Goal: Information Seeking & Learning: Understand process/instructions

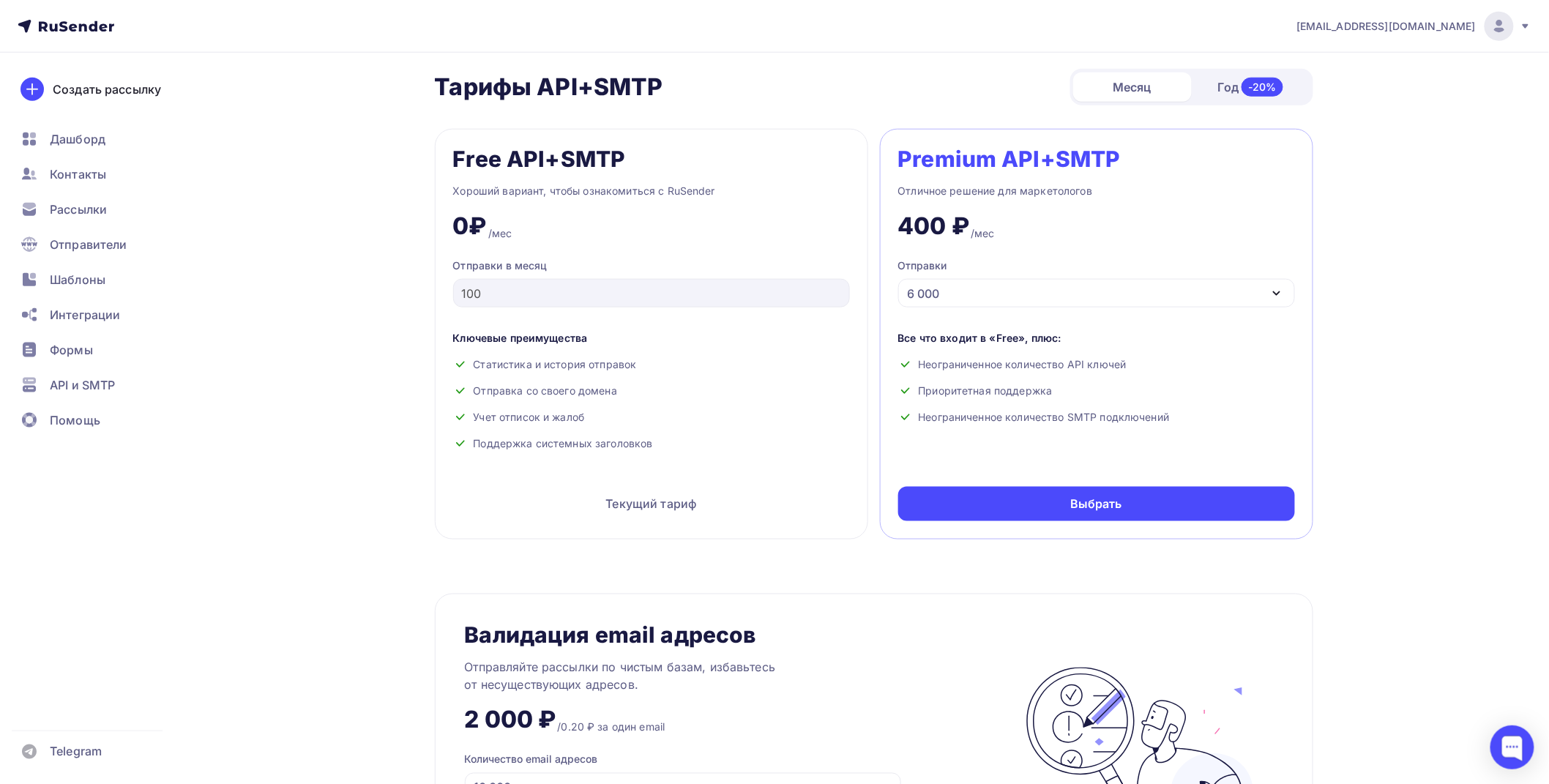
scroll to position [523, 0]
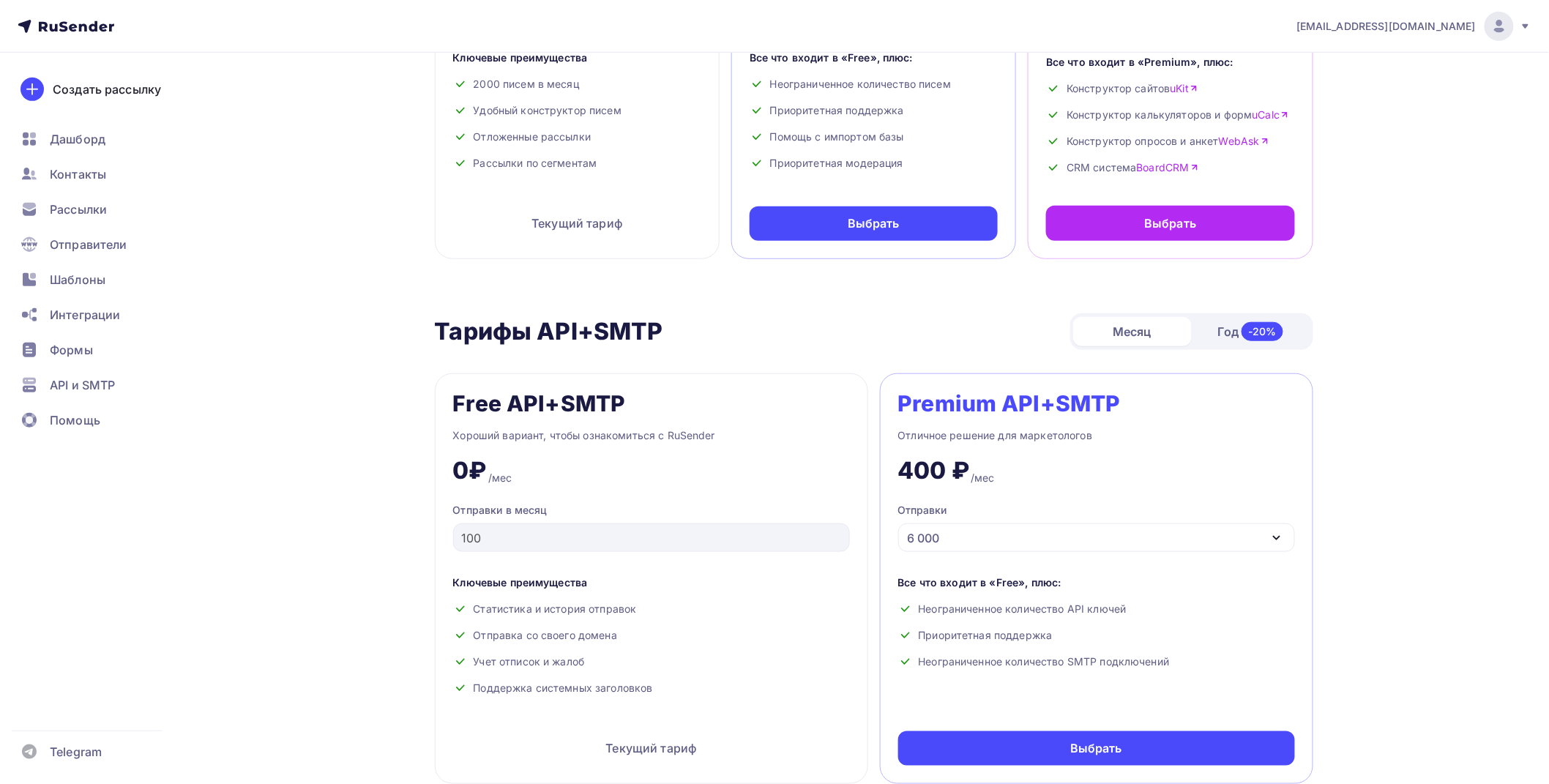
scroll to position [407, 0]
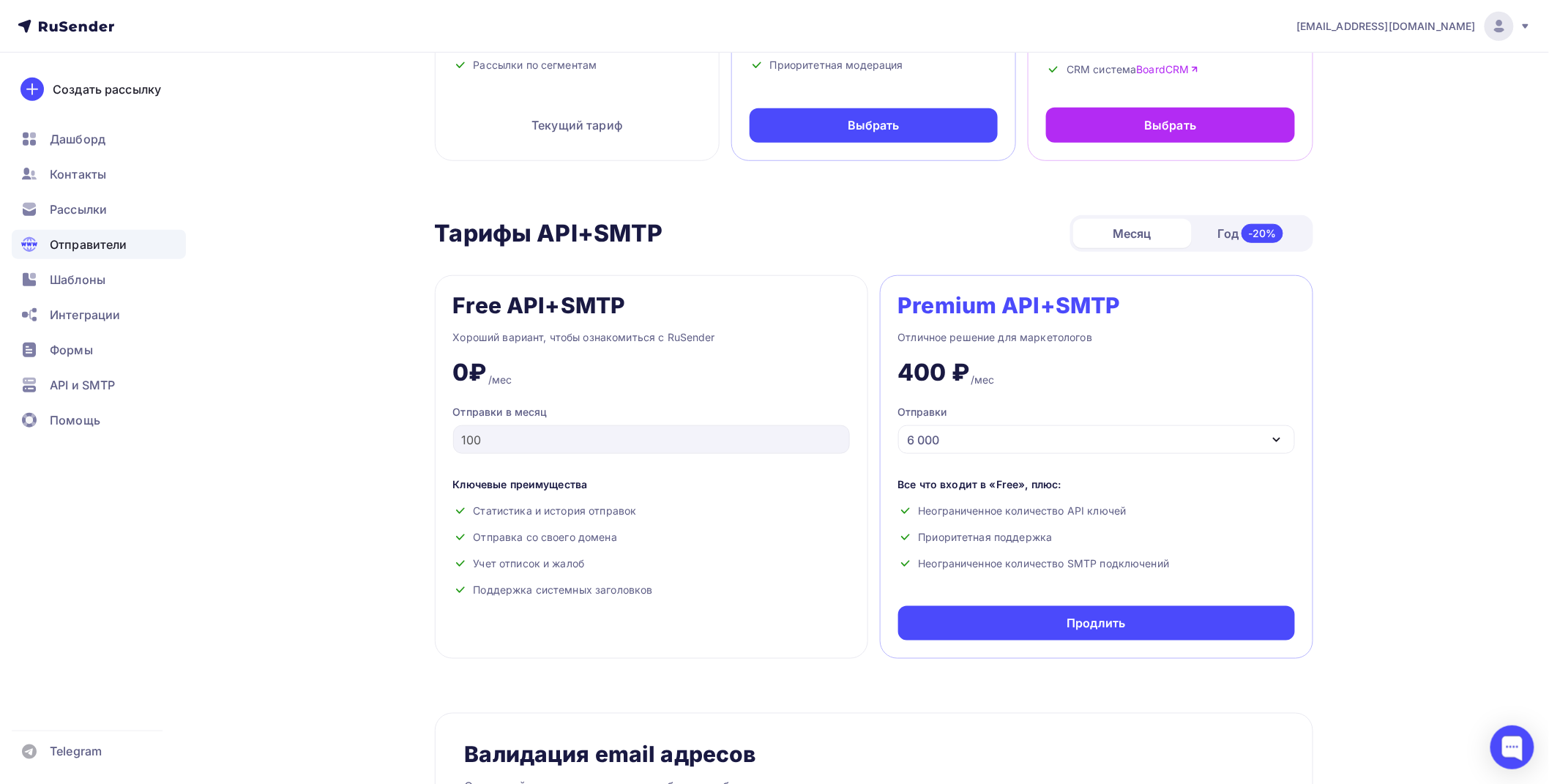
click at [89, 239] on span "Отправители" at bounding box center [88, 244] width 77 height 18
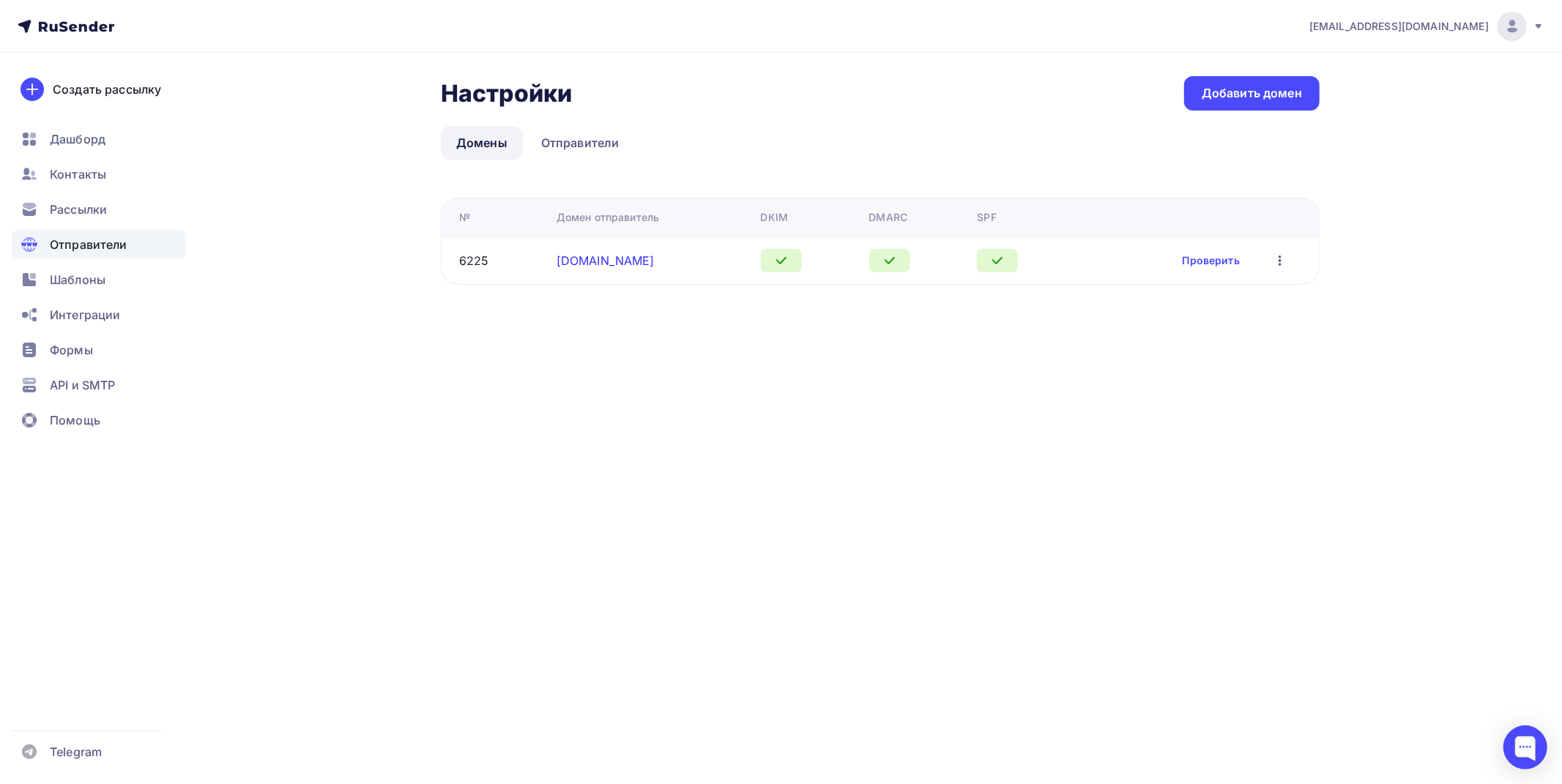
click at [595, 255] on link "freezingpets-api.ru" at bounding box center [605, 260] width 98 height 15
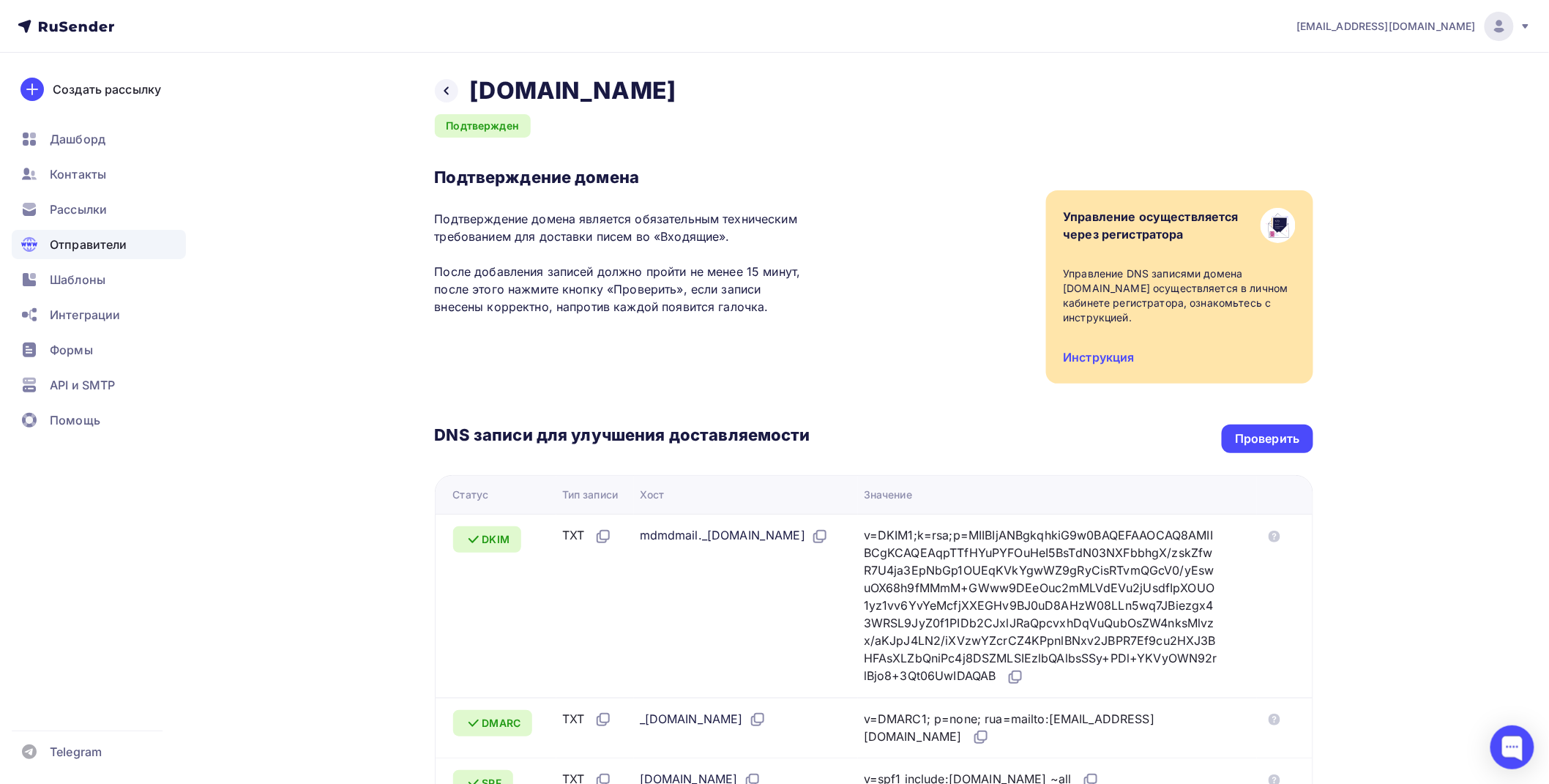
click at [1454, 20] on span "[EMAIL_ADDRESS][DOMAIN_NAME]" at bounding box center [1386, 26] width 180 height 15
click at [1353, 64] on span "Аккаунт" at bounding box center [1336, 64] width 48 height 18
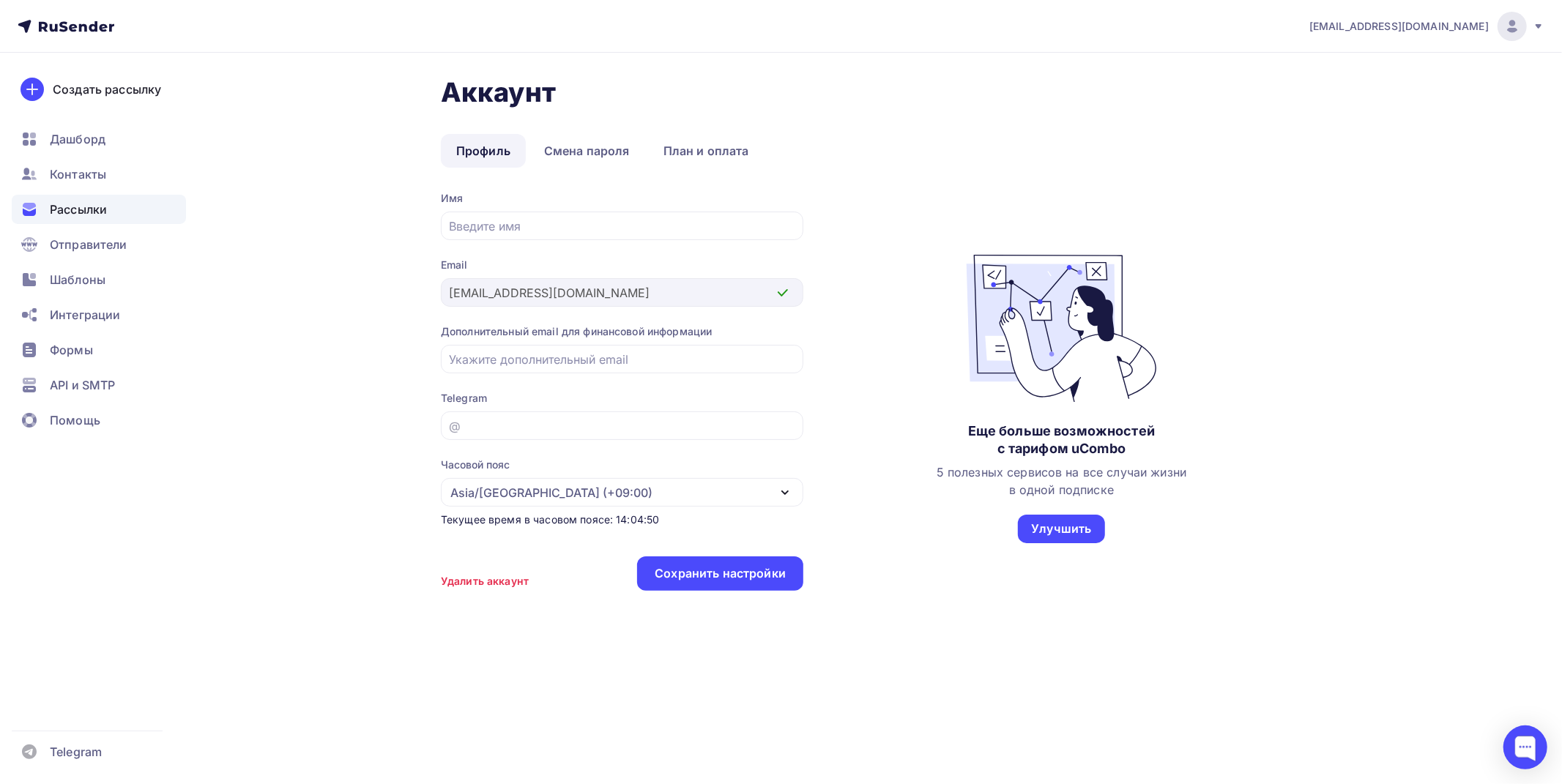
click at [72, 208] on span "Рассылки" at bounding box center [78, 209] width 57 height 18
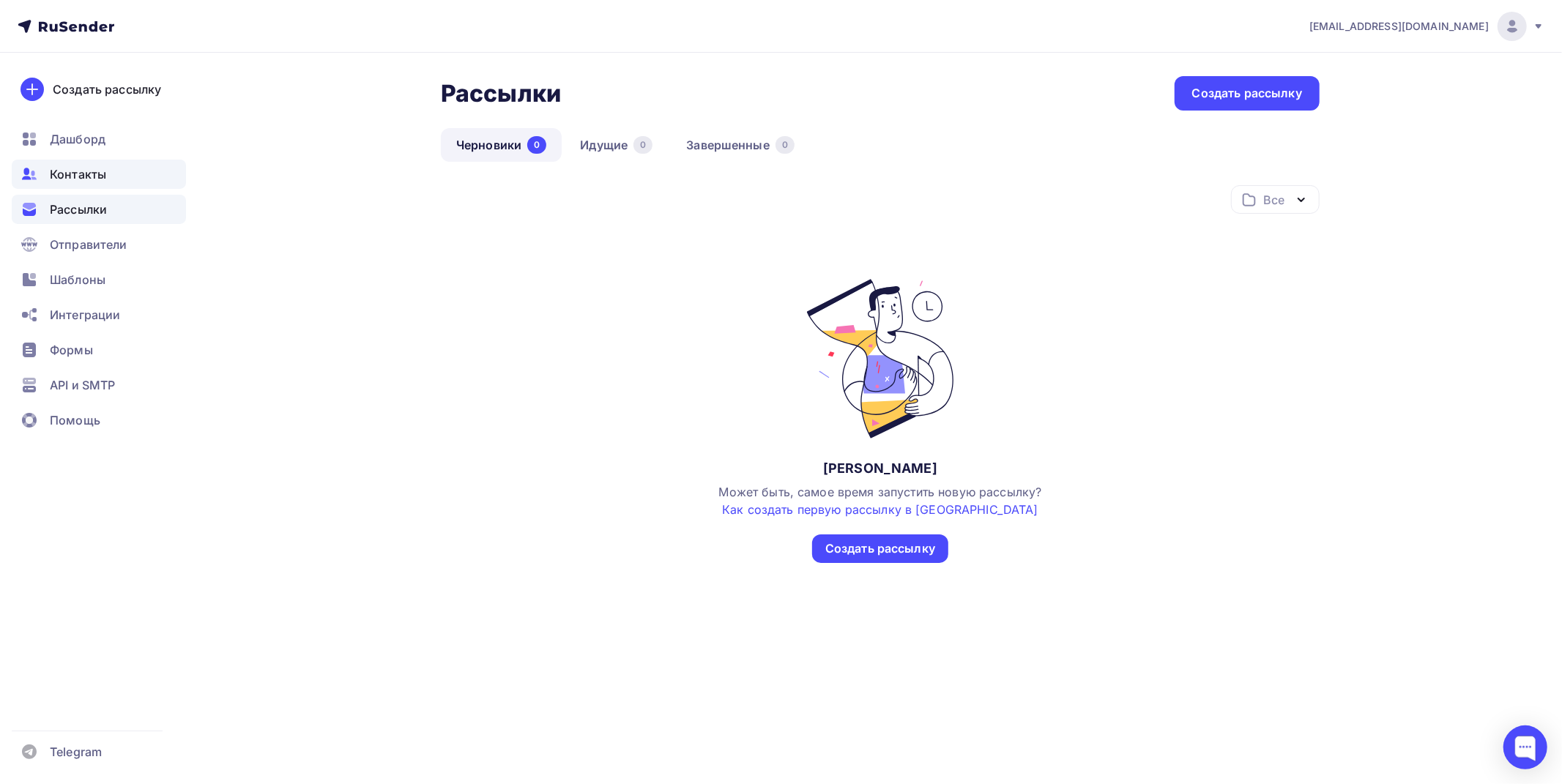
click at [68, 174] on span "Контакты" at bounding box center [77, 174] width 56 height 18
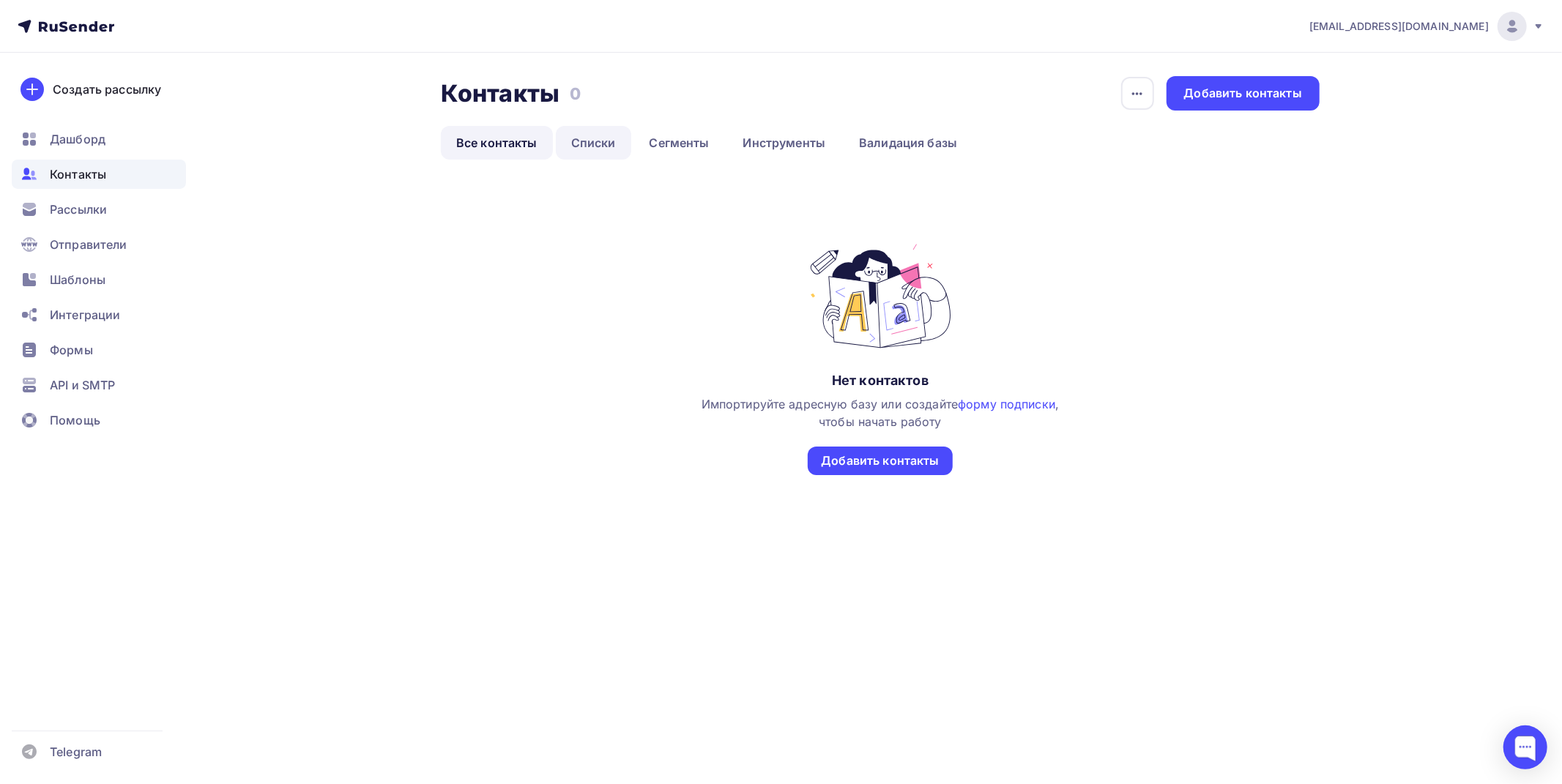
click at [571, 140] on link "Списки" at bounding box center [593, 143] width 75 height 34
click at [564, 143] on link "Списки" at bounding box center [593, 143] width 75 height 34
click at [84, 144] on span "Дашборд" at bounding box center [77, 139] width 56 height 18
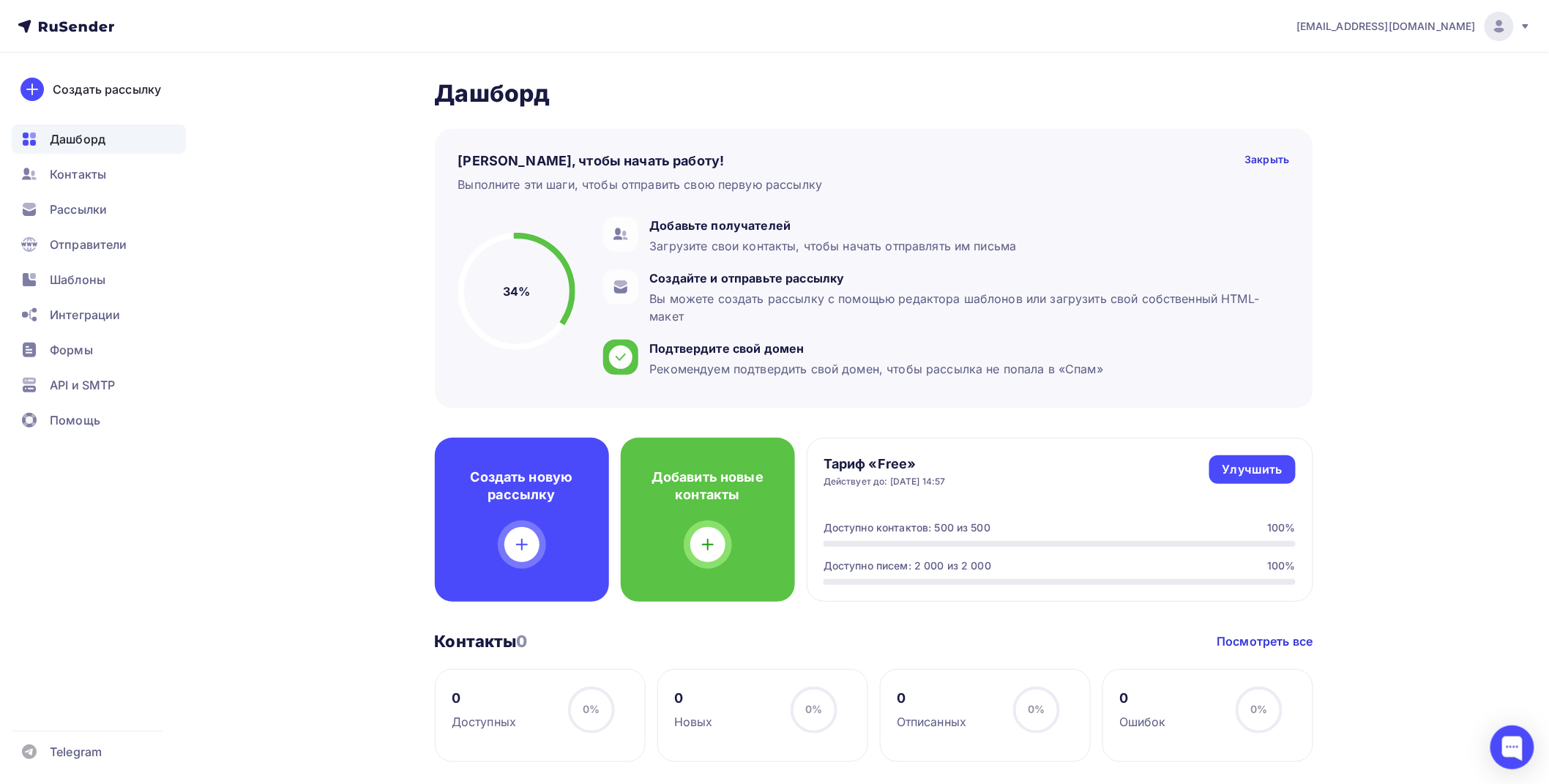
click at [70, 24] on icon at bounding box center [66, 26] width 97 height 18
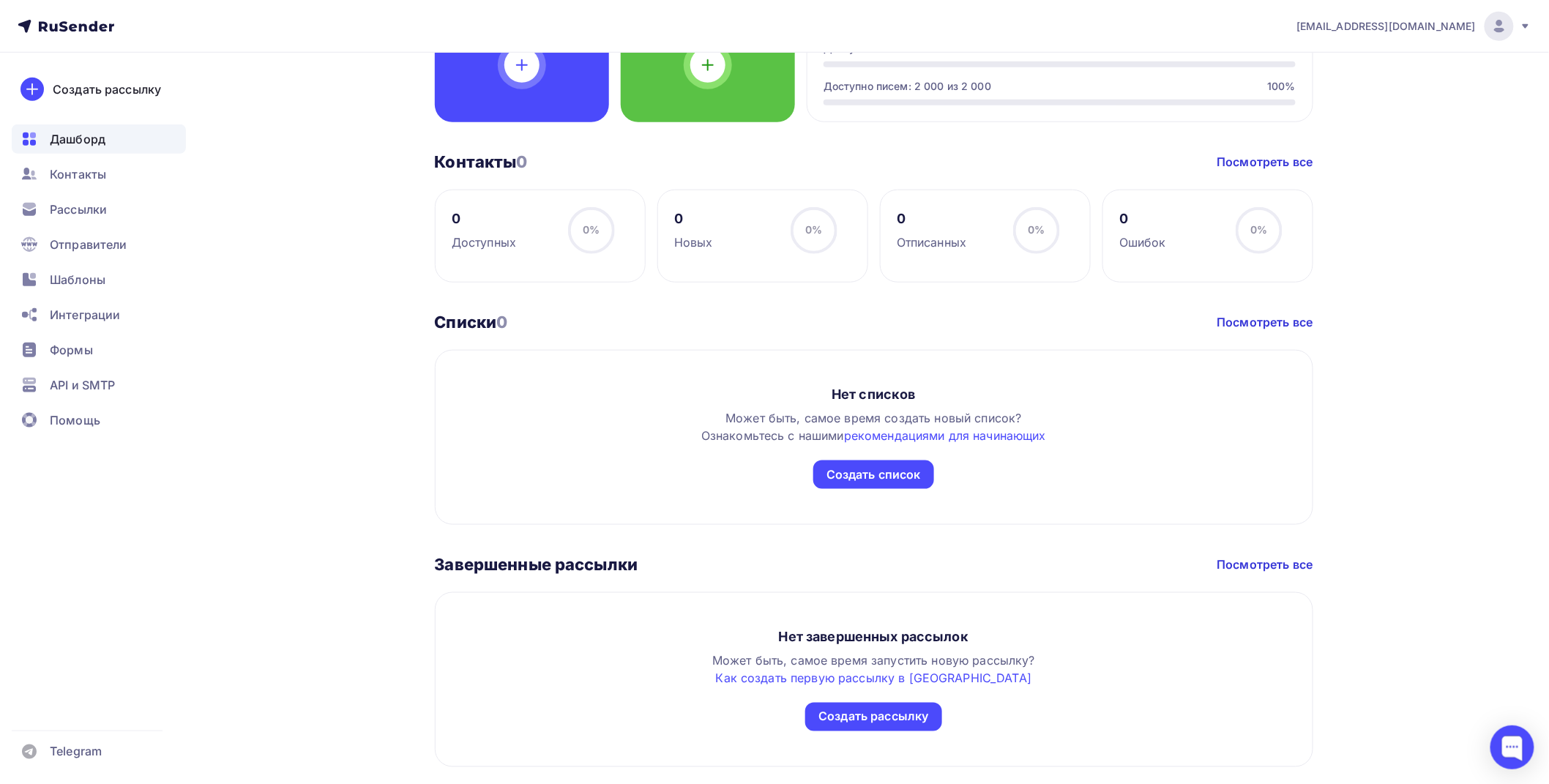
scroll to position [522, 0]
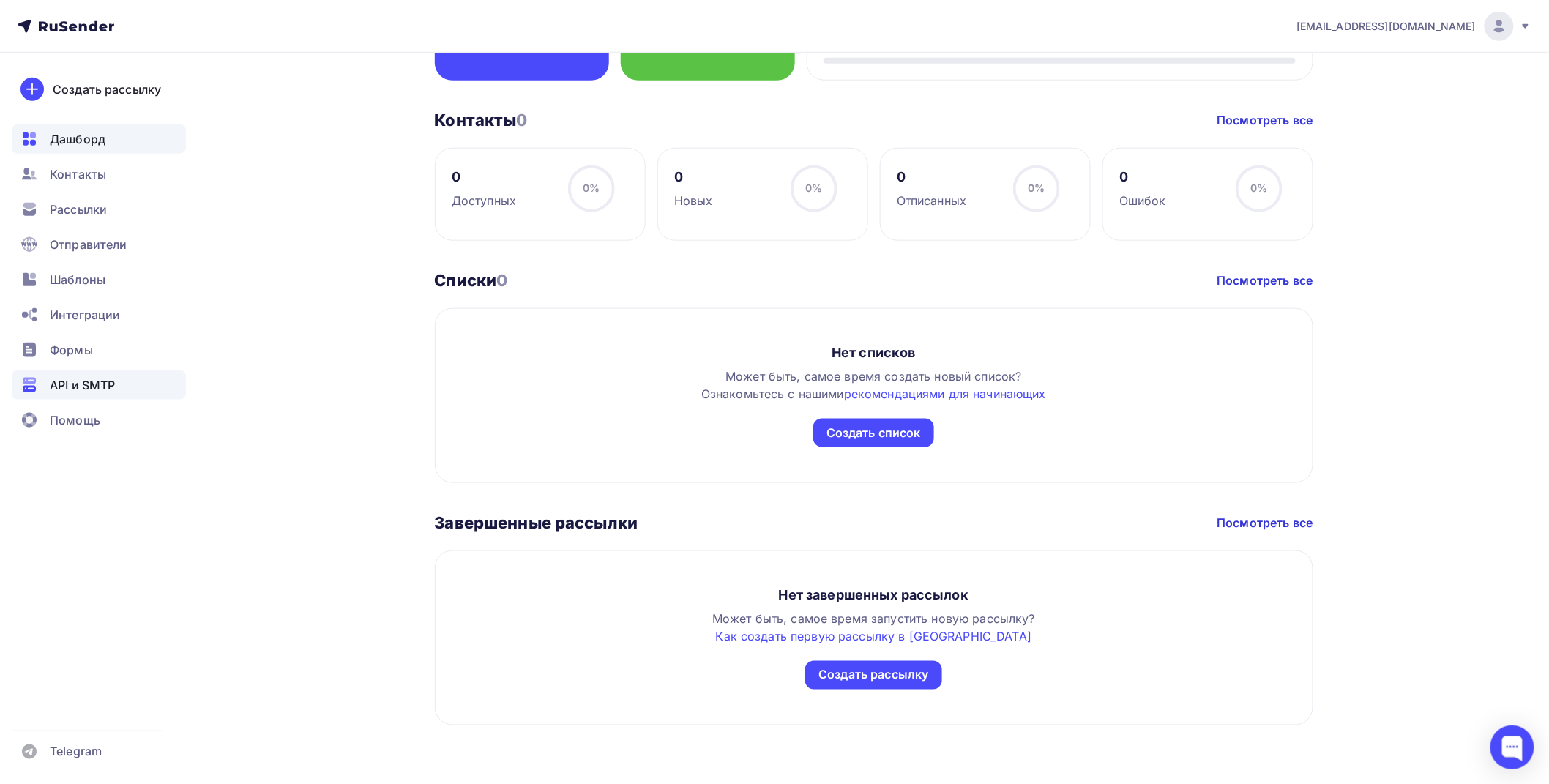
click at [83, 387] on span "API и SMTP" at bounding box center [82, 385] width 65 height 18
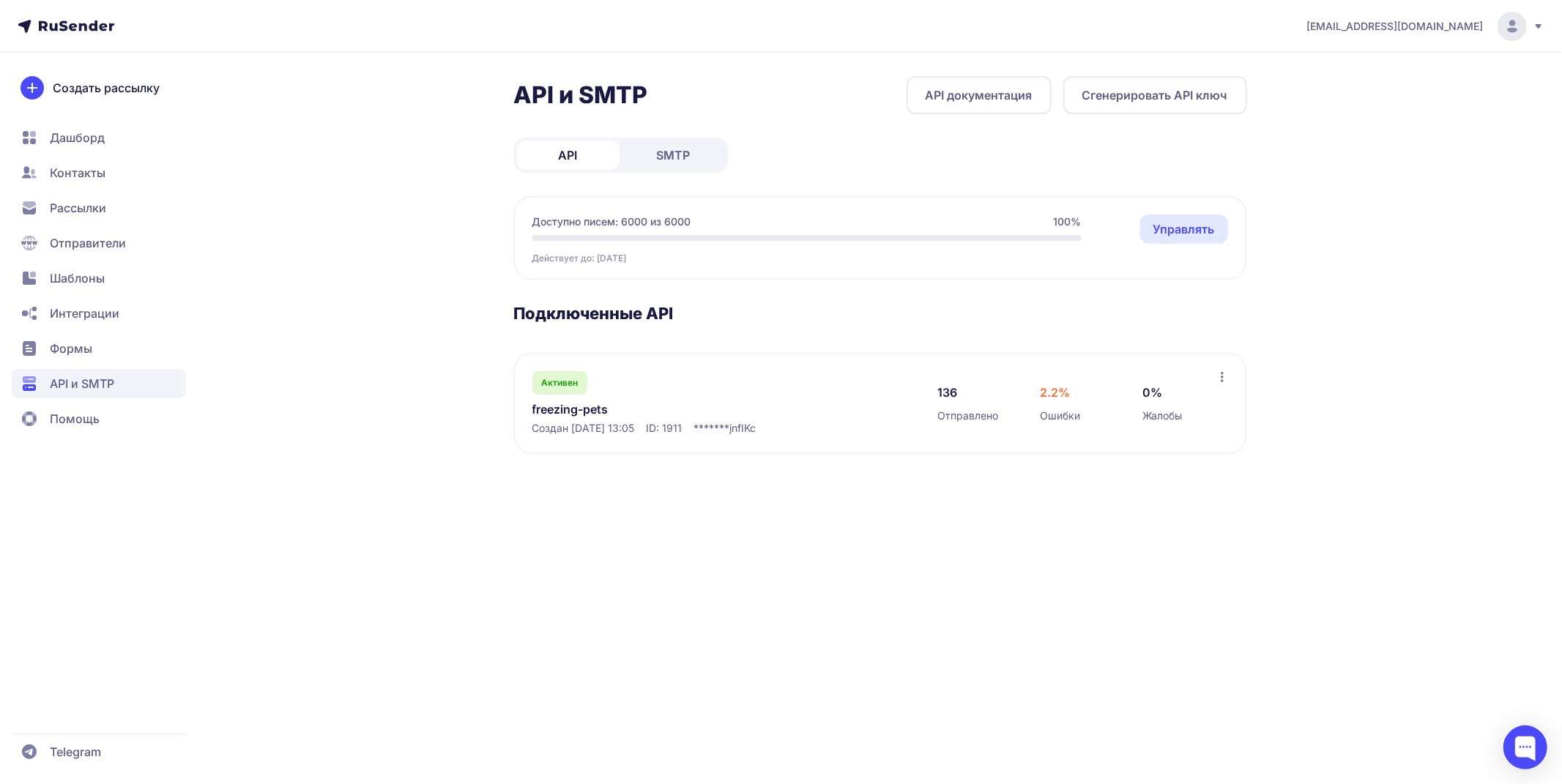
click at [604, 410] on link "freezing-pets" at bounding box center [682, 409] width 300 height 18
click at [588, 406] on link "freezing-pets" at bounding box center [682, 409] width 300 height 18
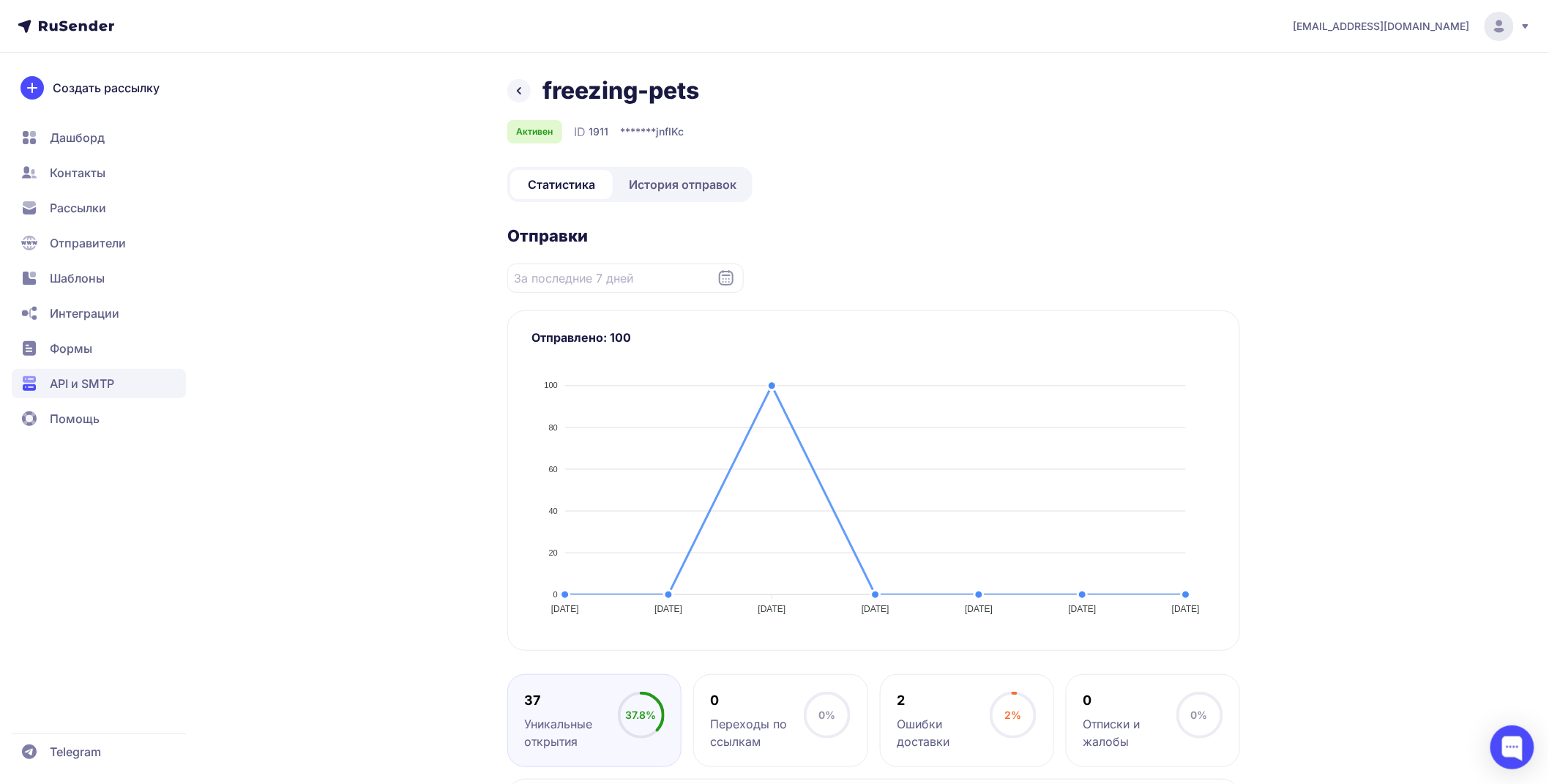
click at [1496, 20] on circle at bounding box center [1499, 26] width 29 height 29
click at [395, 464] on div "freezing-pets Активен ID 1911 ******* jnfIKc Статистика История отправок Отправ…" at bounding box center [775, 606] width 1054 height 1061
click at [520, 97] on icon at bounding box center [519, 91] width 18 height 18
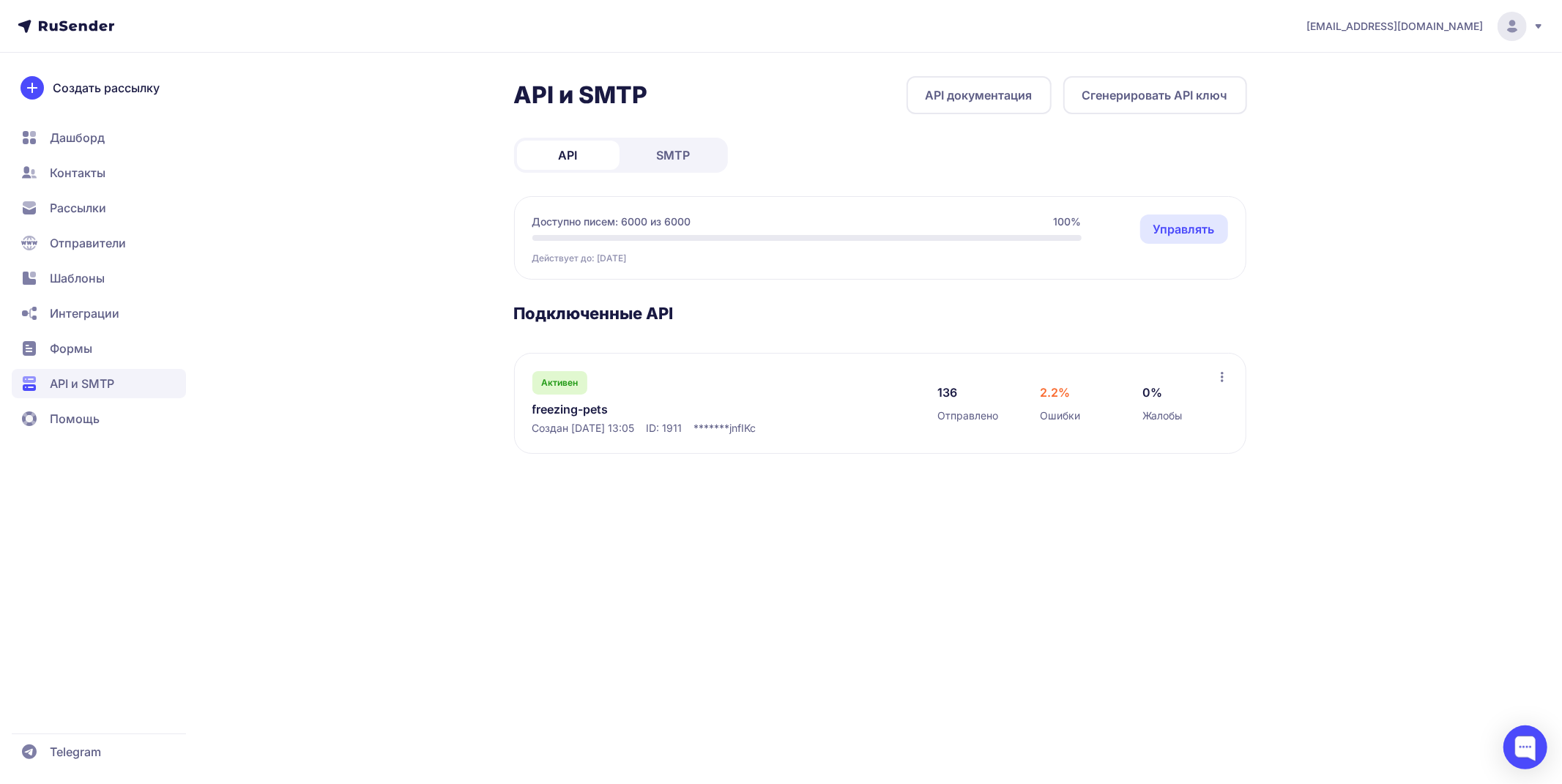
click at [1225, 378] on icon at bounding box center [1221, 377] width 12 height 12
click at [1224, 374] on icon at bounding box center [1221, 377] width 12 height 12
click at [602, 408] on link "freezing-pets" at bounding box center [682, 409] width 300 height 18
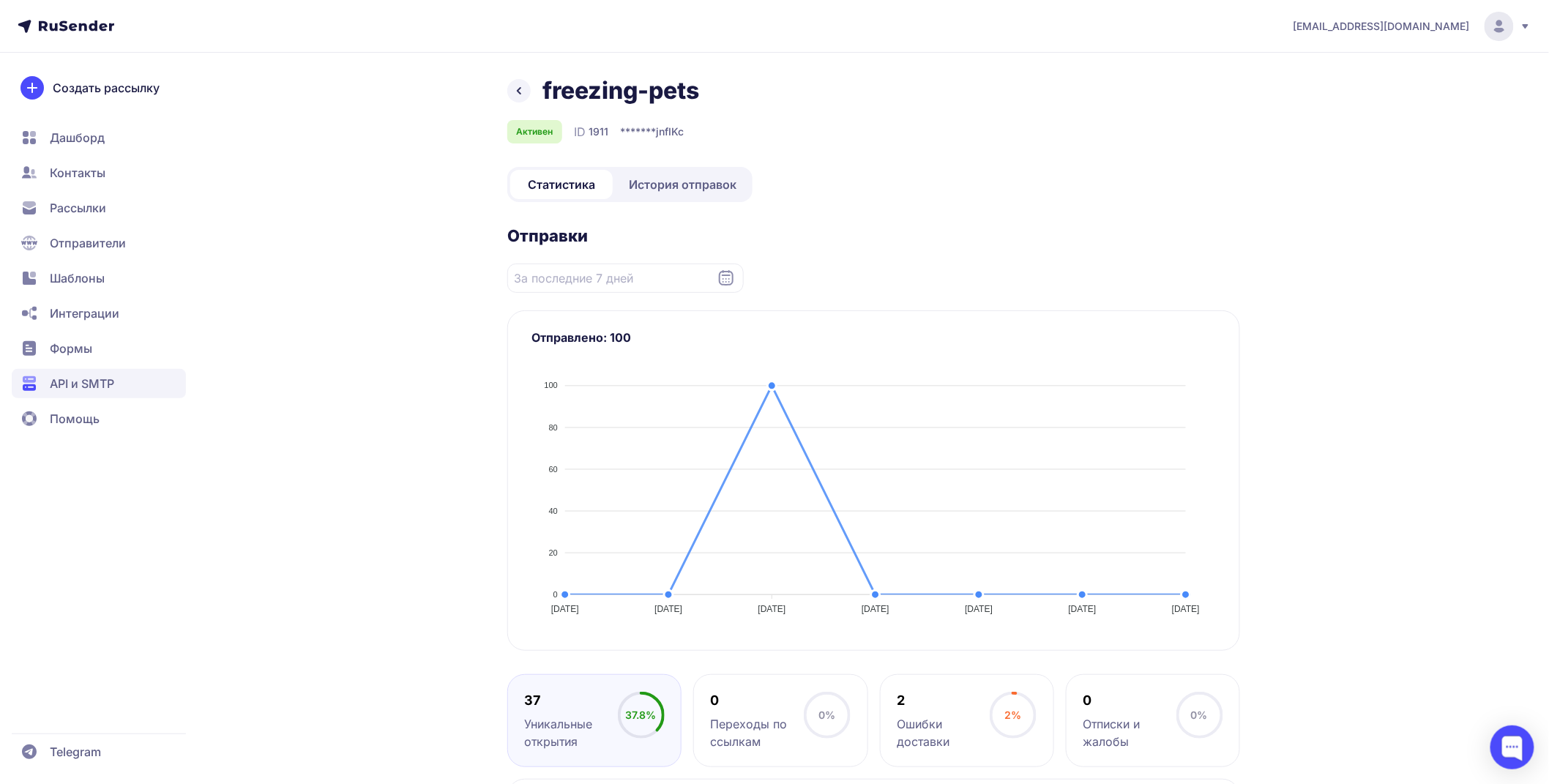
click at [70, 11] on header "[EMAIL_ADDRESS][DOMAIN_NAME]" at bounding box center [774, 26] width 1549 height 53
click at [70, 24] on icon at bounding box center [77, 26] width 75 height 11
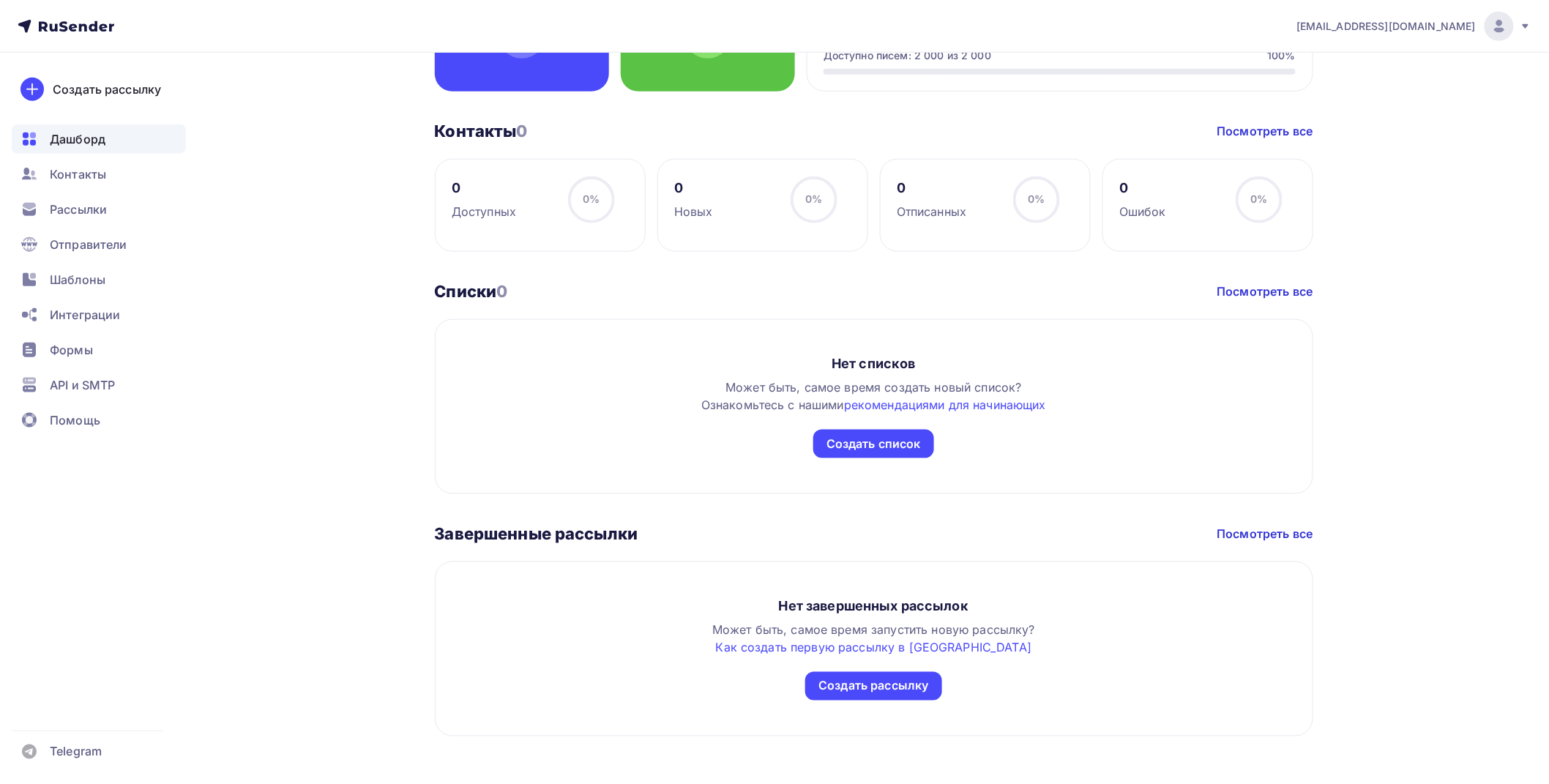
scroll to position [522, 0]
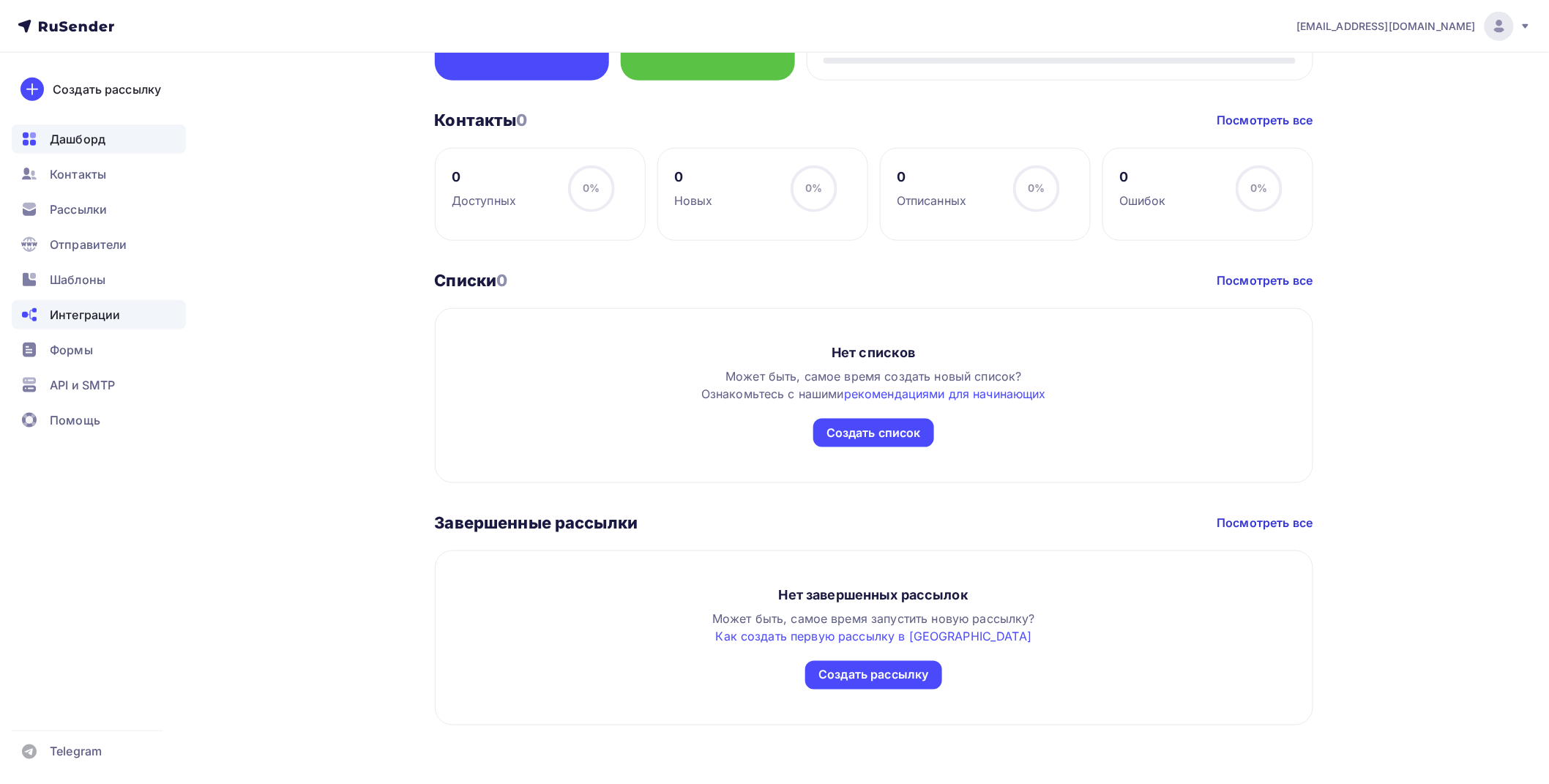
click at [81, 318] on span "Интеграции" at bounding box center [85, 315] width 71 height 18
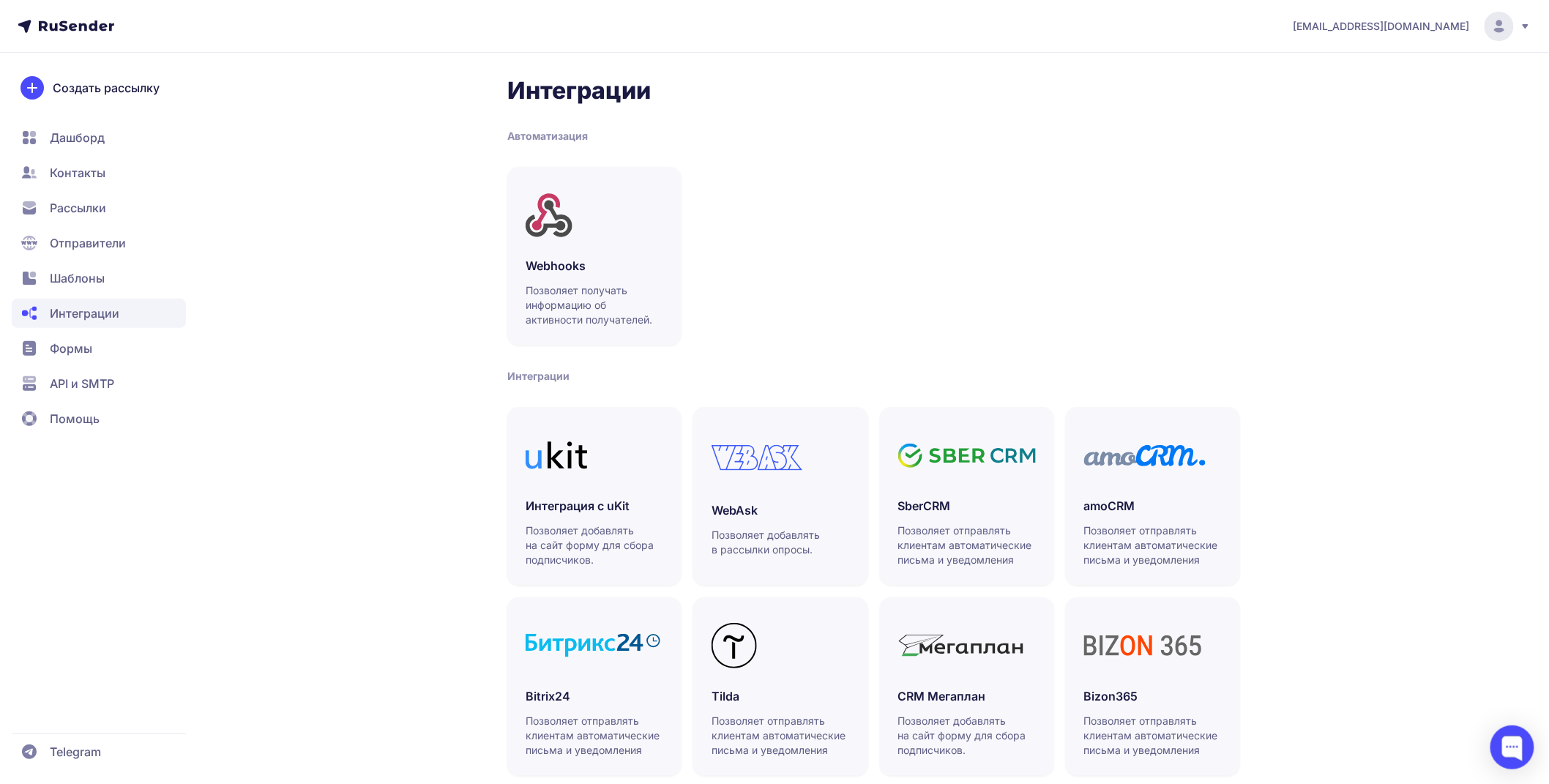
click at [88, 383] on span "API и SMTP" at bounding box center [82, 384] width 64 height 18
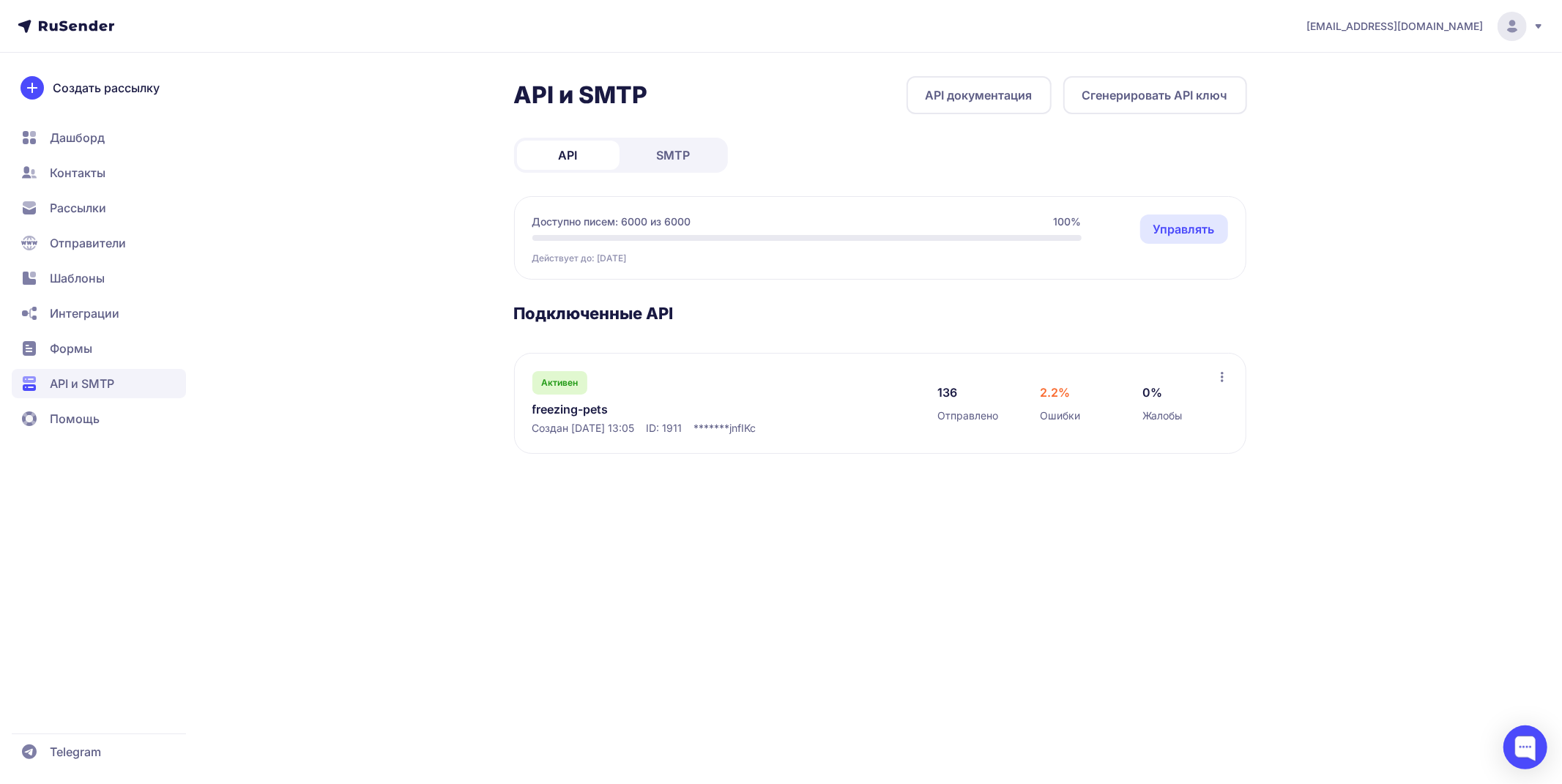
click at [1203, 91] on button "Сгенерировать API ключ" at bounding box center [1155, 95] width 184 height 38
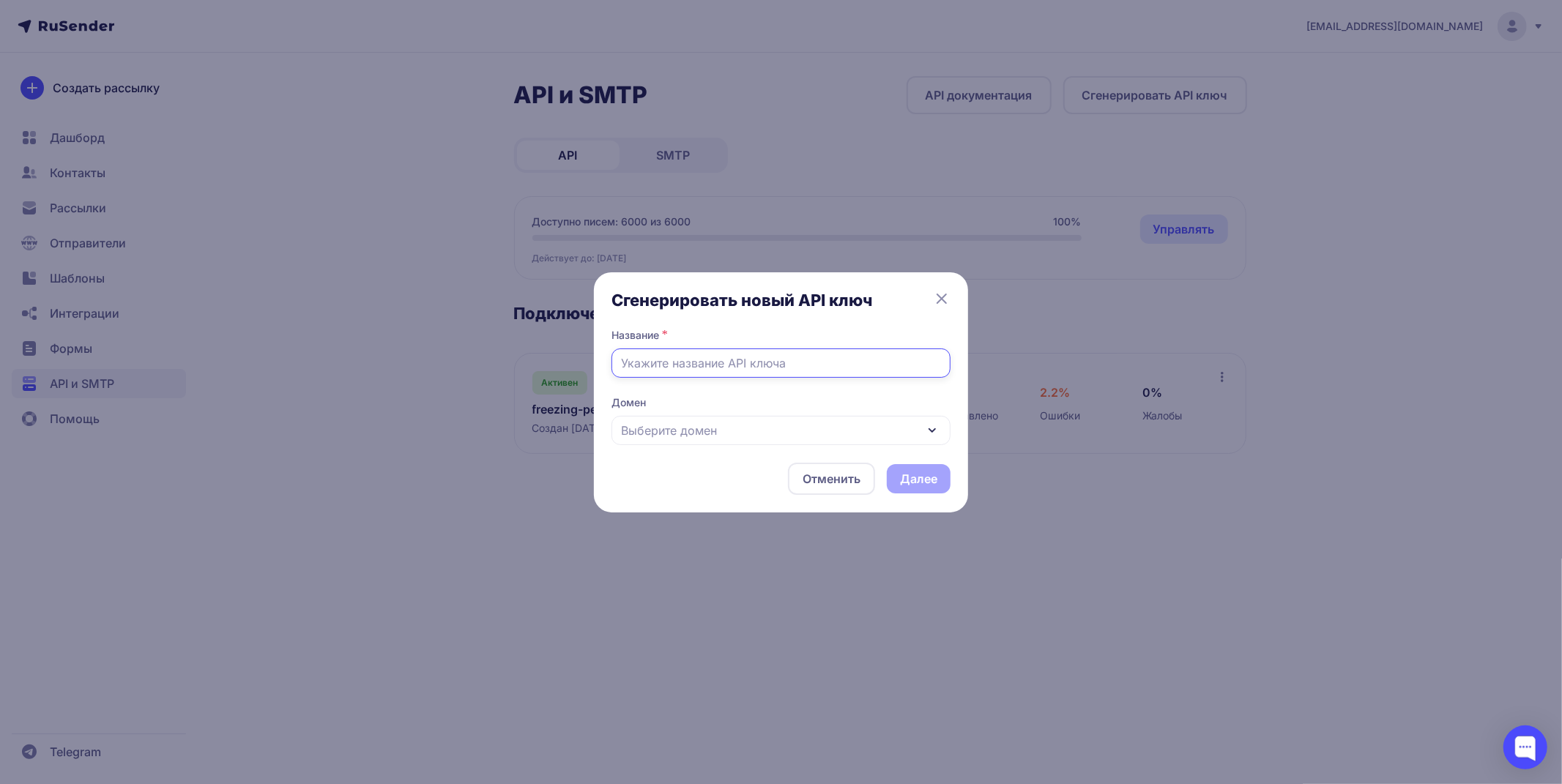
click at [886, 356] on input "text" at bounding box center [781, 363] width 339 height 29
click at [938, 298] on icon at bounding box center [941, 298] width 18 height 18
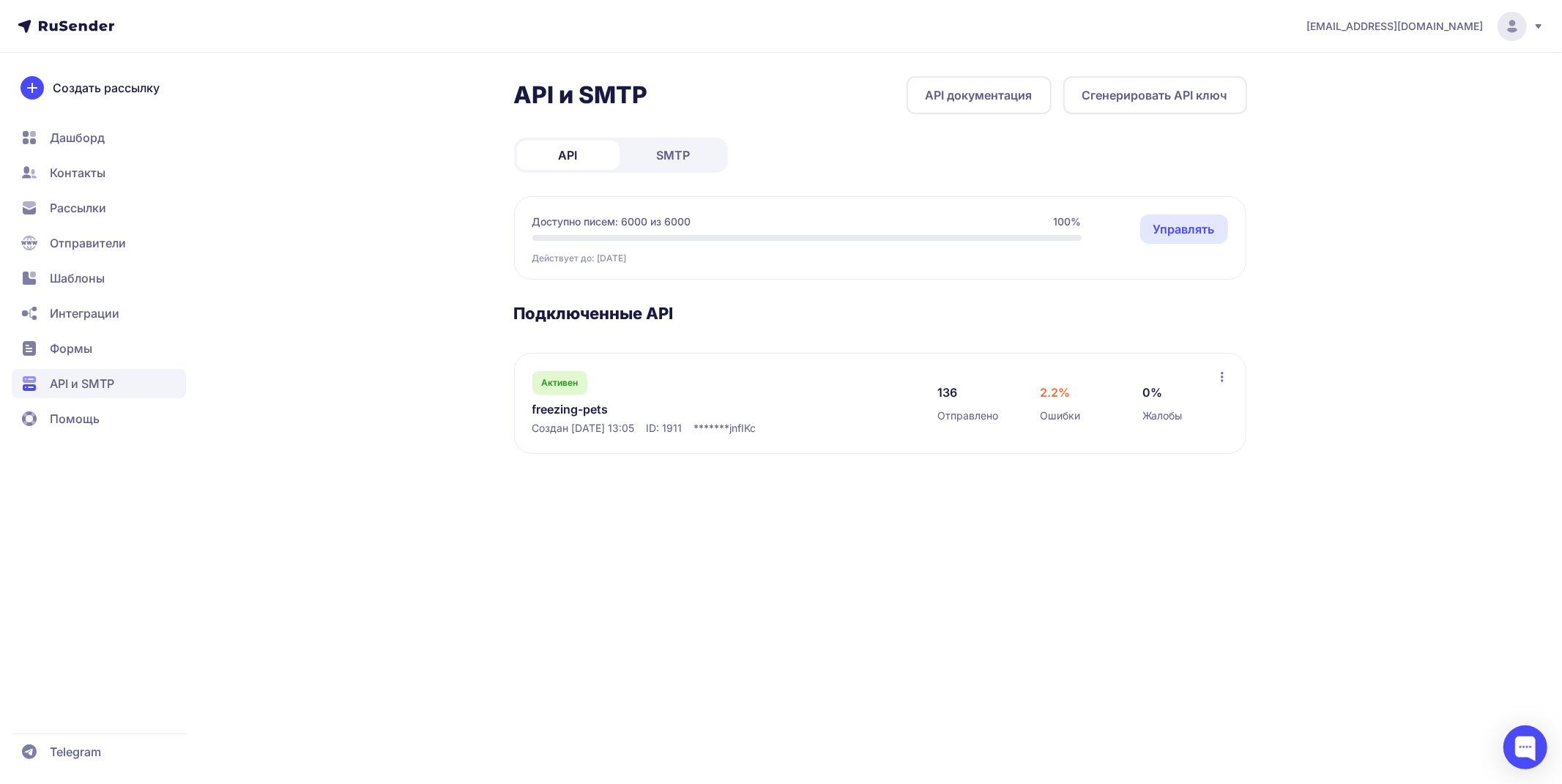
click at [585, 406] on link "freezing-pets" at bounding box center [682, 409] width 300 height 18
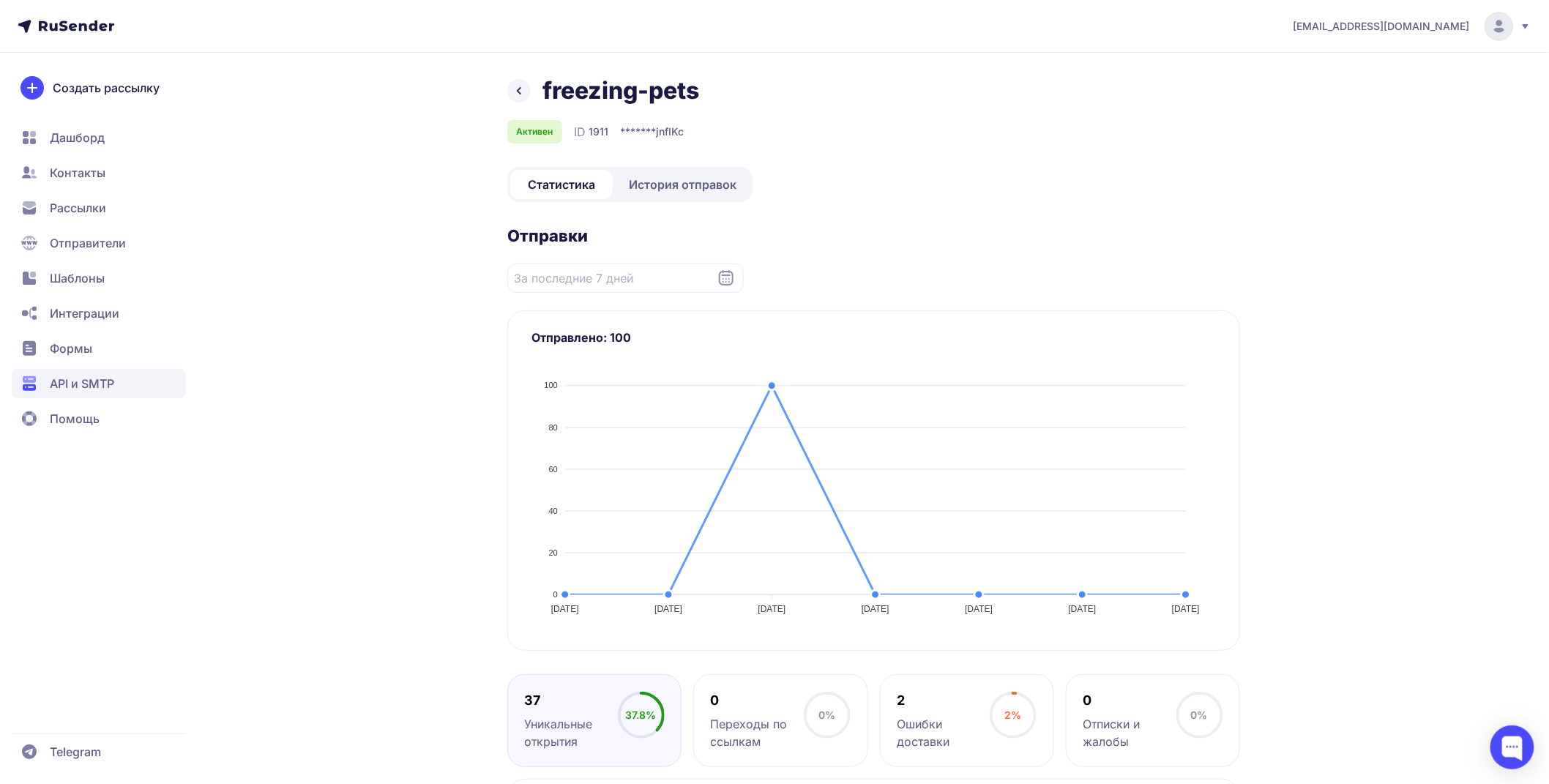
click at [577, 133] on div "ID 1911" at bounding box center [591, 131] width 35 height 18
click at [682, 128] on span "jnfIKc" at bounding box center [670, 131] width 28 height 15
click at [693, 182] on span "История отправок" at bounding box center [683, 184] width 107 height 18
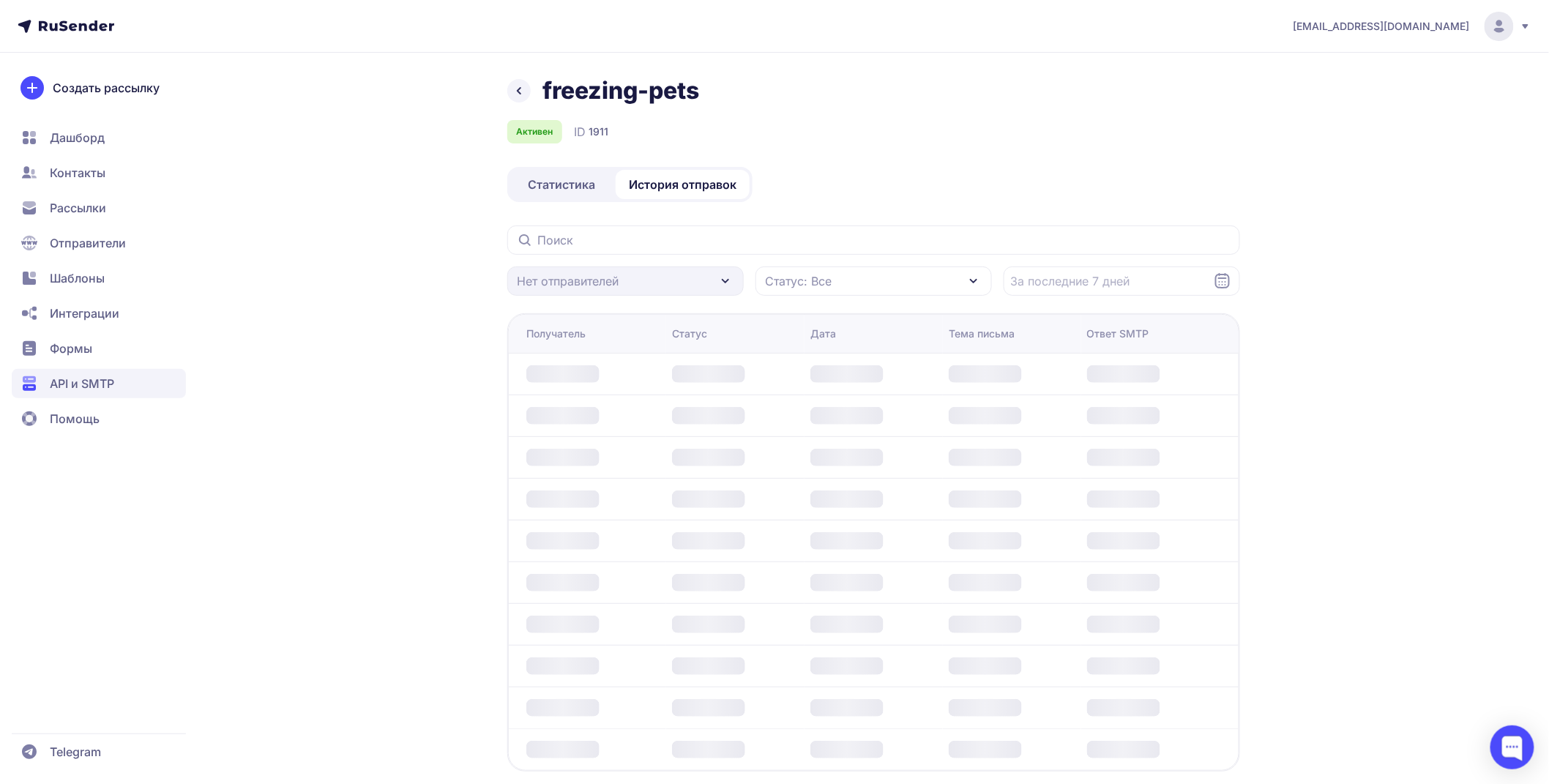
click at [670, 184] on span "История отправок" at bounding box center [683, 184] width 107 height 18
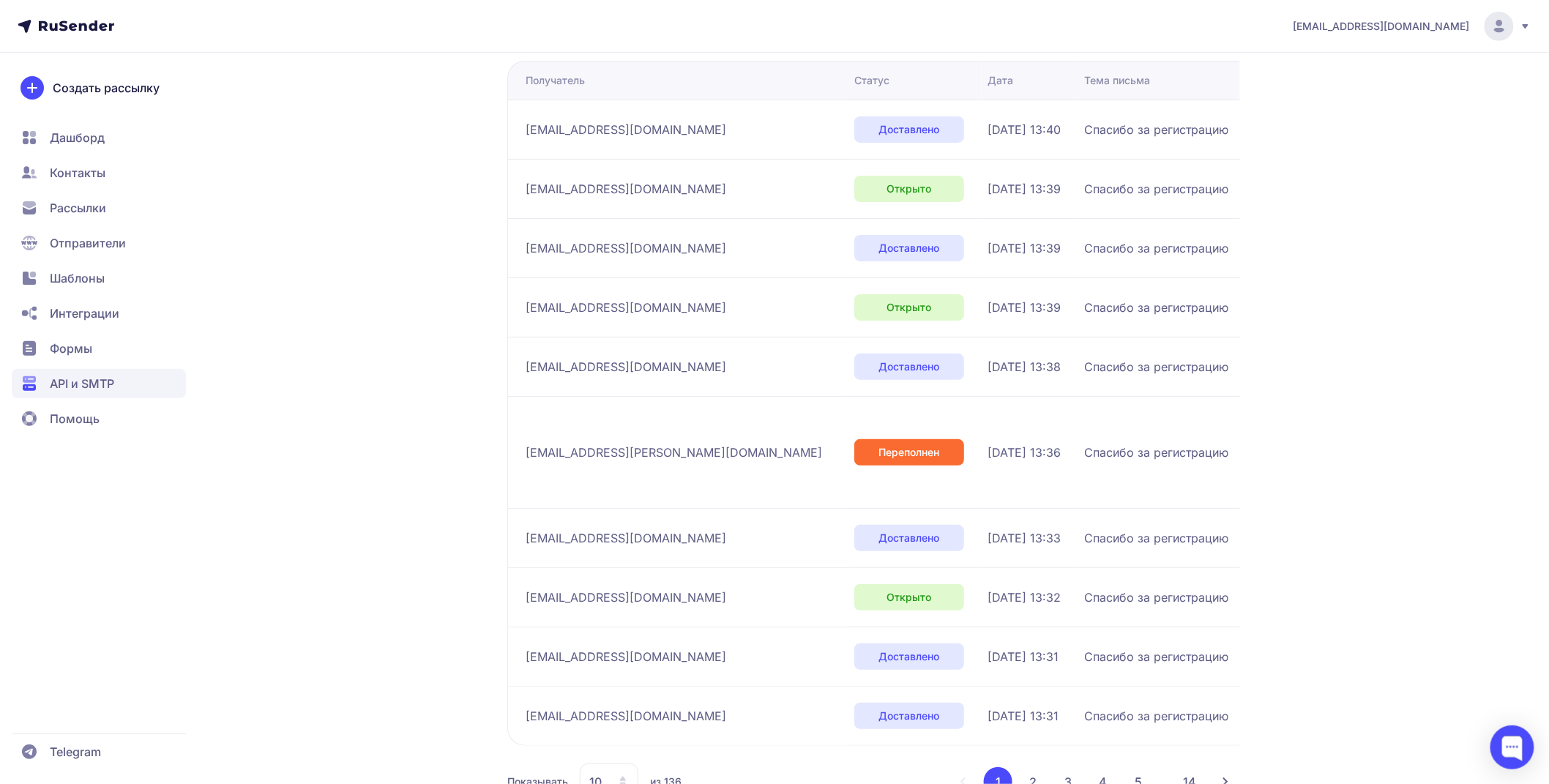
scroll to position [304, 0]
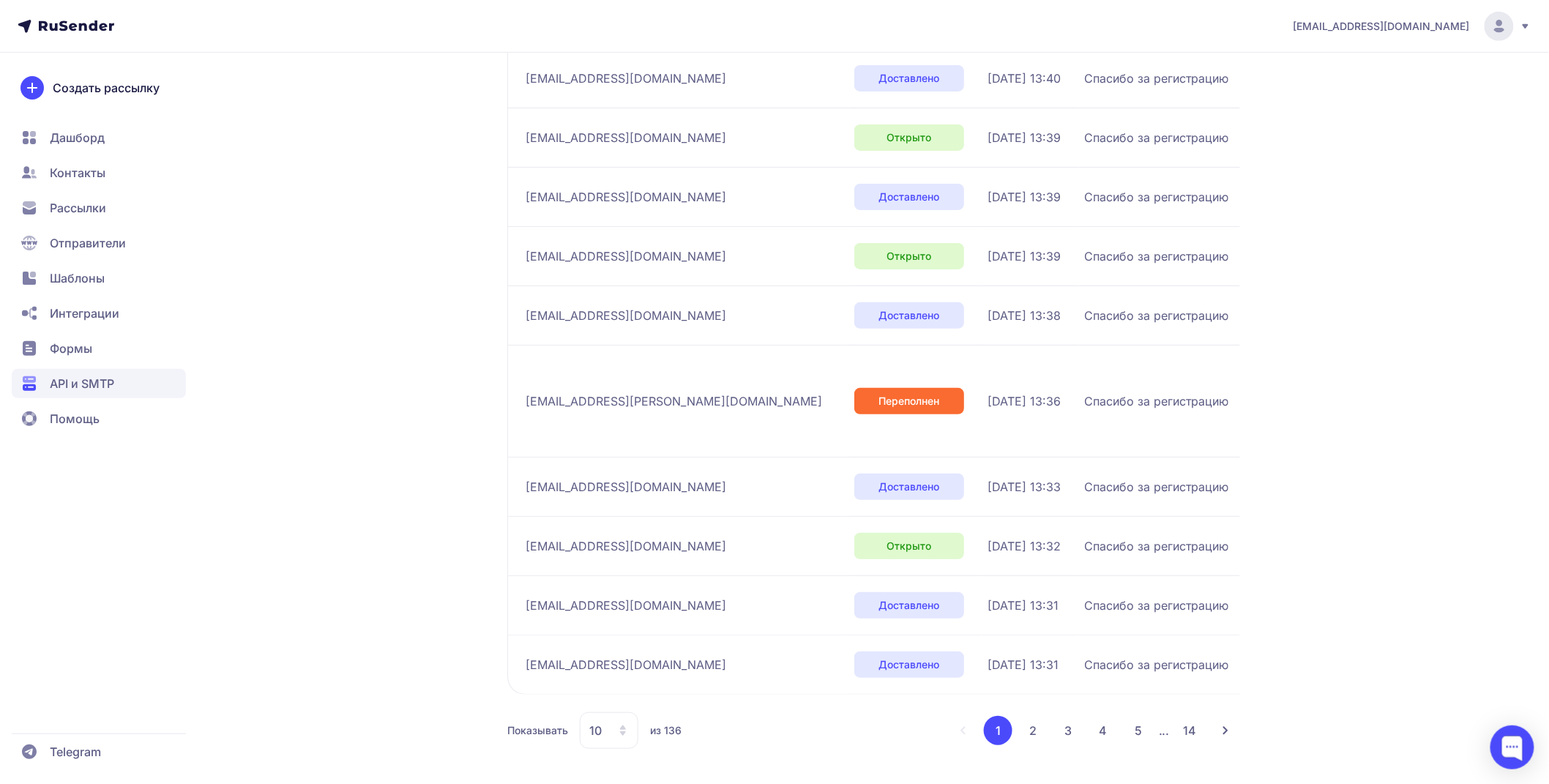
click at [1035, 727] on button "2" at bounding box center [1033, 730] width 29 height 29
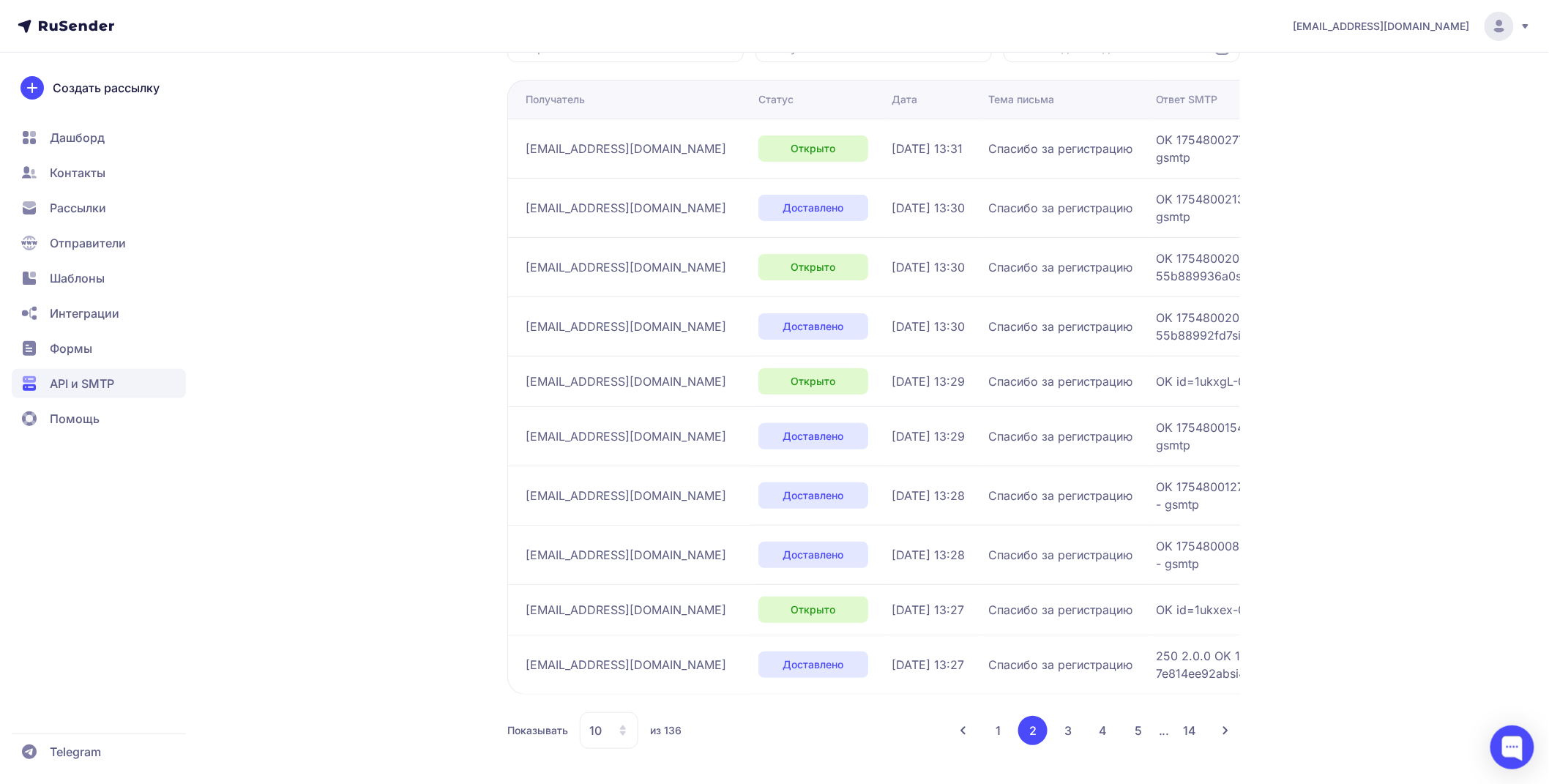
click at [1010, 727] on button "1" at bounding box center [998, 730] width 28 height 29
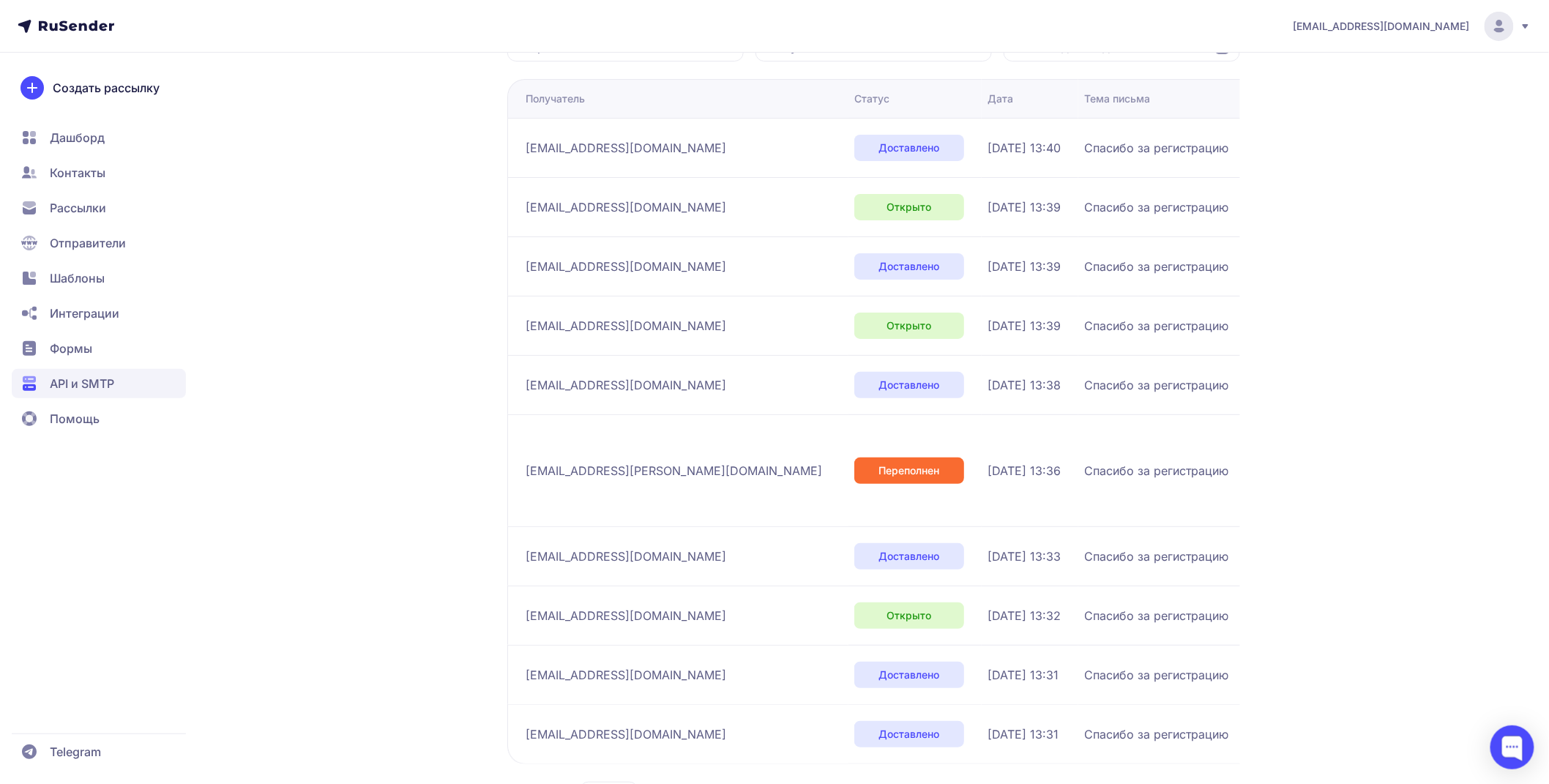
click at [1084, 726] on span "Спасибо за регистрацию" at bounding box center [1156, 734] width 144 height 18
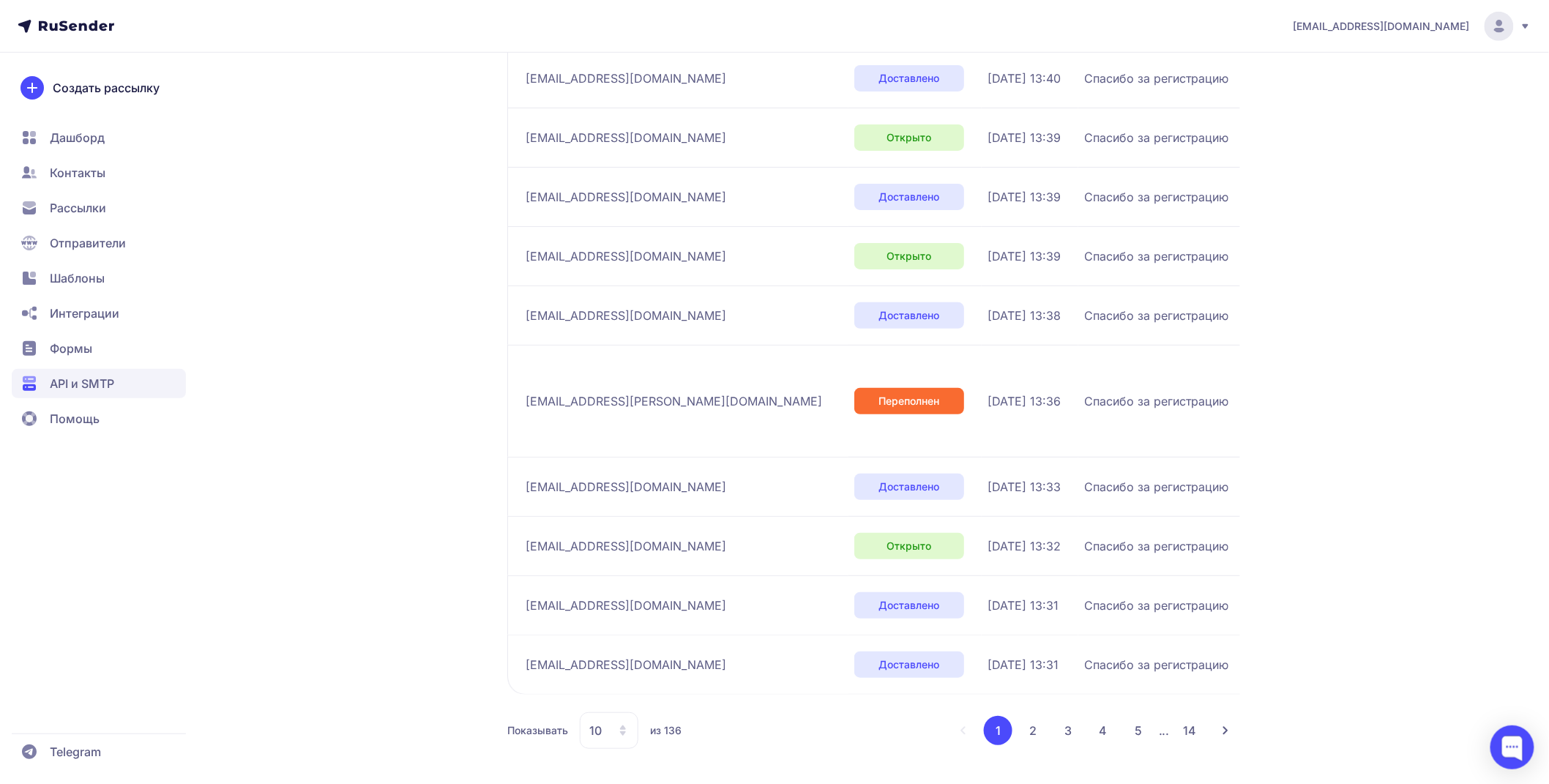
click at [1033, 748] on div "Показывать 10 из 136 1 2 3 4 5 ... 14" at bounding box center [873, 731] width 733 height 37
click at [1034, 742] on button "2" at bounding box center [1033, 730] width 29 height 29
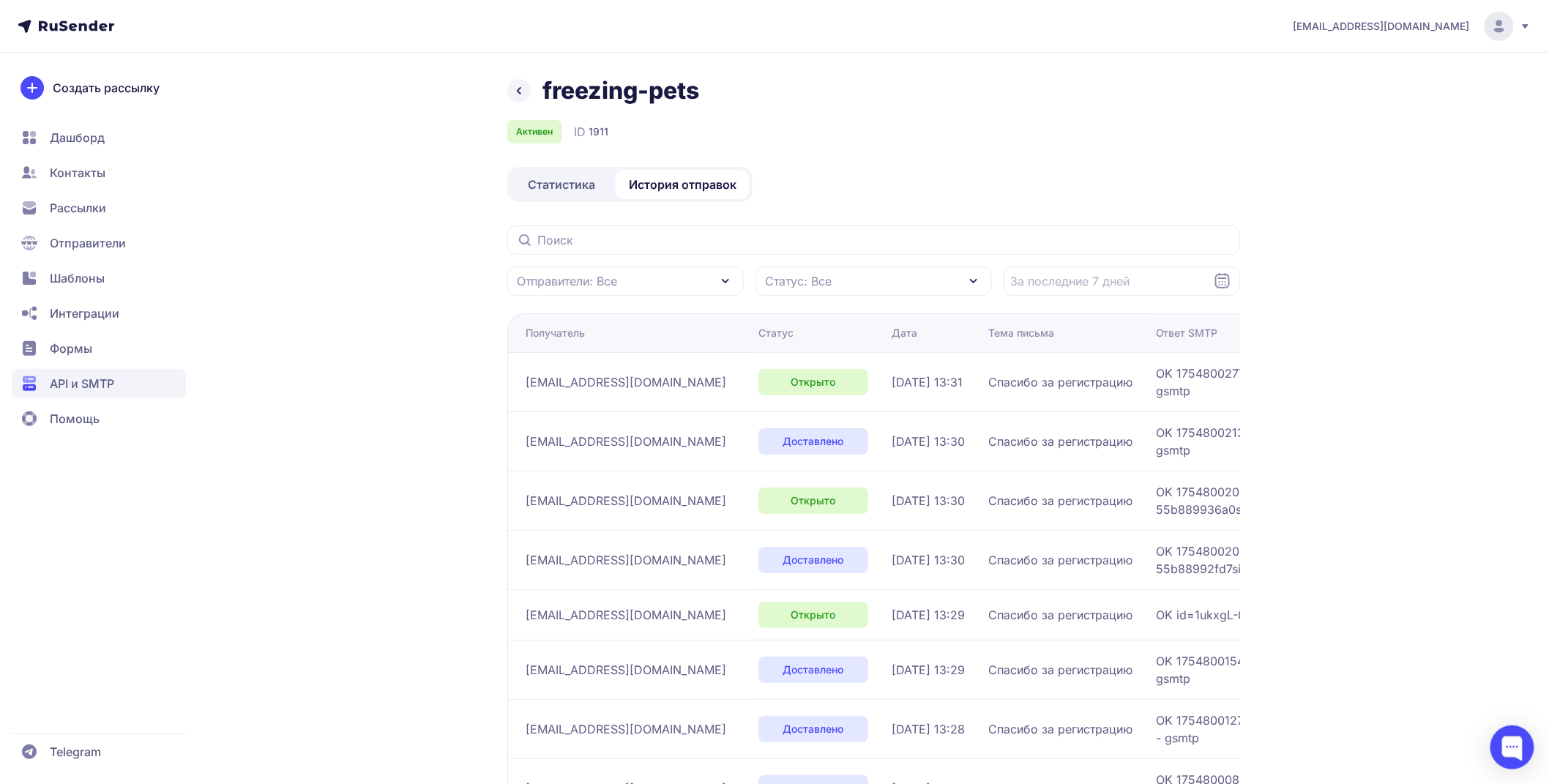
click at [517, 88] on icon at bounding box center [519, 91] width 18 height 18
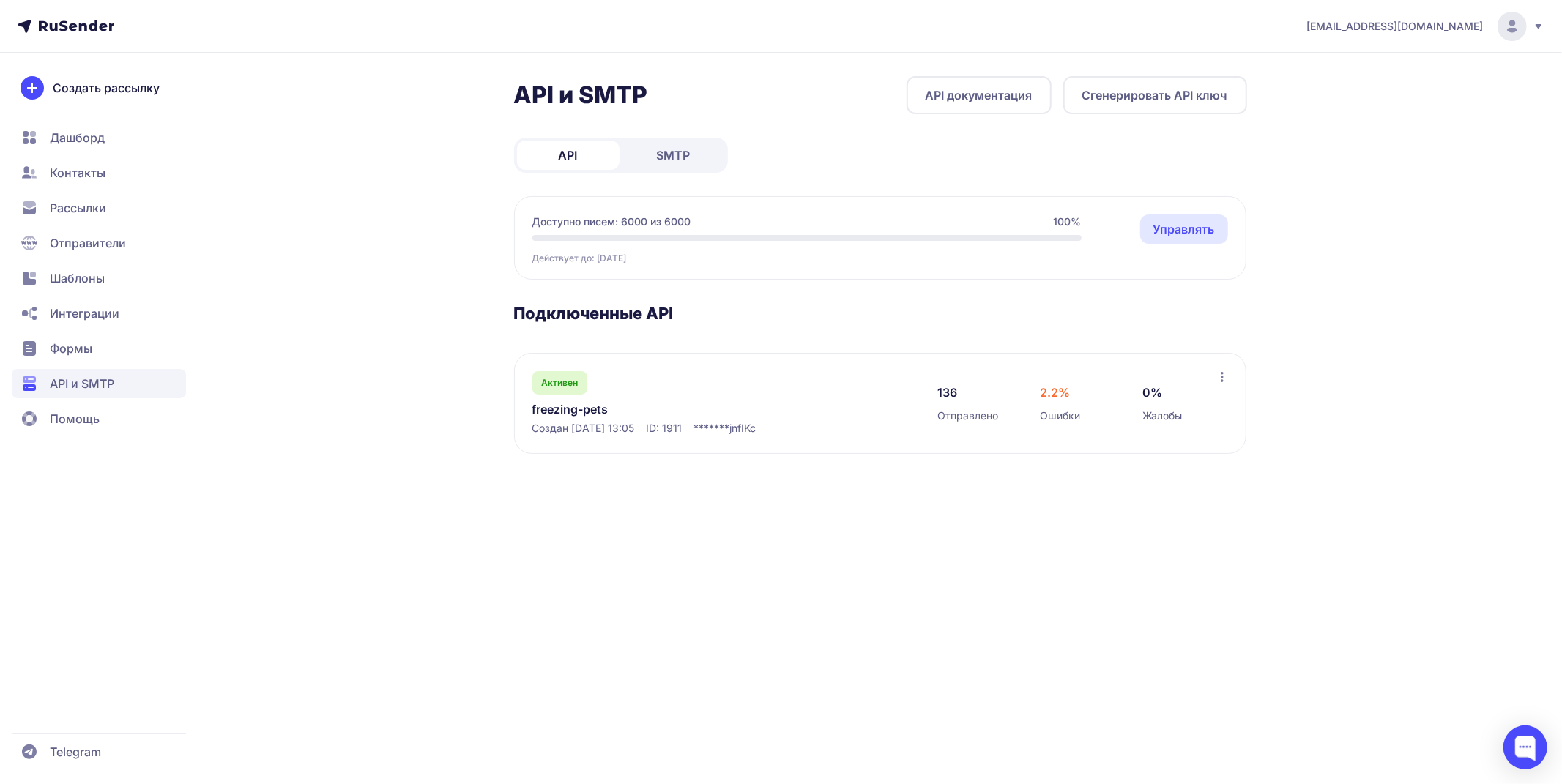
click at [595, 313] on h3 "Подключенные API" at bounding box center [880, 313] width 733 height 21
click at [678, 308] on h3 "Подключенные API" at bounding box center [880, 313] width 733 height 21
click at [669, 308] on h3 "Подключенные API" at bounding box center [880, 313] width 733 height 21
click at [711, 393] on div "Активен freezing-pets Создан 22.03.2025, 13:05 ID: 1911 ******* jnfIKc" at bounding box center [720, 404] width 377 height 64
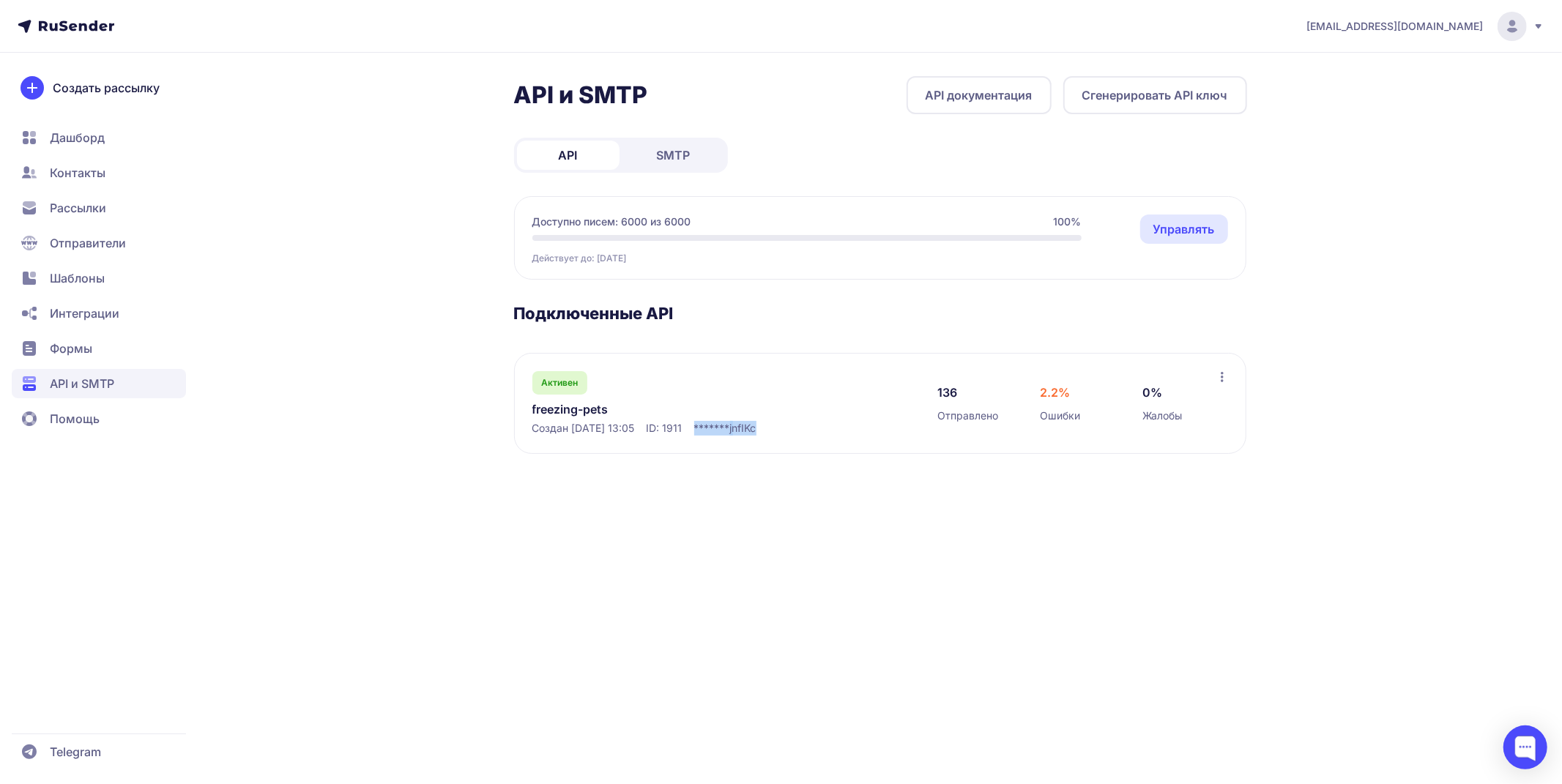
drag, startPoint x: 782, startPoint y: 425, endPoint x: 715, endPoint y: 428, distance: 67.1
click at [715, 428] on div "Создан 22.03.2025, 13:05 ID: 1911 ******* jnfIKc" at bounding box center [720, 428] width 377 height 15
click at [727, 430] on span "*******" at bounding box center [712, 428] width 36 height 15
click at [587, 408] on link "freezing-pets" at bounding box center [682, 409] width 300 height 18
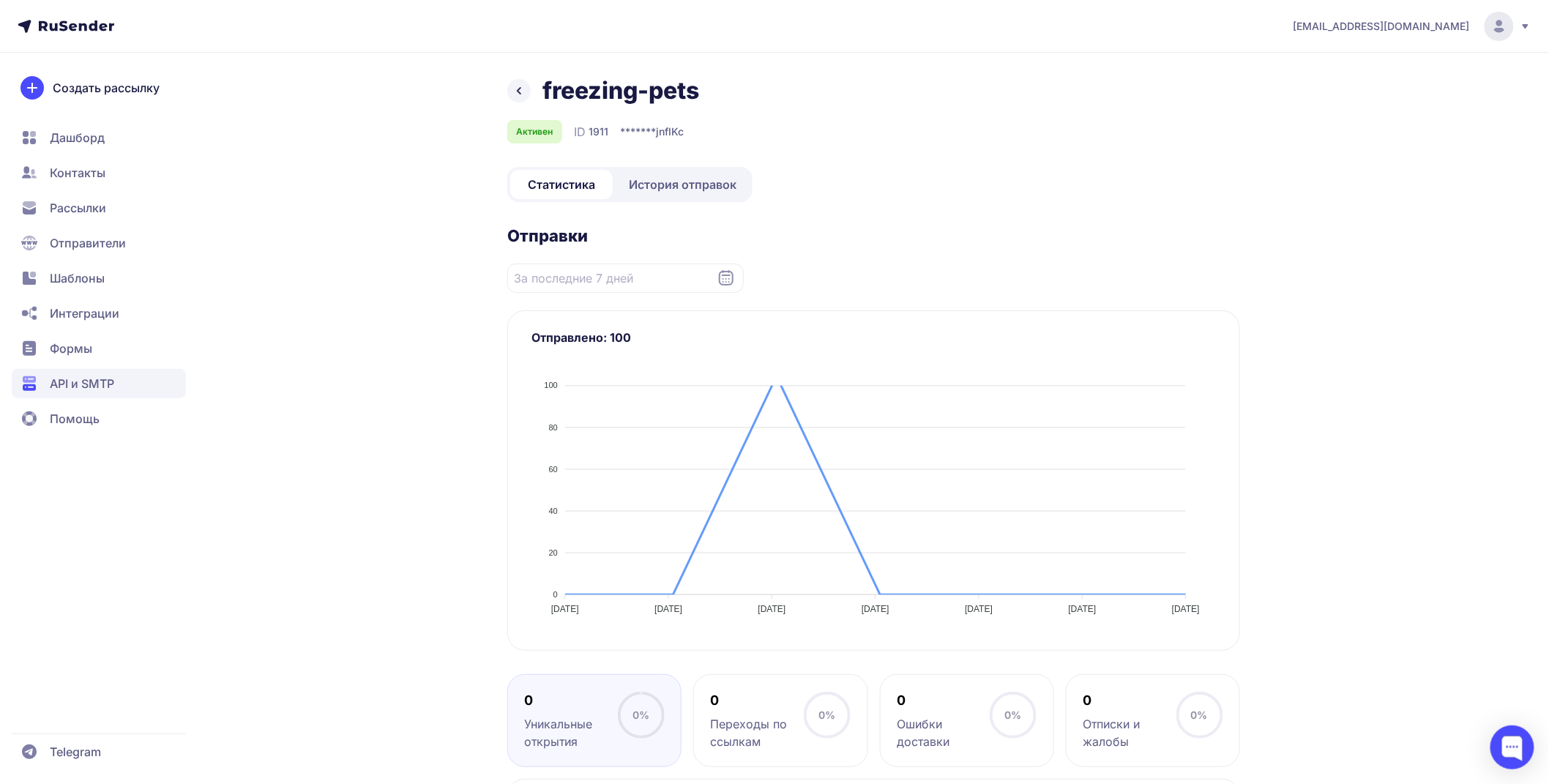
click at [644, 130] on span "*******" at bounding box center [638, 131] width 36 height 15
click at [544, 133] on span "Активен" at bounding box center [536, 131] width 37 height 12
click at [1495, 27] on circle at bounding box center [1499, 26] width 29 height 29
click at [1349, 74] on span "Аккаунт" at bounding box center [1338, 71] width 46 height 18
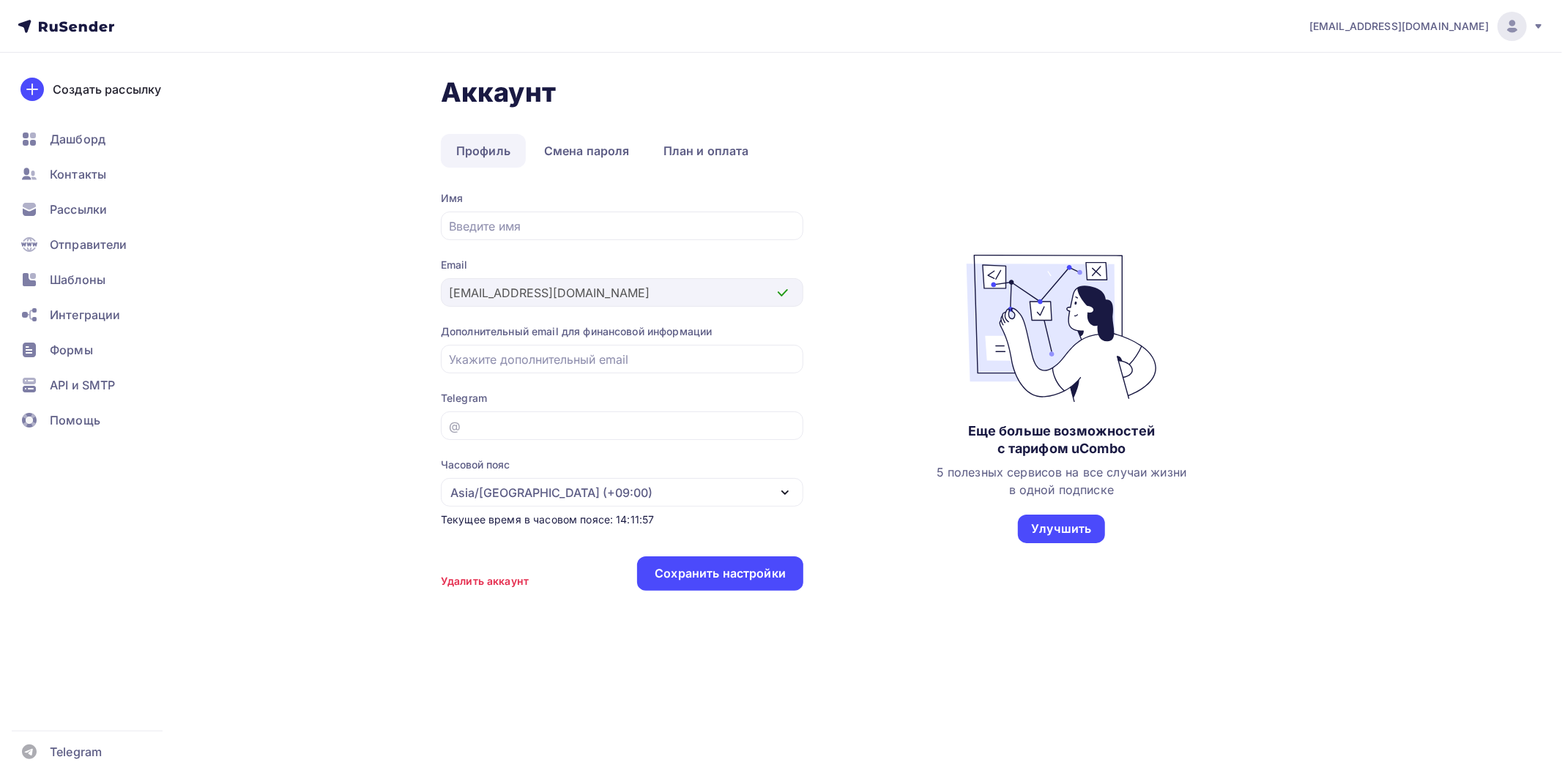
click at [480, 157] on link "Профиль" at bounding box center [483, 151] width 85 height 34
click at [568, 152] on link "Смена пароля" at bounding box center [587, 151] width 117 height 34
click at [675, 153] on link "План и оплата" at bounding box center [707, 151] width 117 height 34
click at [77, 26] on icon at bounding box center [66, 26] width 97 height 18
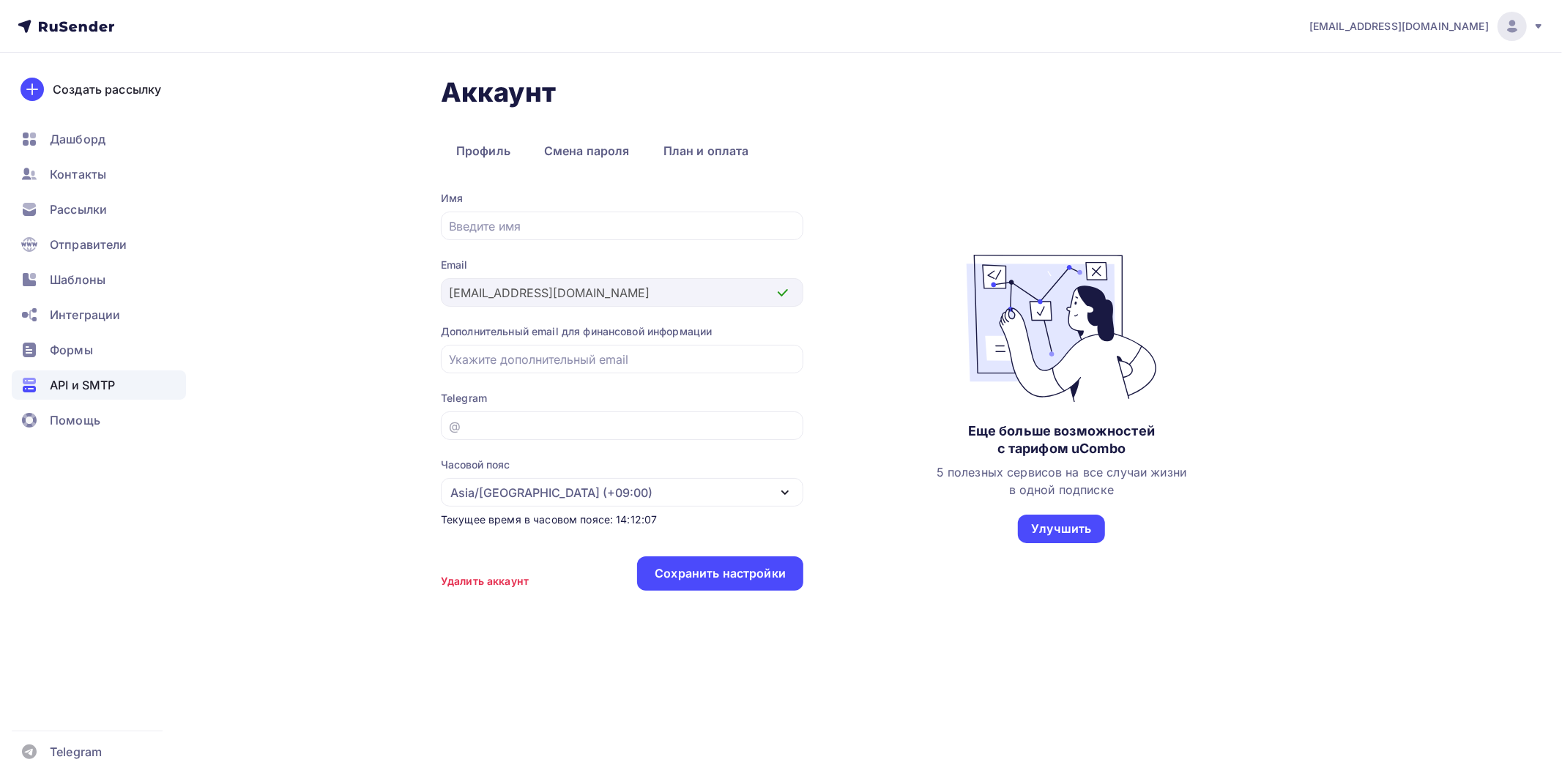
click at [70, 374] on div "API и SMTP" at bounding box center [98, 385] width 174 height 29
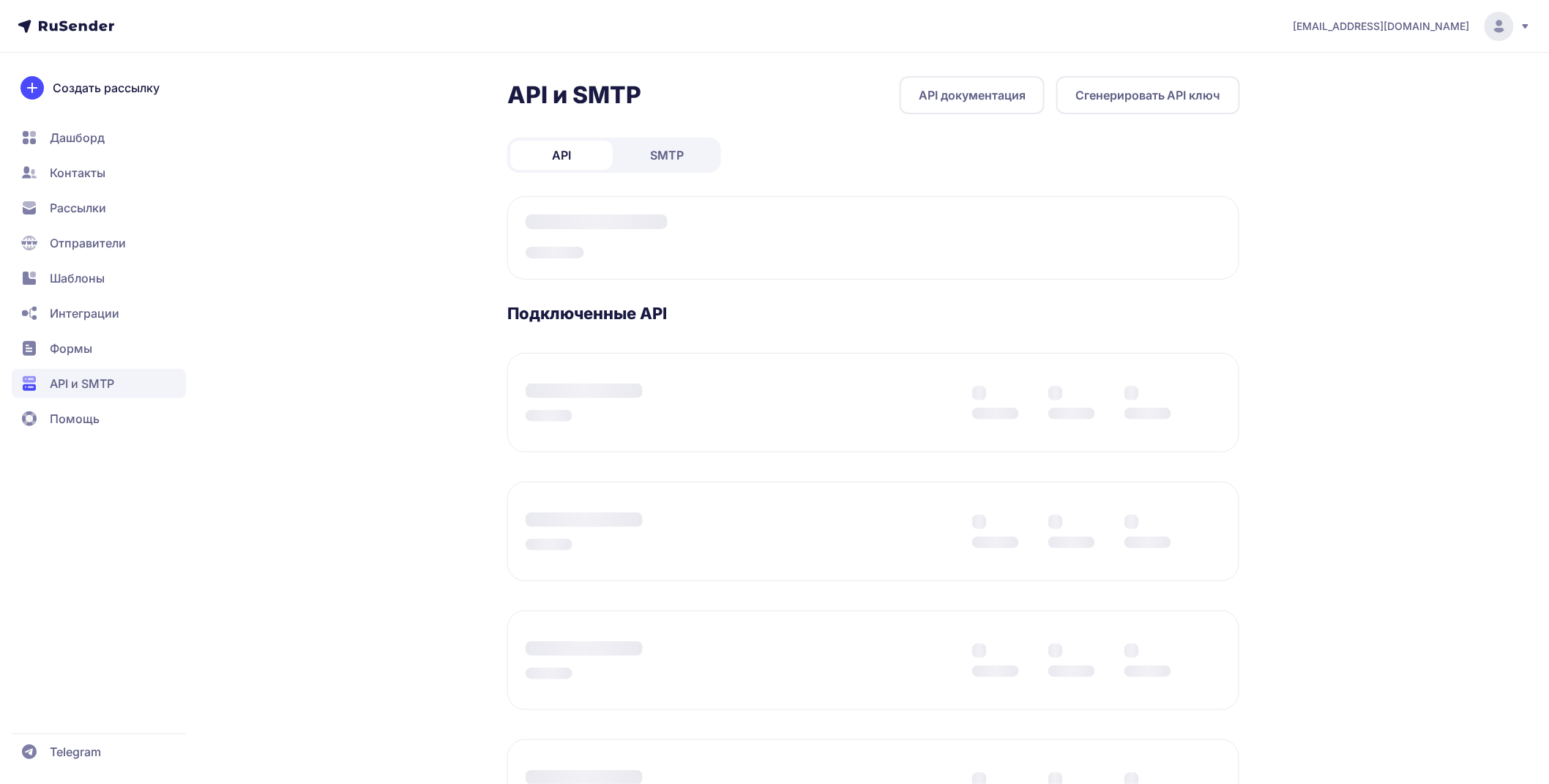
click at [955, 100] on link "API документация" at bounding box center [972, 95] width 145 height 38
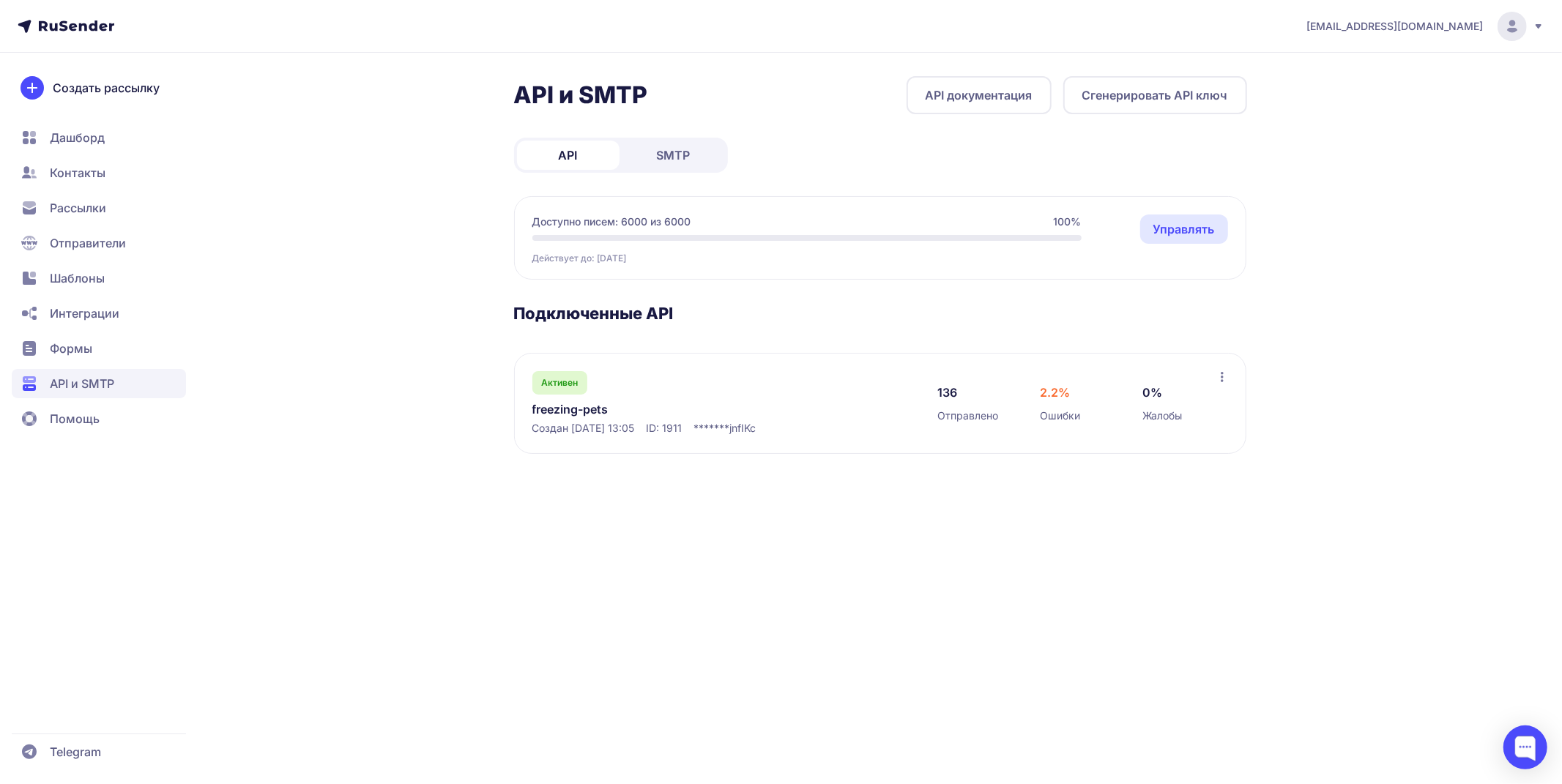
click at [676, 161] on span "SMTP" at bounding box center [674, 155] width 34 height 18
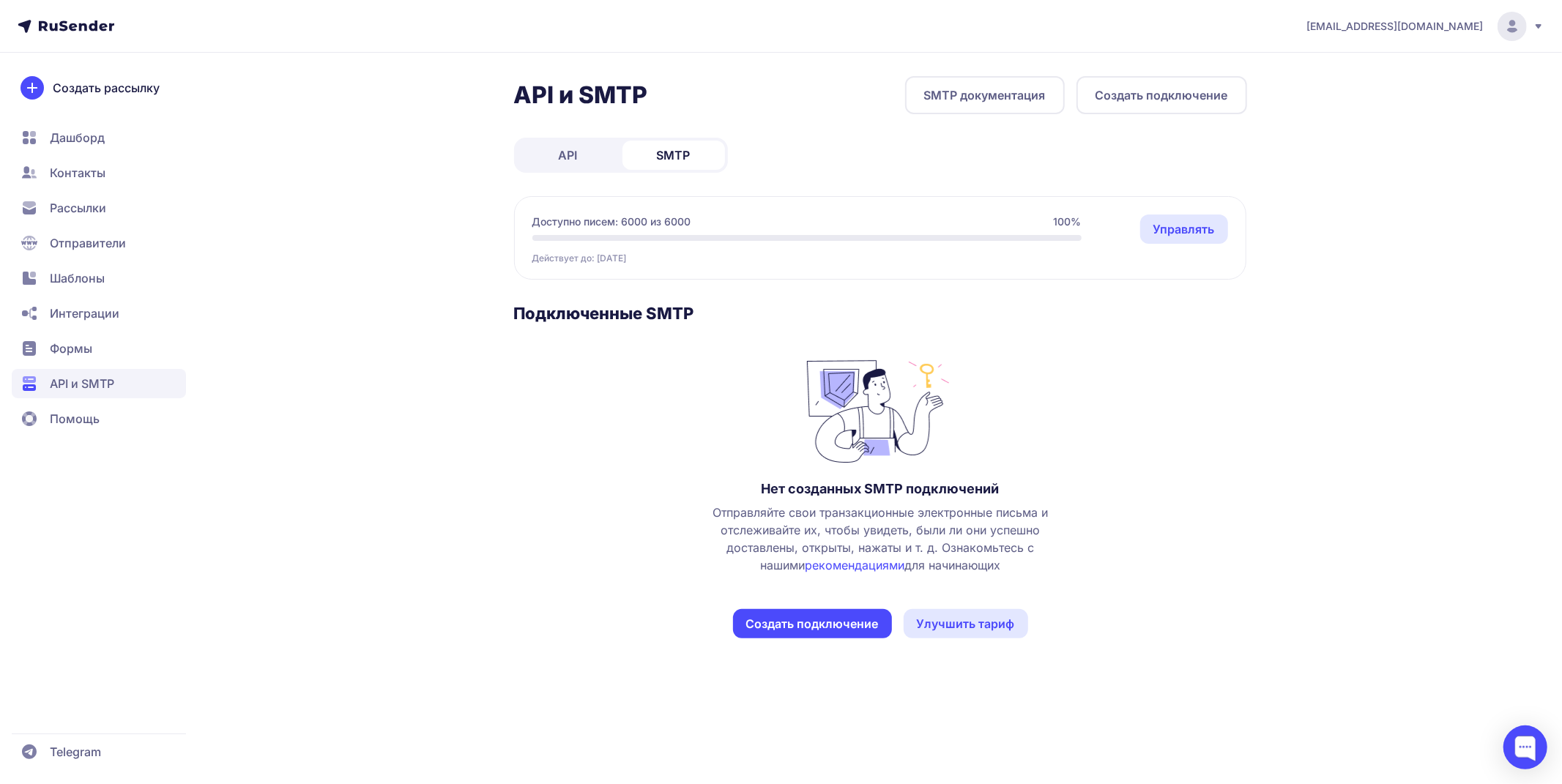
click at [582, 158] on link "API" at bounding box center [568, 155] width 103 height 29
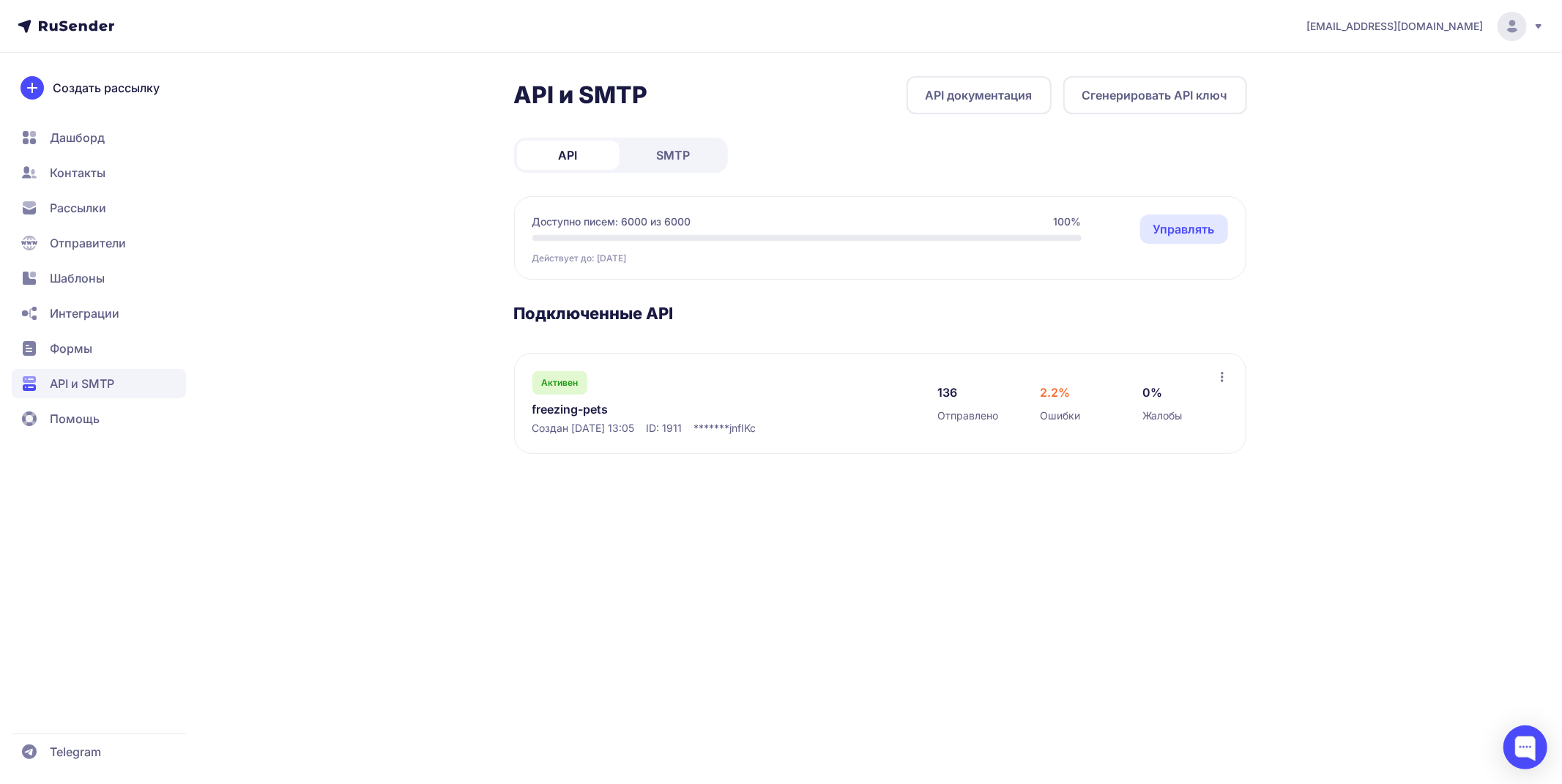
click at [57, 334] on span "Интеграции" at bounding box center [98, 348] width 174 height 29
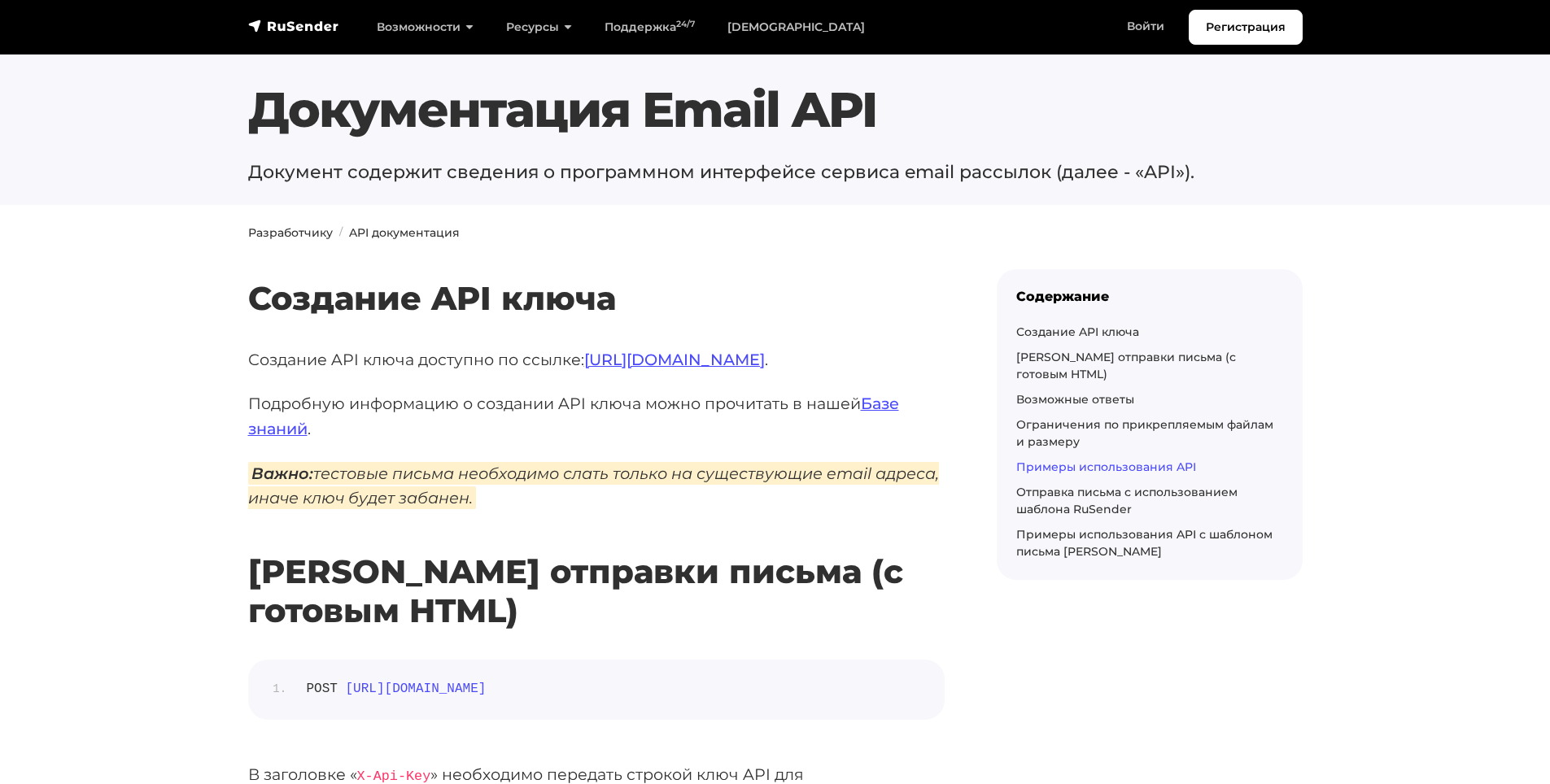
click at [1080, 459] on link "Примеры использования API" at bounding box center [1106, 466] width 180 height 14
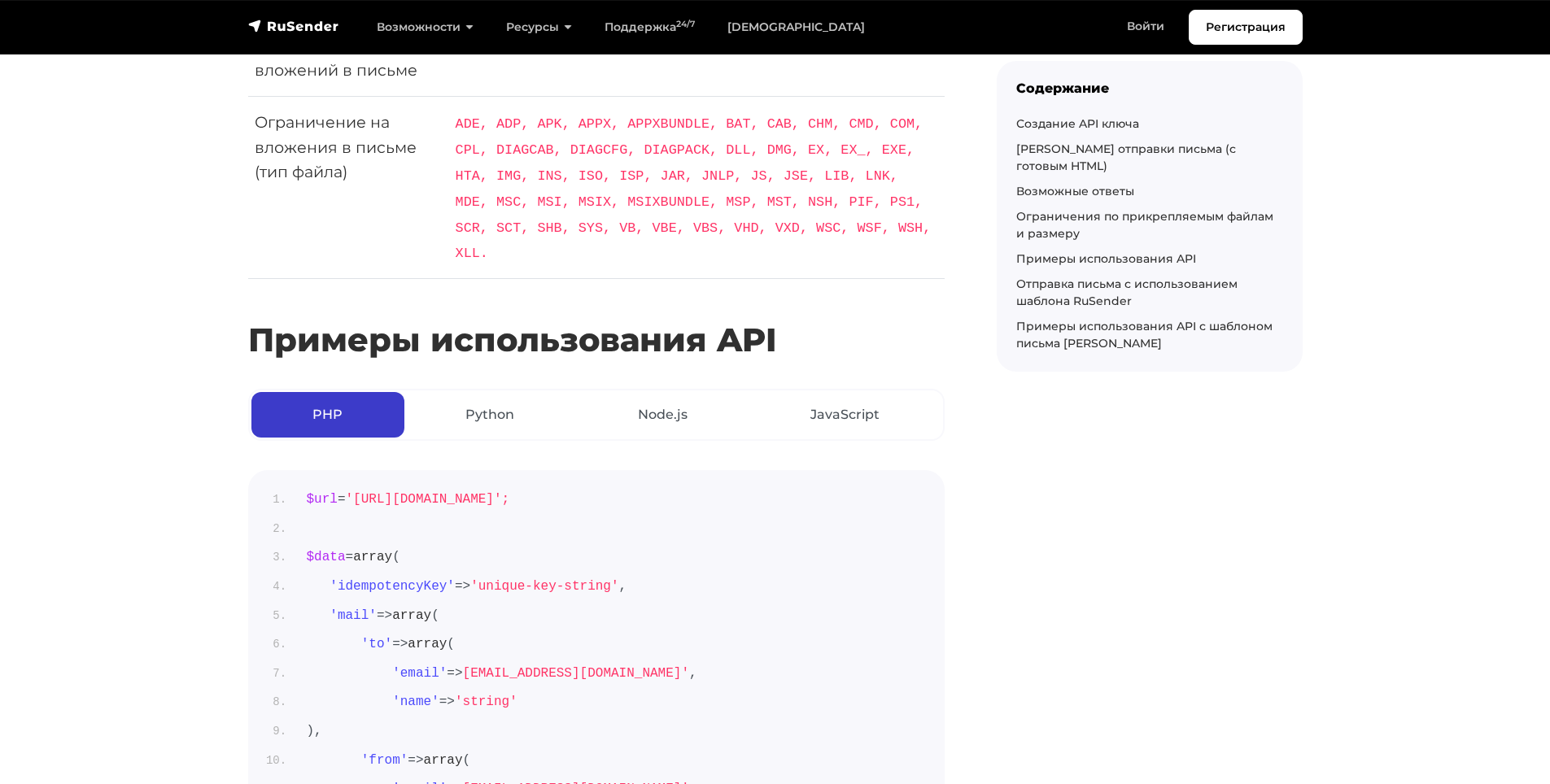
scroll to position [5945, 0]
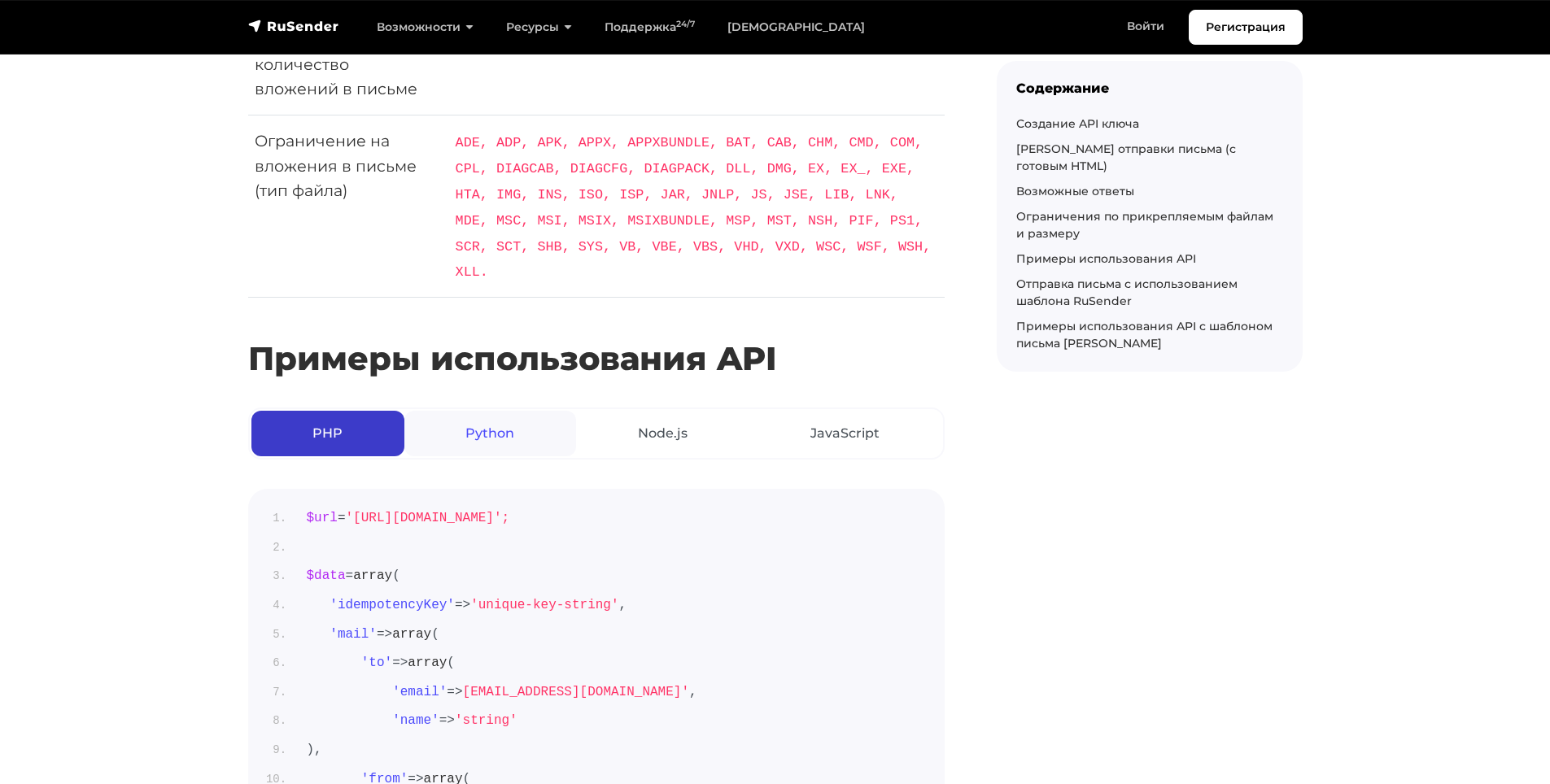
click at [468, 411] on link "Python" at bounding box center [489, 433] width 171 height 45
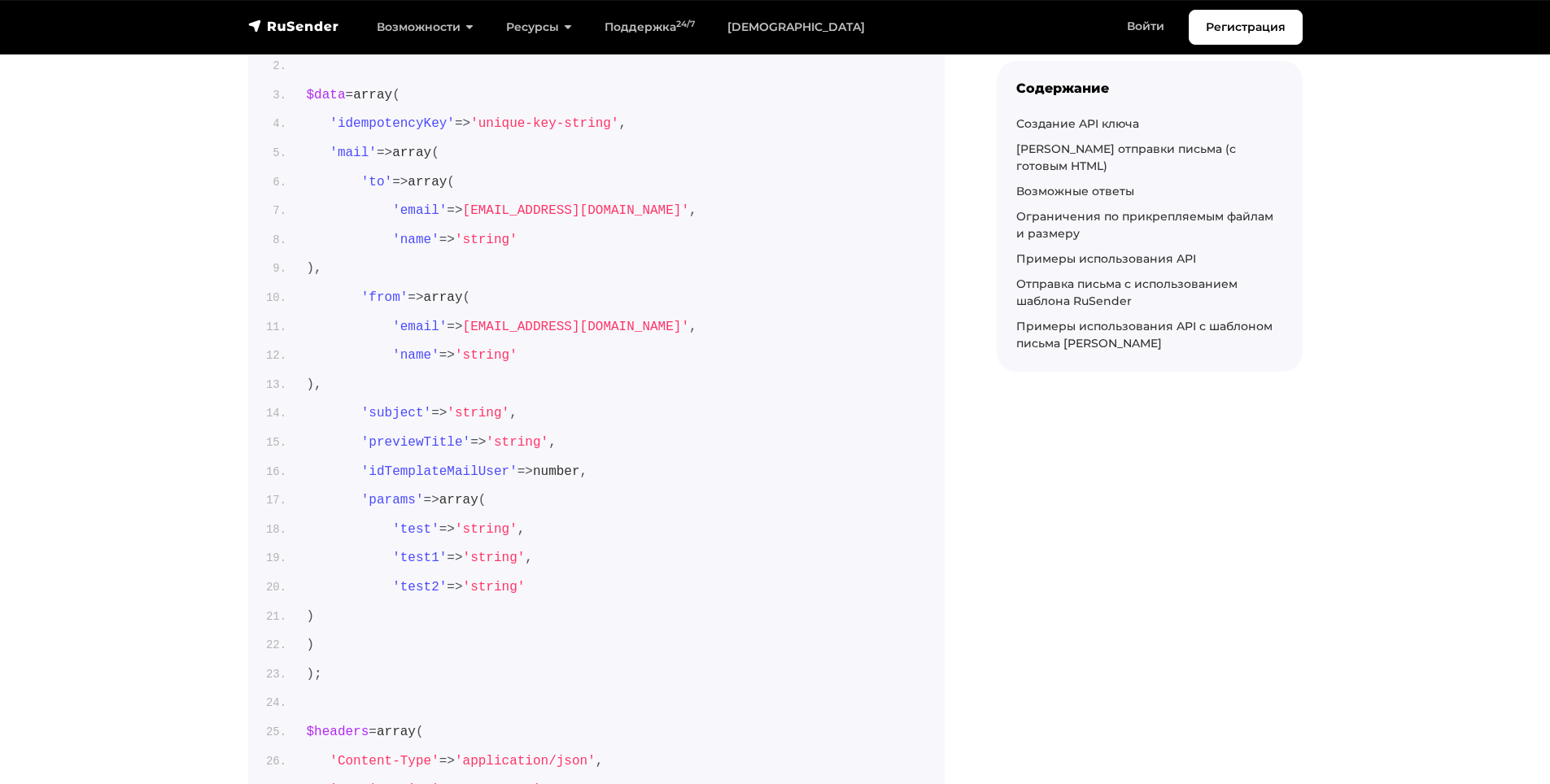
scroll to position [10580, 0]
click at [1067, 125] on link "Создание API ключа" at bounding box center [1078, 123] width 123 height 14
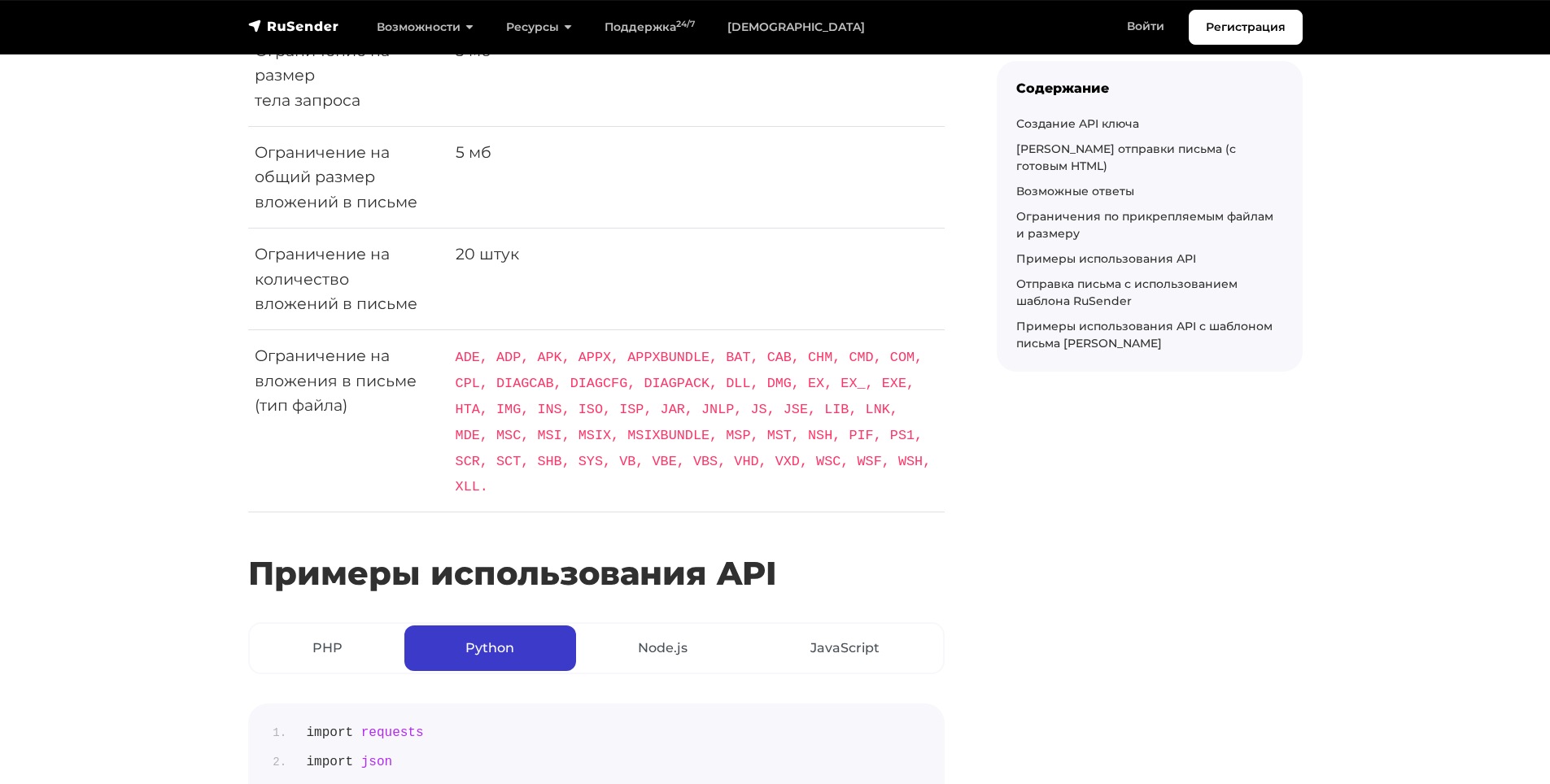
scroll to position [5924, 0]
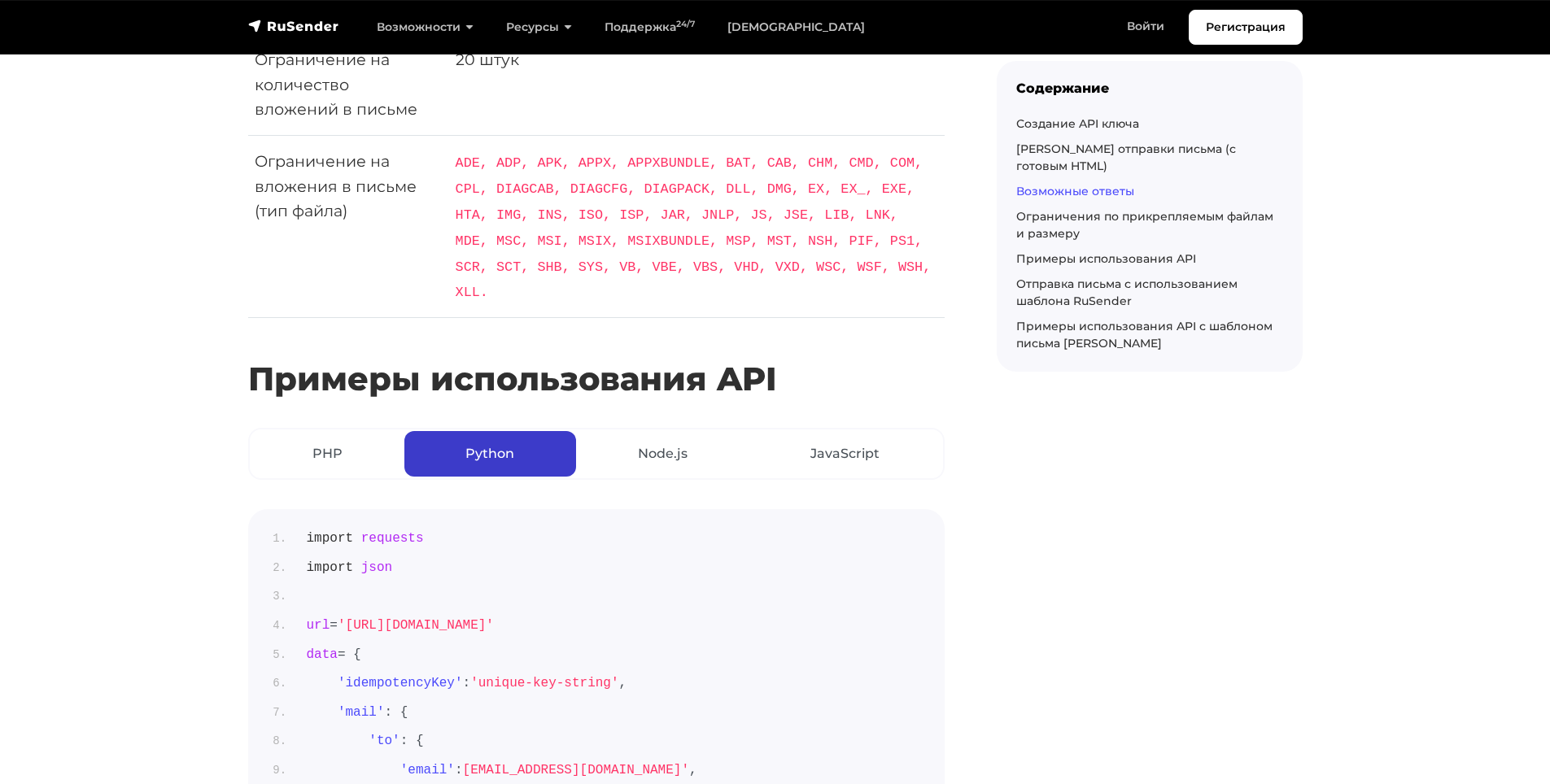
click at [1074, 184] on link "Возможные ответы" at bounding box center [1075, 191] width 118 height 14
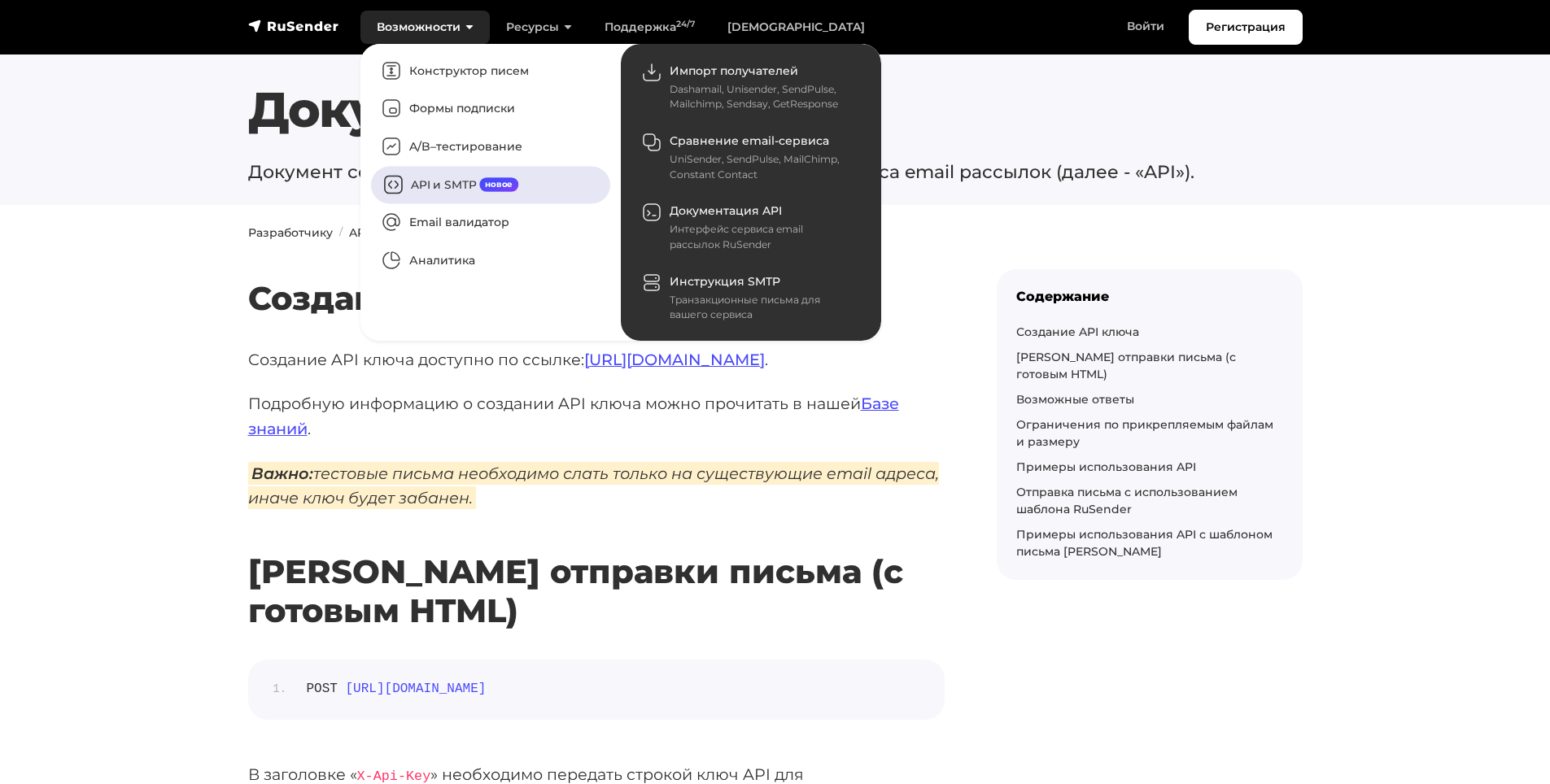
click at [445, 178] on link "API и SMTP новое" at bounding box center [490, 185] width 240 height 37
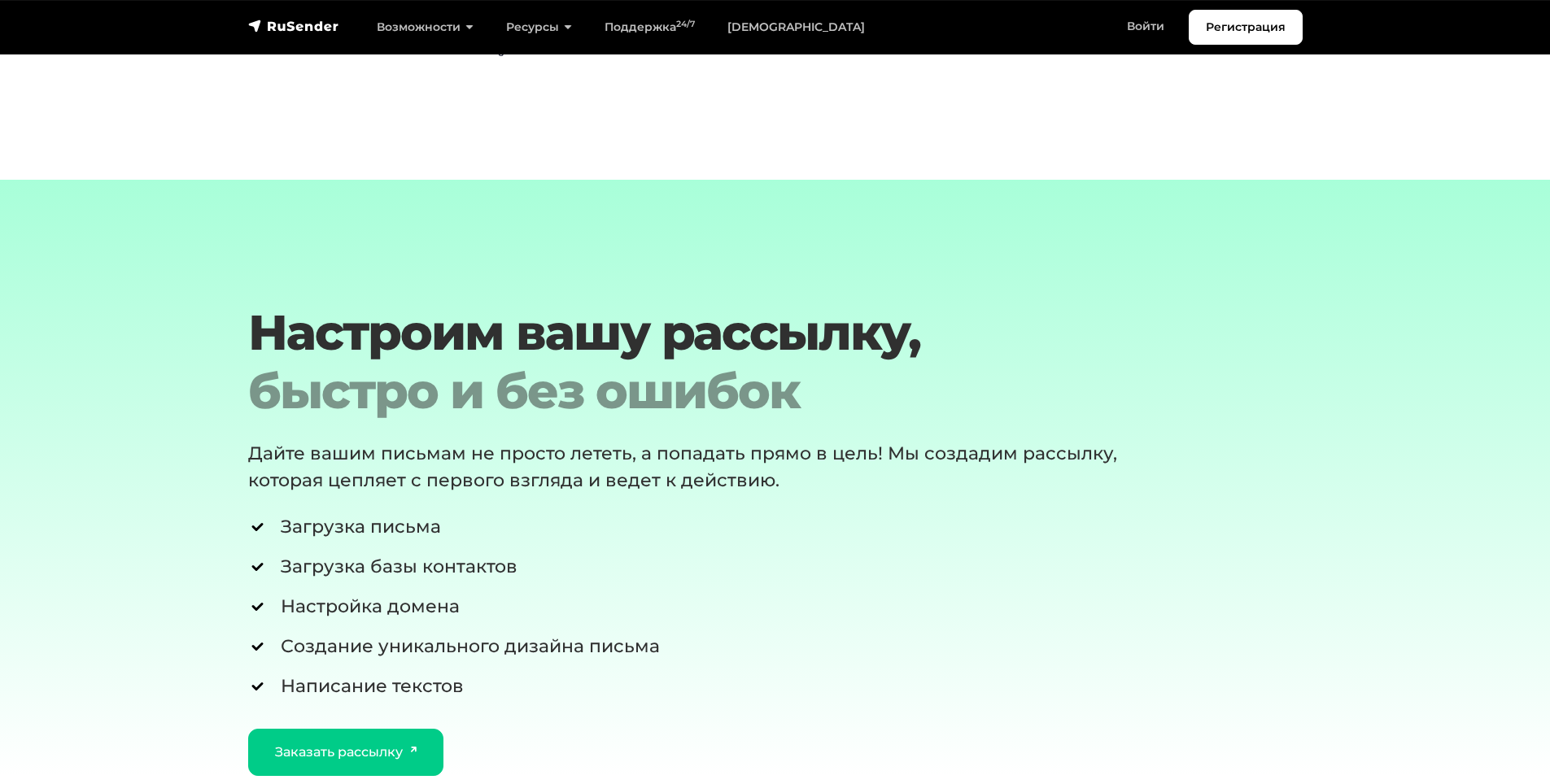
scroll to position [3767, 0]
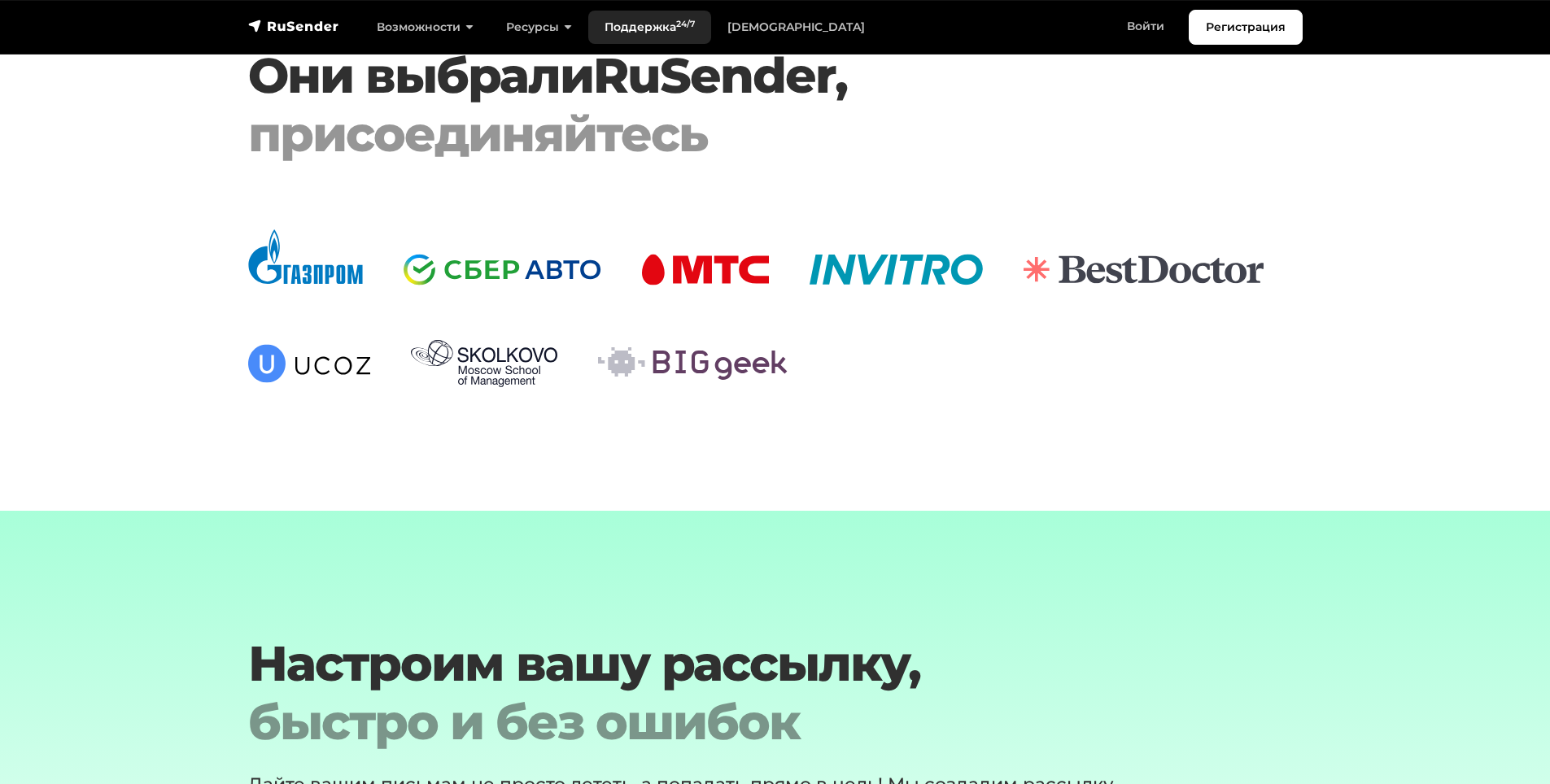
click at [648, 28] on link "Поддержка 24/7" at bounding box center [650, 26] width 123 height 33
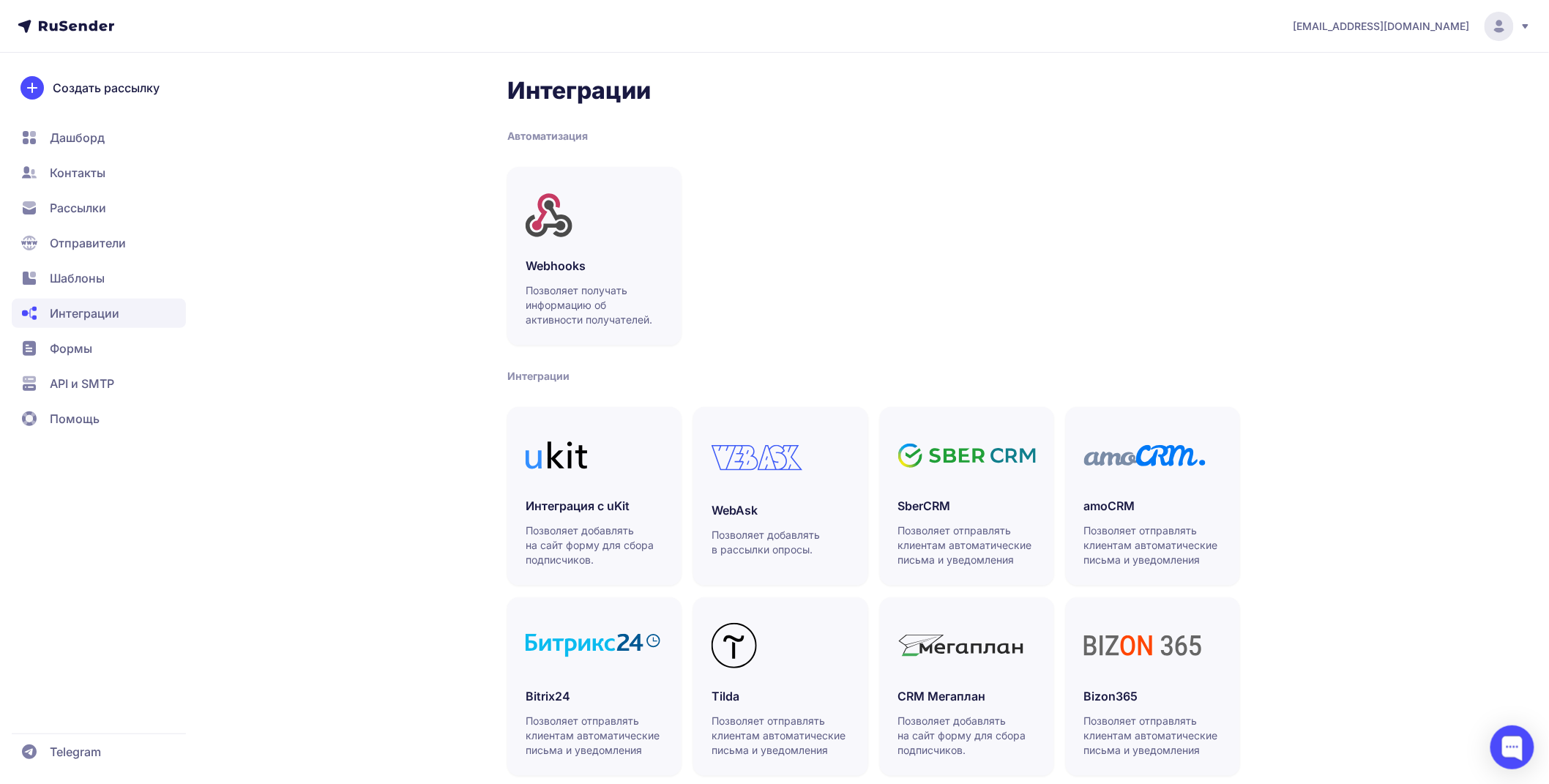
click at [1450, 24] on span "[EMAIL_ADDRESS][DOMAIN_NAME]" at bounding box center [1382, 26] width 176 height 15
click at [1476, 21] on div "[EMAIL_ADDRESS][DOMAIN_NAME]" at bounding box center [1412, 26] width 238 height 29
click at [1476, 21] on div "exposkills@yandex.ru" at bounding box center [1412, 26] width 238 height 29
click at [1477, 20] on div "exposkills@yandex.ru" at bounding box center [1412, 26] width 238 height 29
click at [615, 253] on link "Webhooks Позволяет получать информацию об активности получателей." at bounding box center [594, 256] width 174 height 179
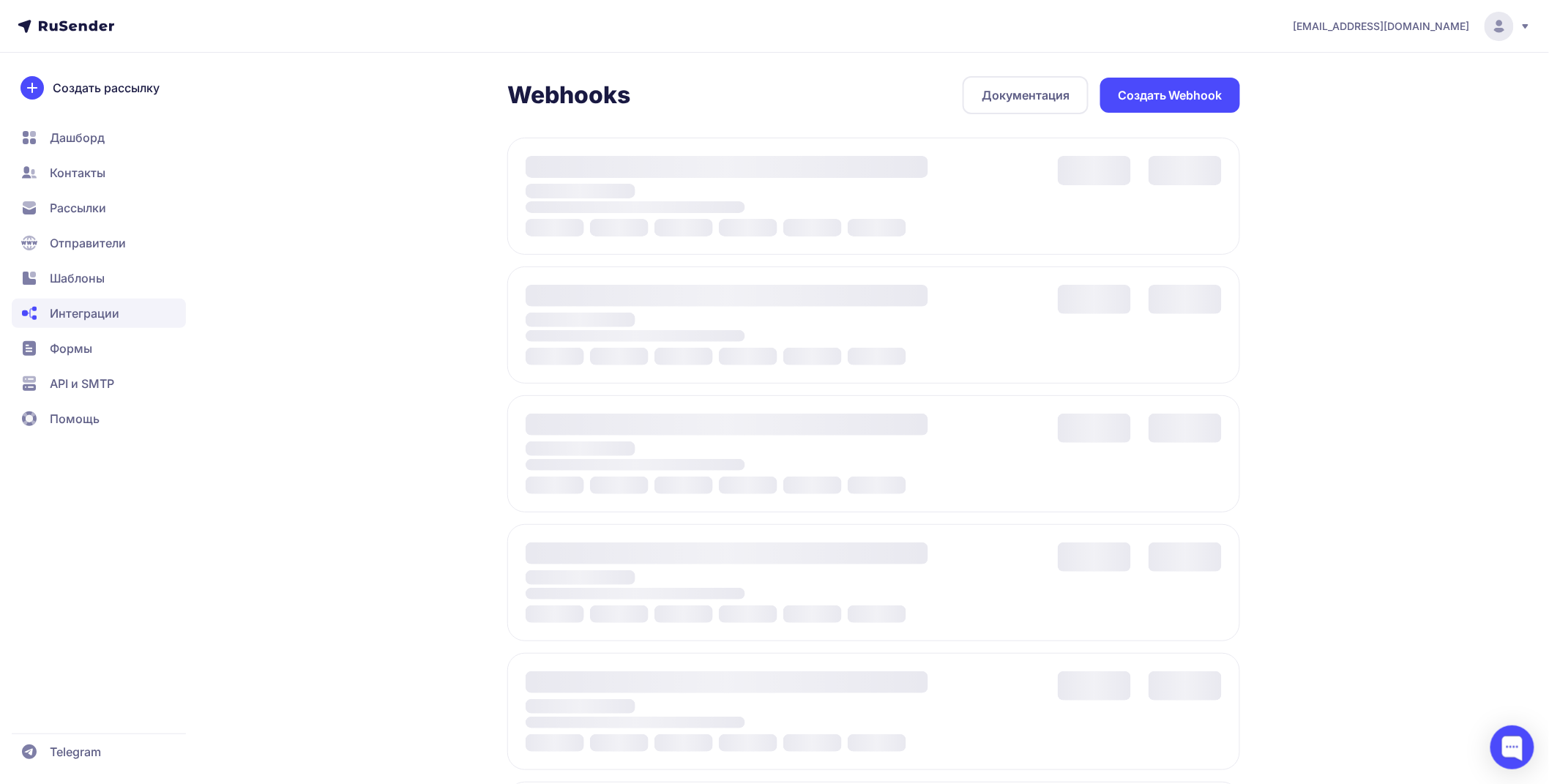
click at [618, 296] on div at bounding box center [727, 295] width 403 height 22
click at [97, 377] on span "API и SMTP" at bounding box center [82, 384] width 64 height 18
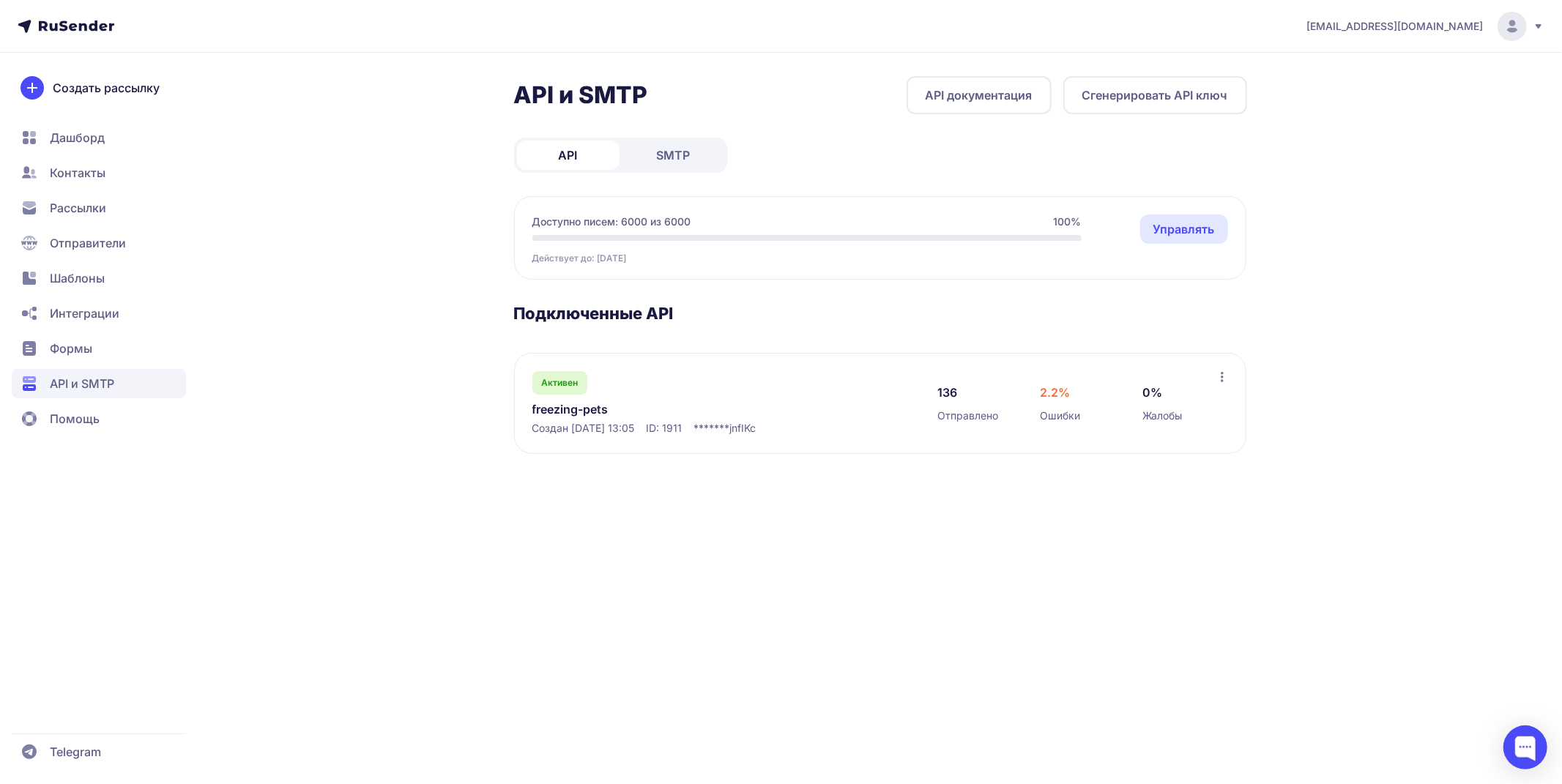
click at [1152, 85] on button "Сгенерировать API ключ" at bounding box center [1155, 95] width 184 height 38
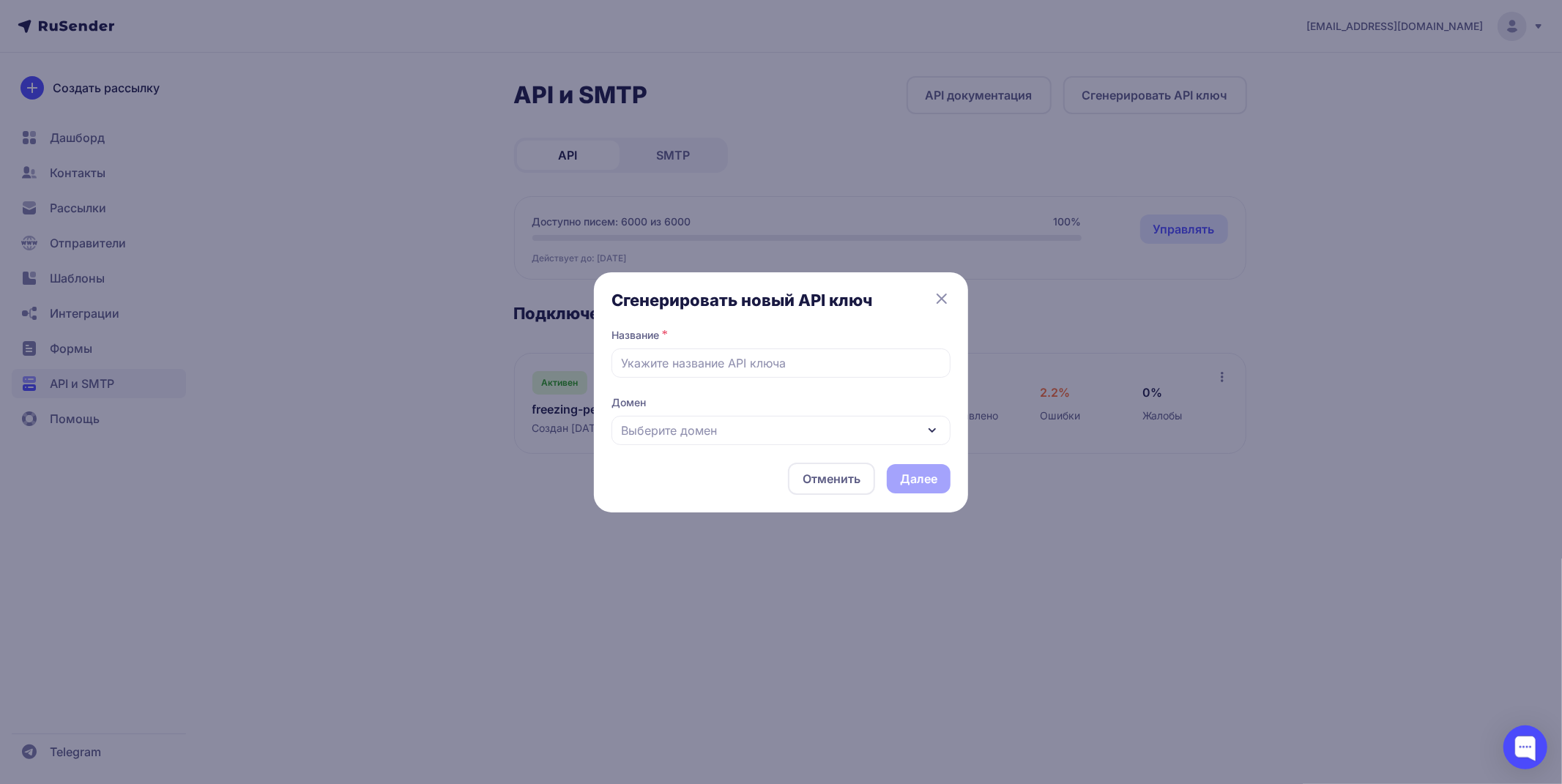
click at [936, 288] on div "Сгенерировать новый API ключ Название * Домен Выберите домен Отменить Далее" at bounding box center [781, 392] width 374 height 240
click at [940, 295] on icon at bounding box center [941, 298] width 18 height 18
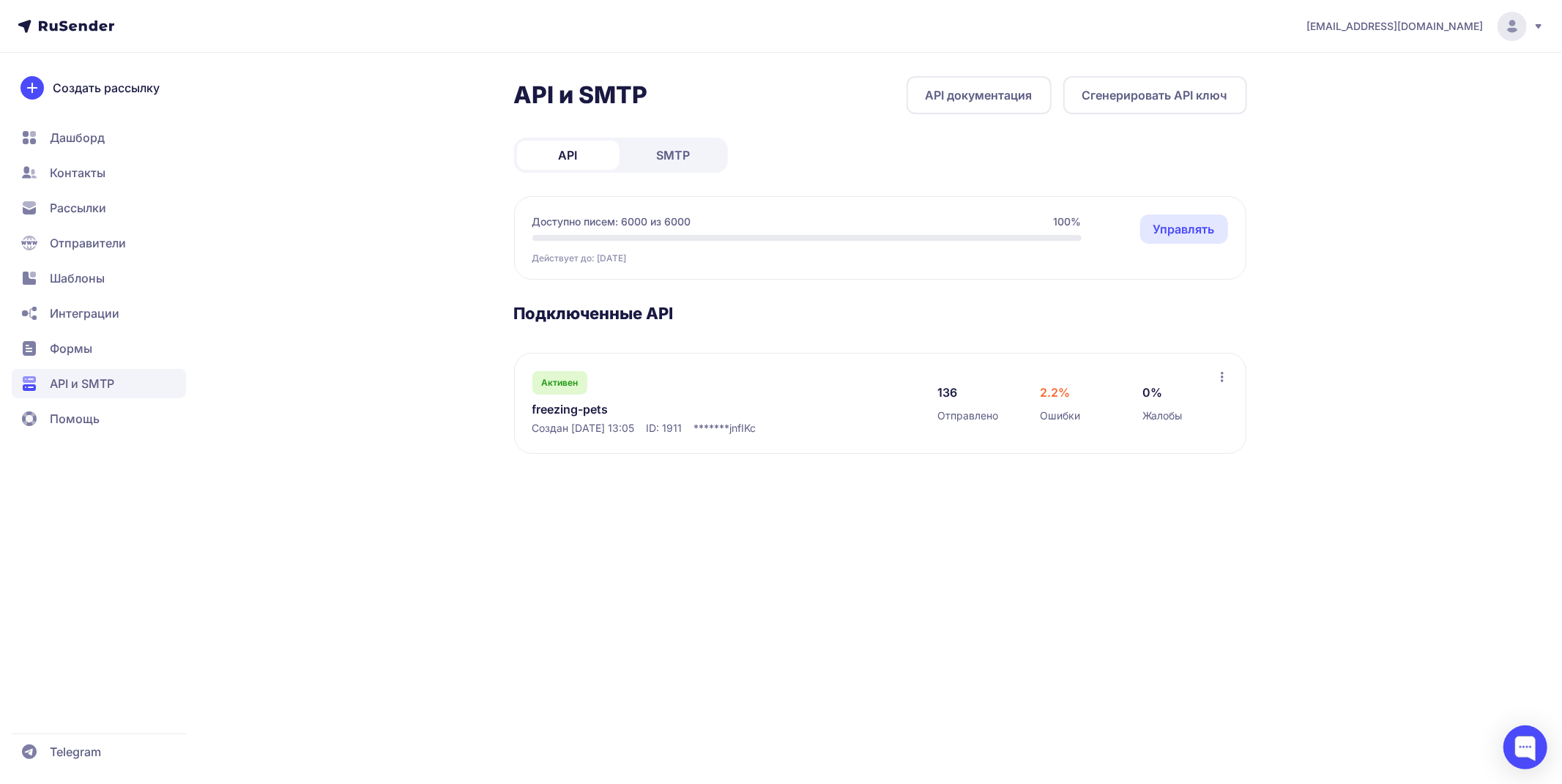
click at [1227, 376] on icon at bounding box center [1221, 377] width 12 height 12
click at [1172, 424] on div "Переименовать" at bounding box center [1158, 439] width 162 height 29
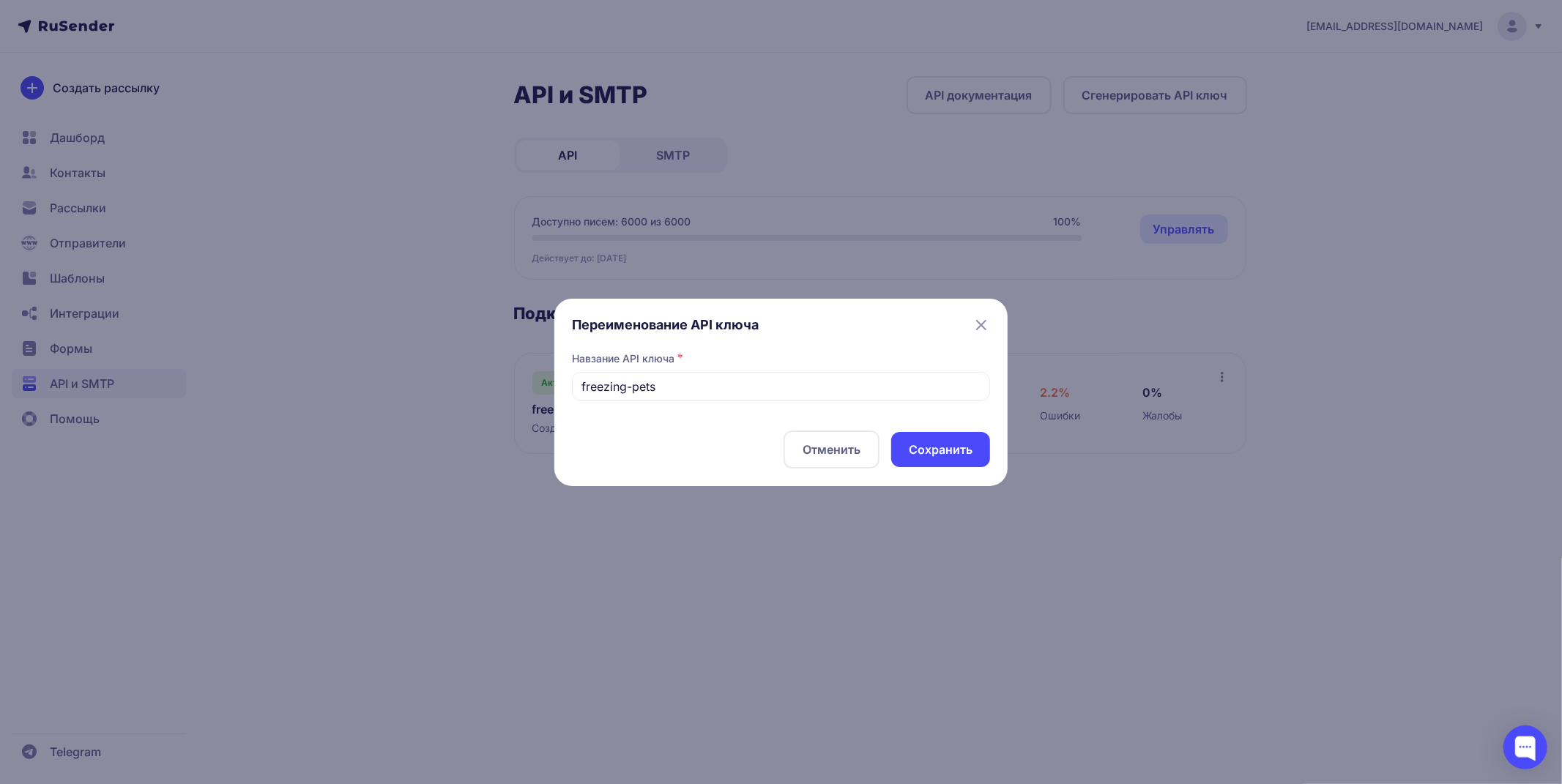
click at [850, 443] on button "Отменить" at bounding box center [831, 450] width 96 height 38
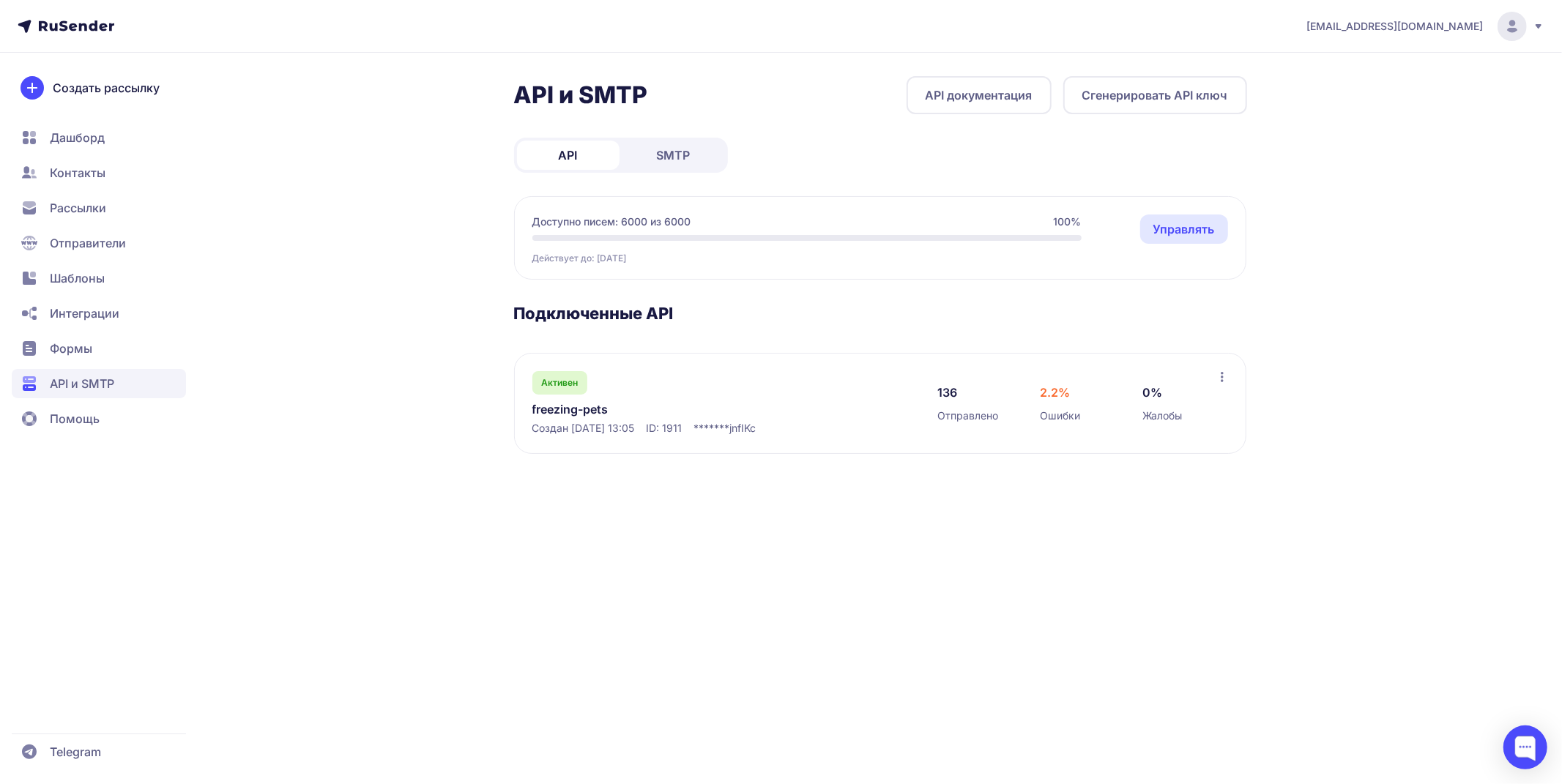
click at [575, 406] on link "freezing-pets" at bounding box center [682, 409] width 300 height 18
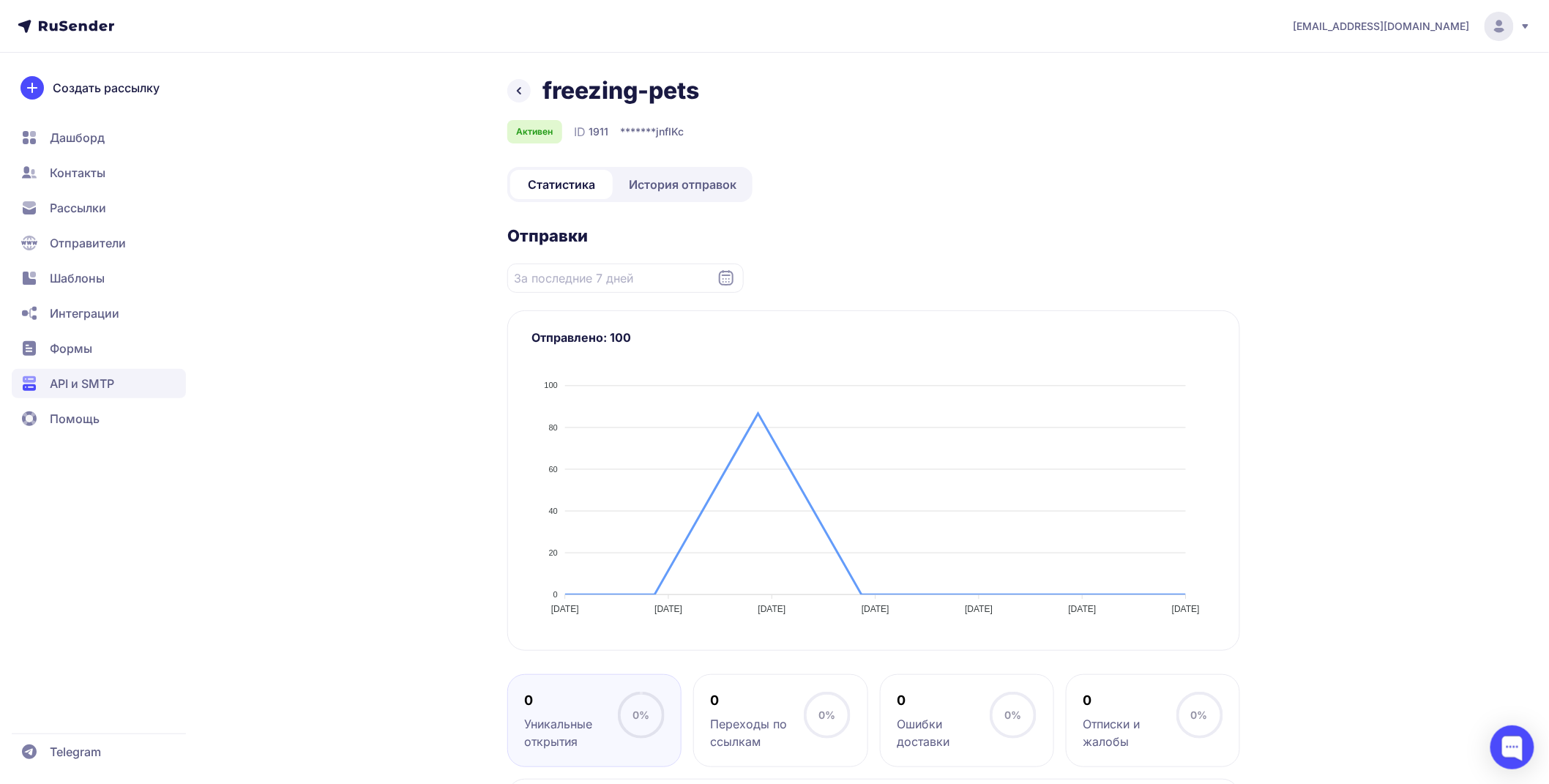
click at [667, 133] on span "jnfIKc" at bounding box center [670, 131] width 28 height 15
click at [634, 130] on span "*******" at bounding box center [638, 131] width 36 height 15
click at [496, 236] on div "freezing-pets Активен ID 1911 ******* jnfIKc Статистика История отправок Отправ…" at bounding box center [775, 599] width 1054 height 1047
click at [671, 200] on div "Статистика История отправок" at bounding box center [630, 185] width 246 height 35
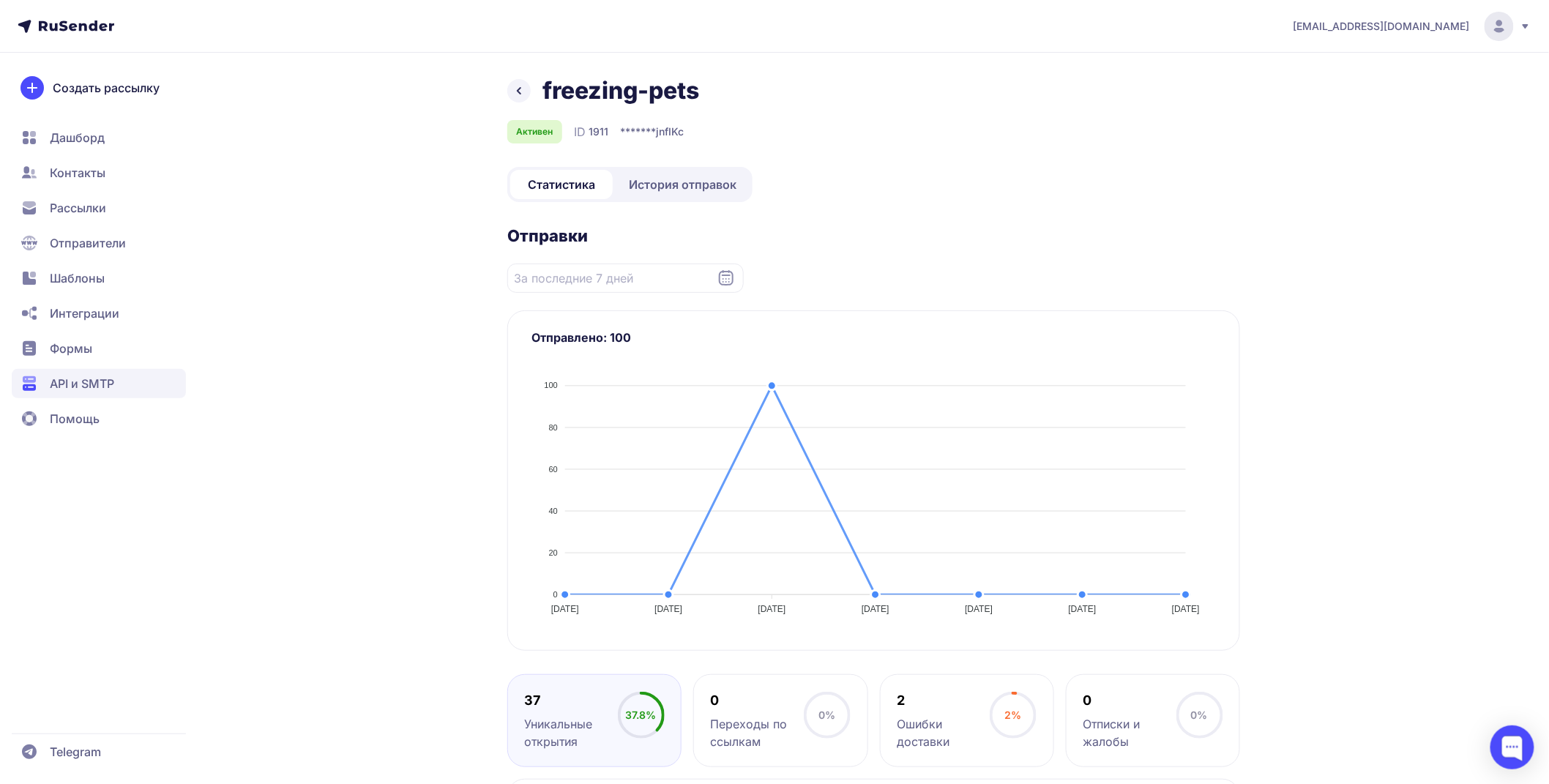
click at [674, 194] on link "История отправок" at bounding box center [683, 184] width 134 height 29
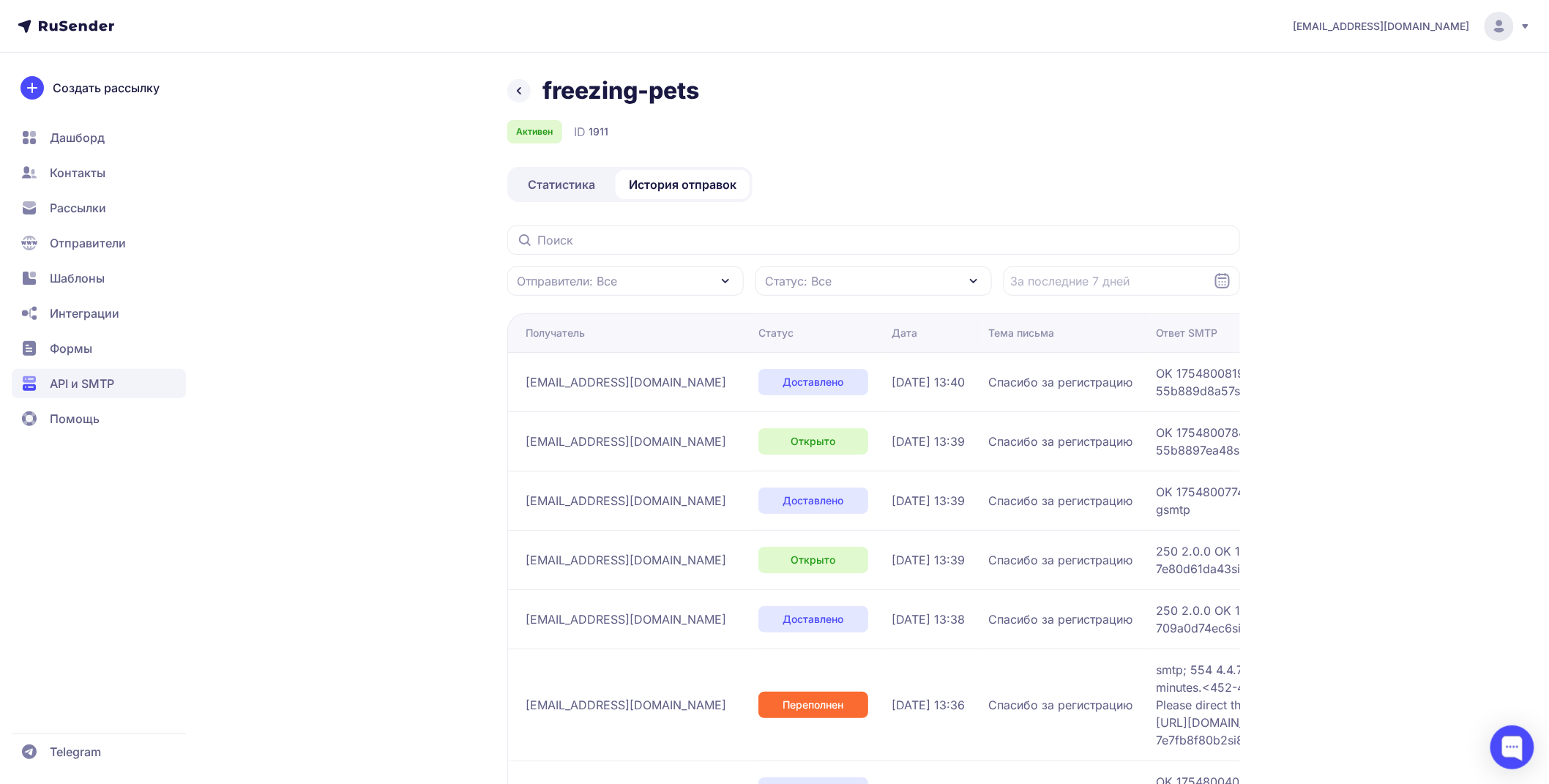
click at [527, 92] on icon at bounding box center [519, 91] width 18 height 18
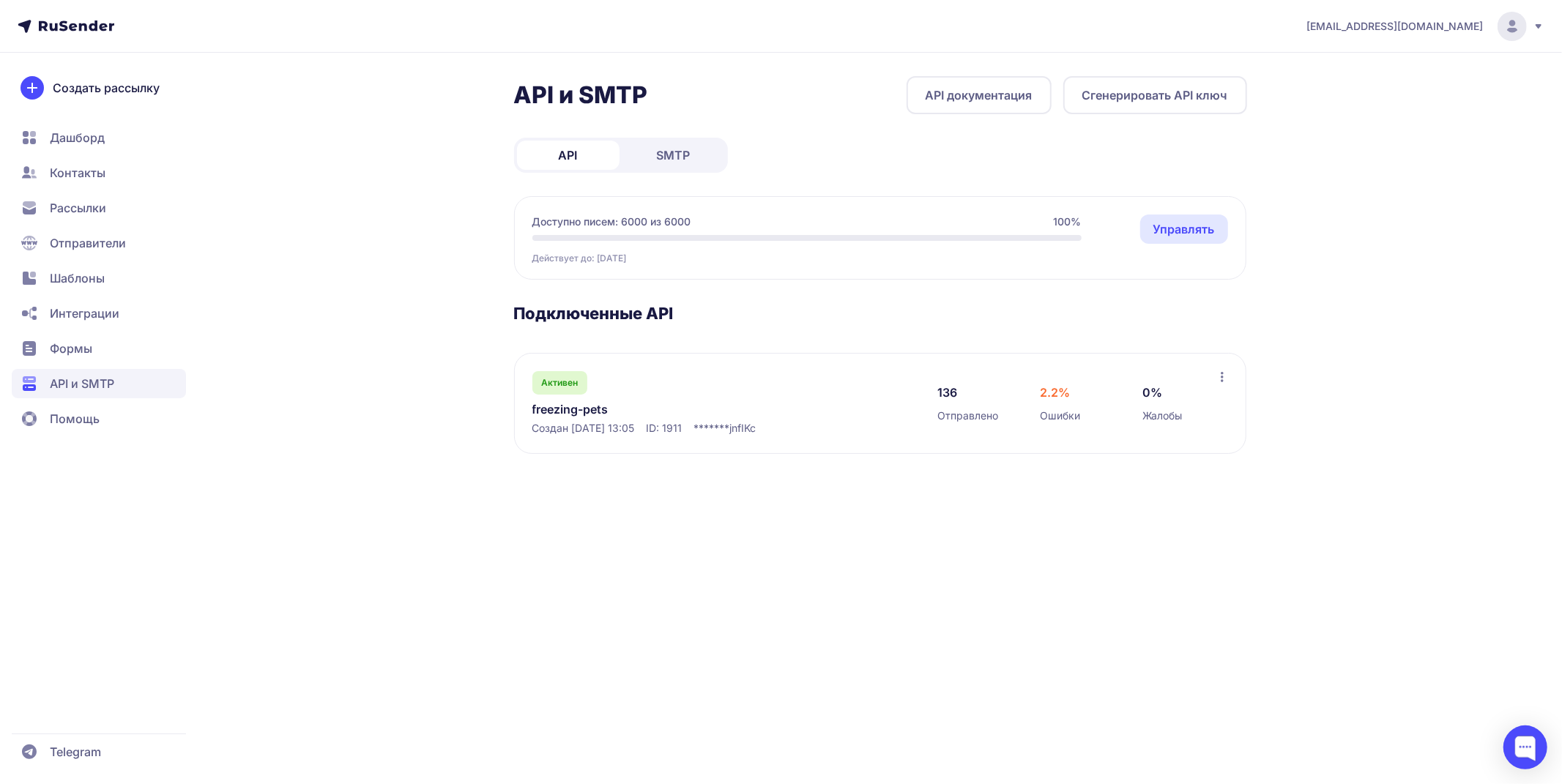
click at [64, 17] on header "exposkills@yandex.ru" at bounding box center [781, 26] width 1562 height 53
click at [62, 21] on icon at bounding box center [77, 25] width 75 height 10
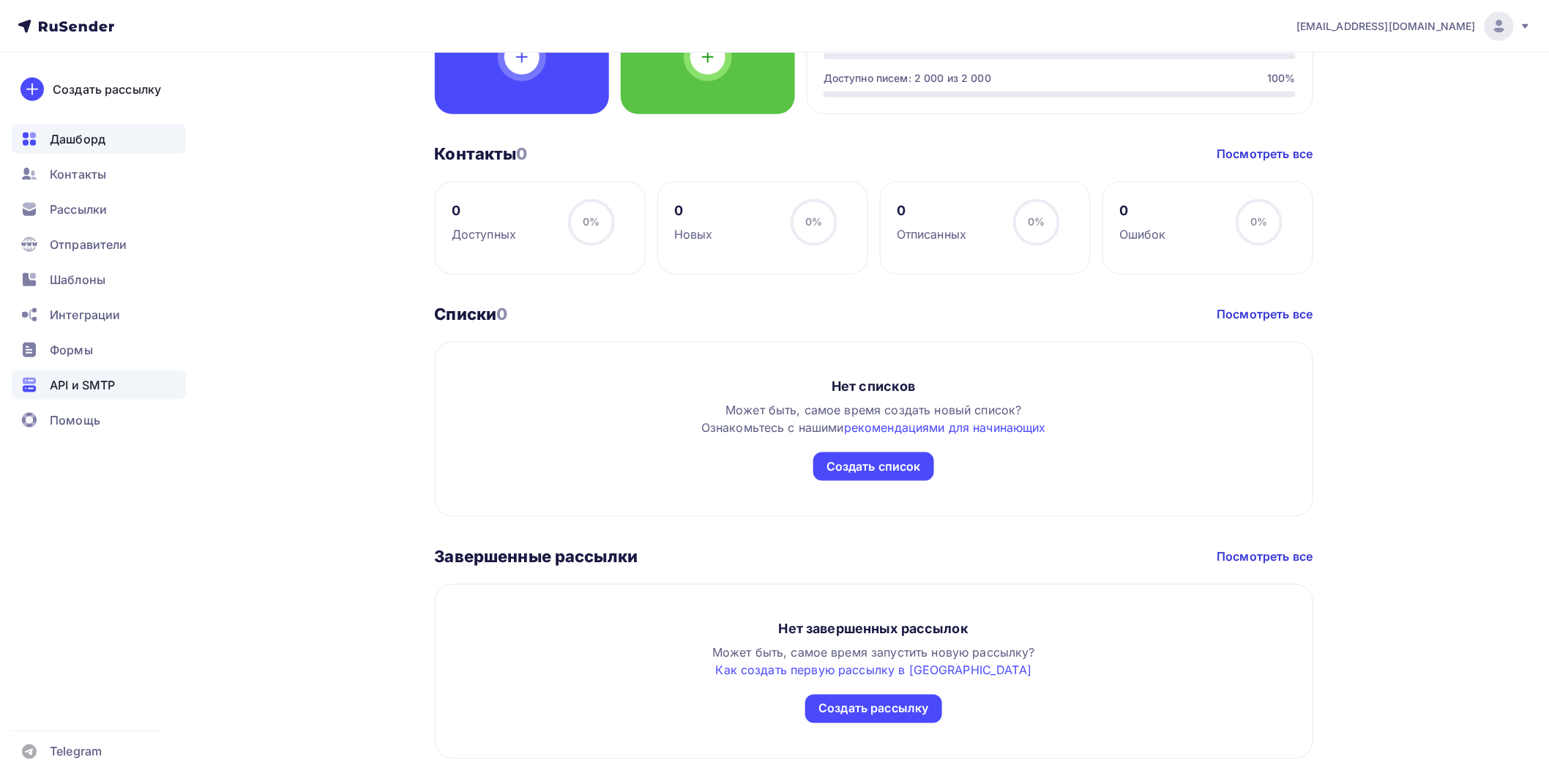
scroll to position [522, 0]
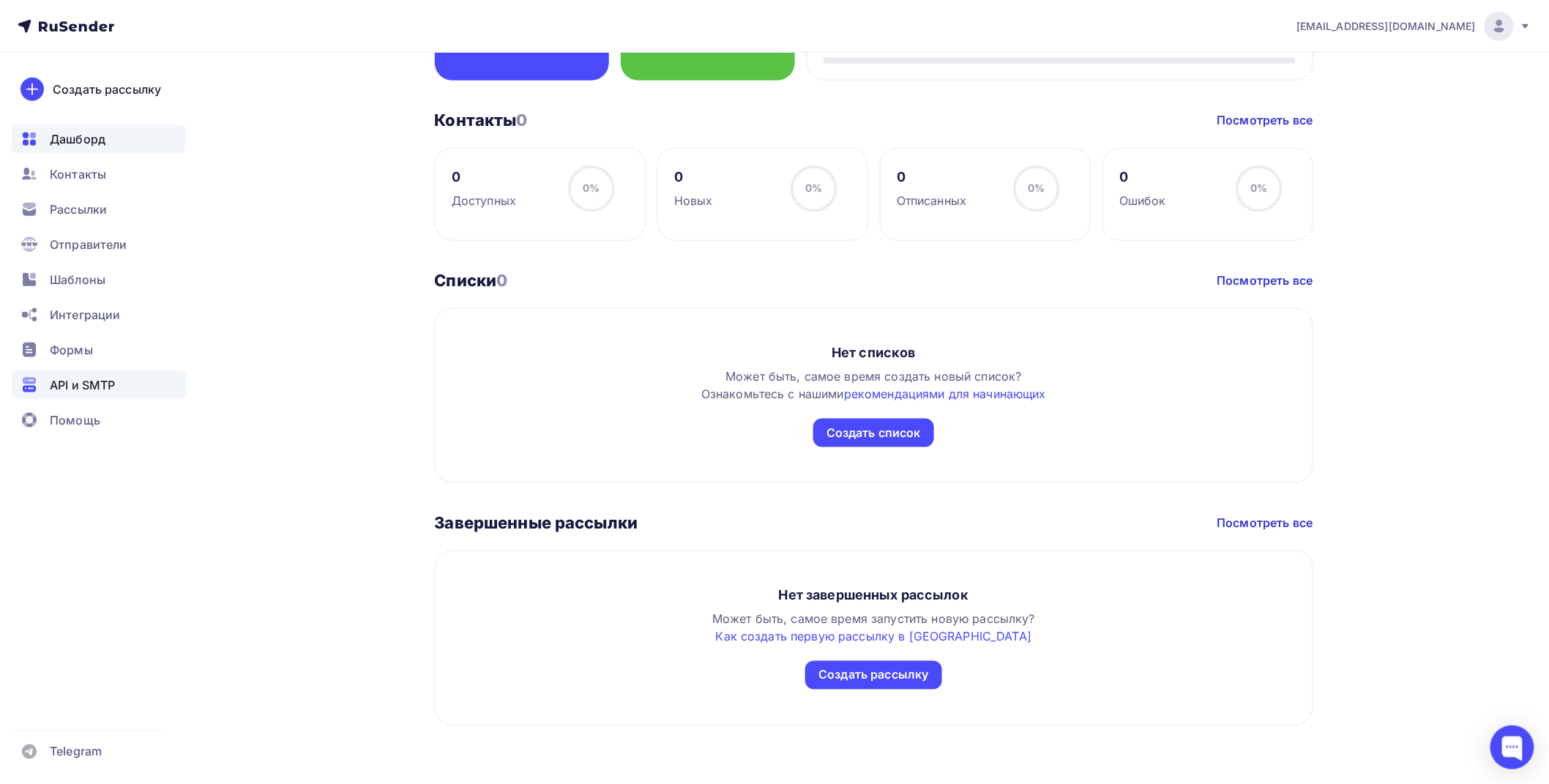
click at [39, 390] on div "API и SMTP" at bounding box center [98, 385] width 174 height 29
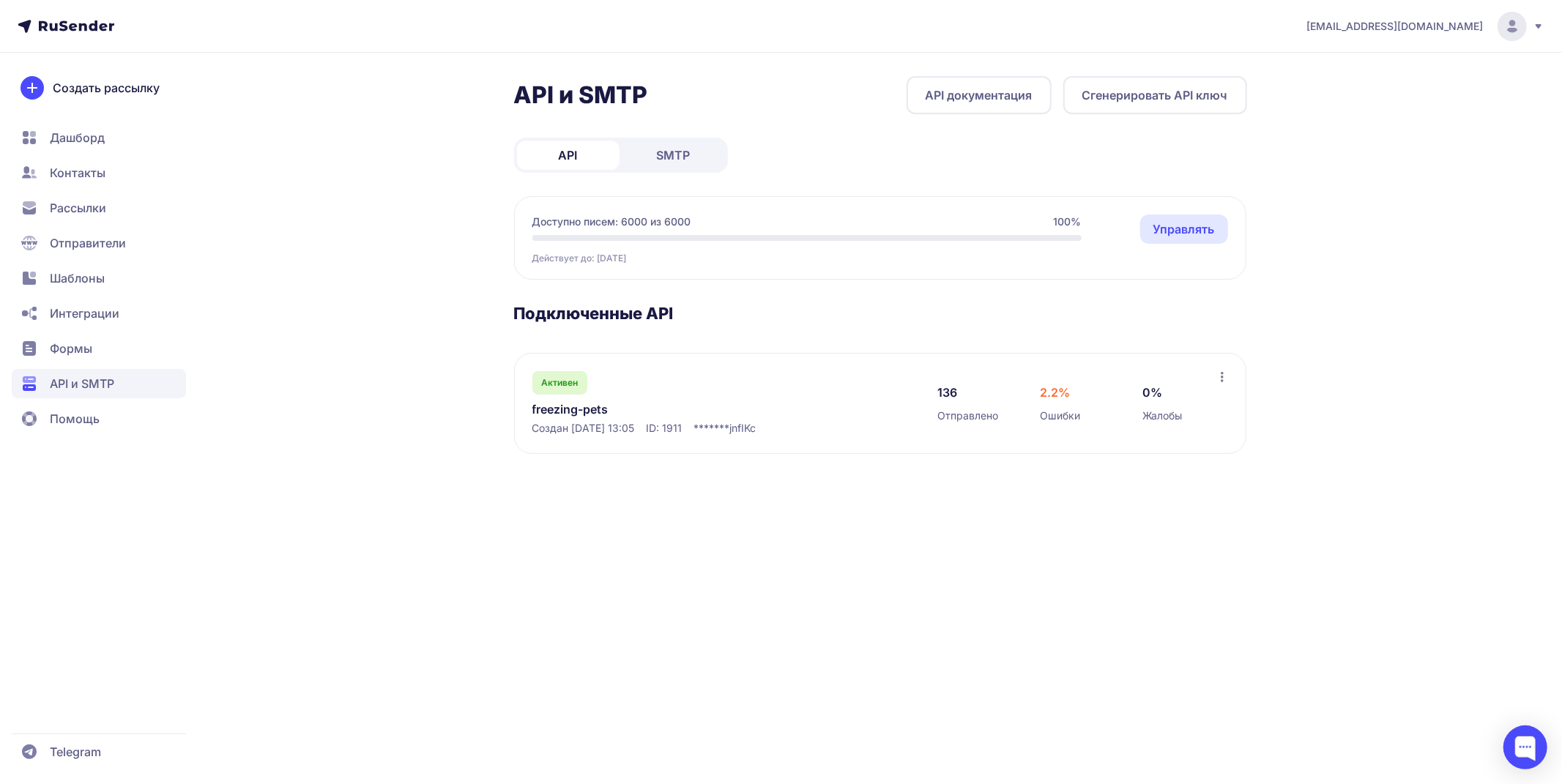
click at [581, 408] on link "freezing-pets" at bounding box center [682, 409] width 300 height 18
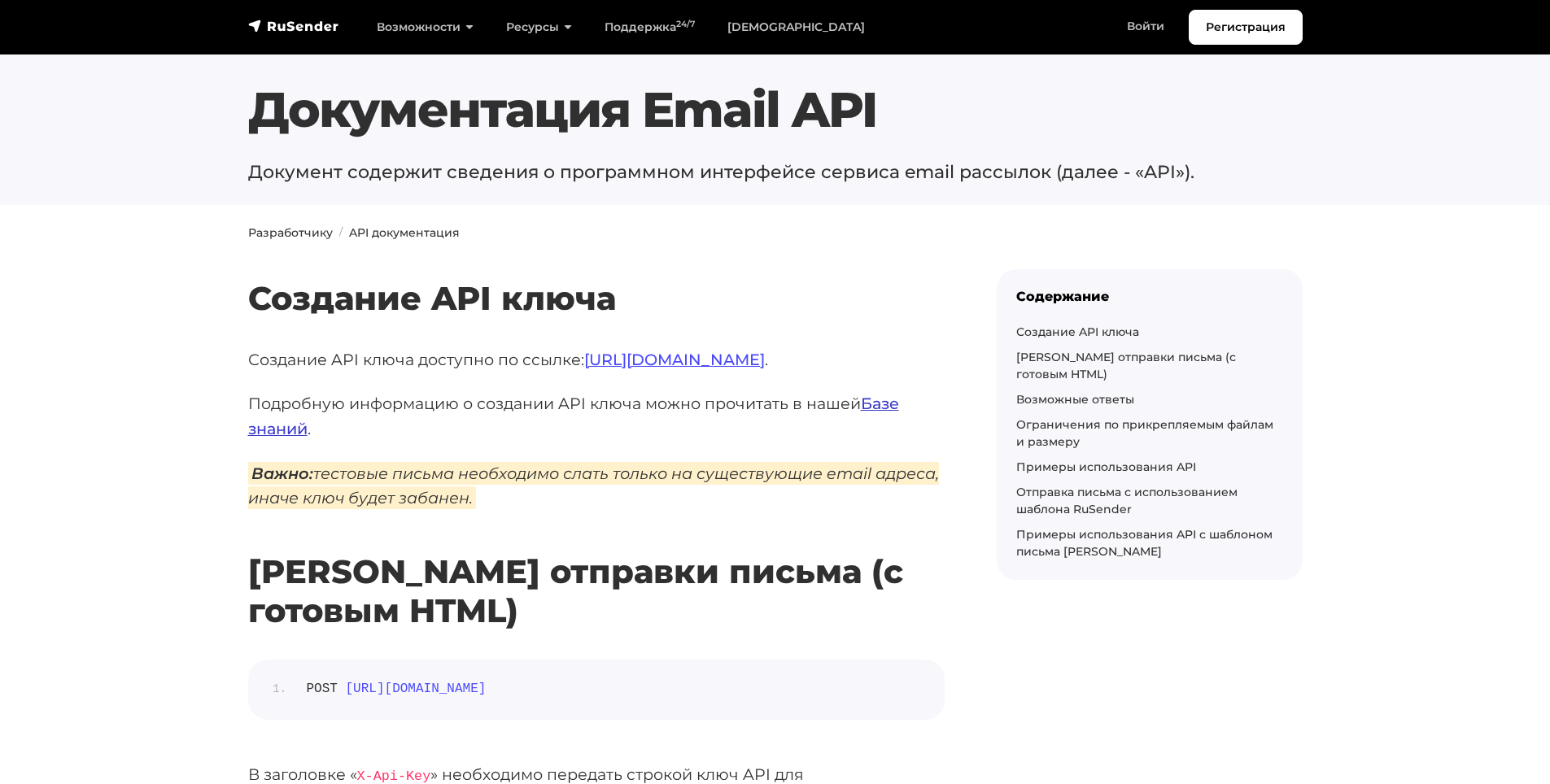
click at [876, 402] on link "Базе знаний" at bounding box center [574, 416] width 651 height 44
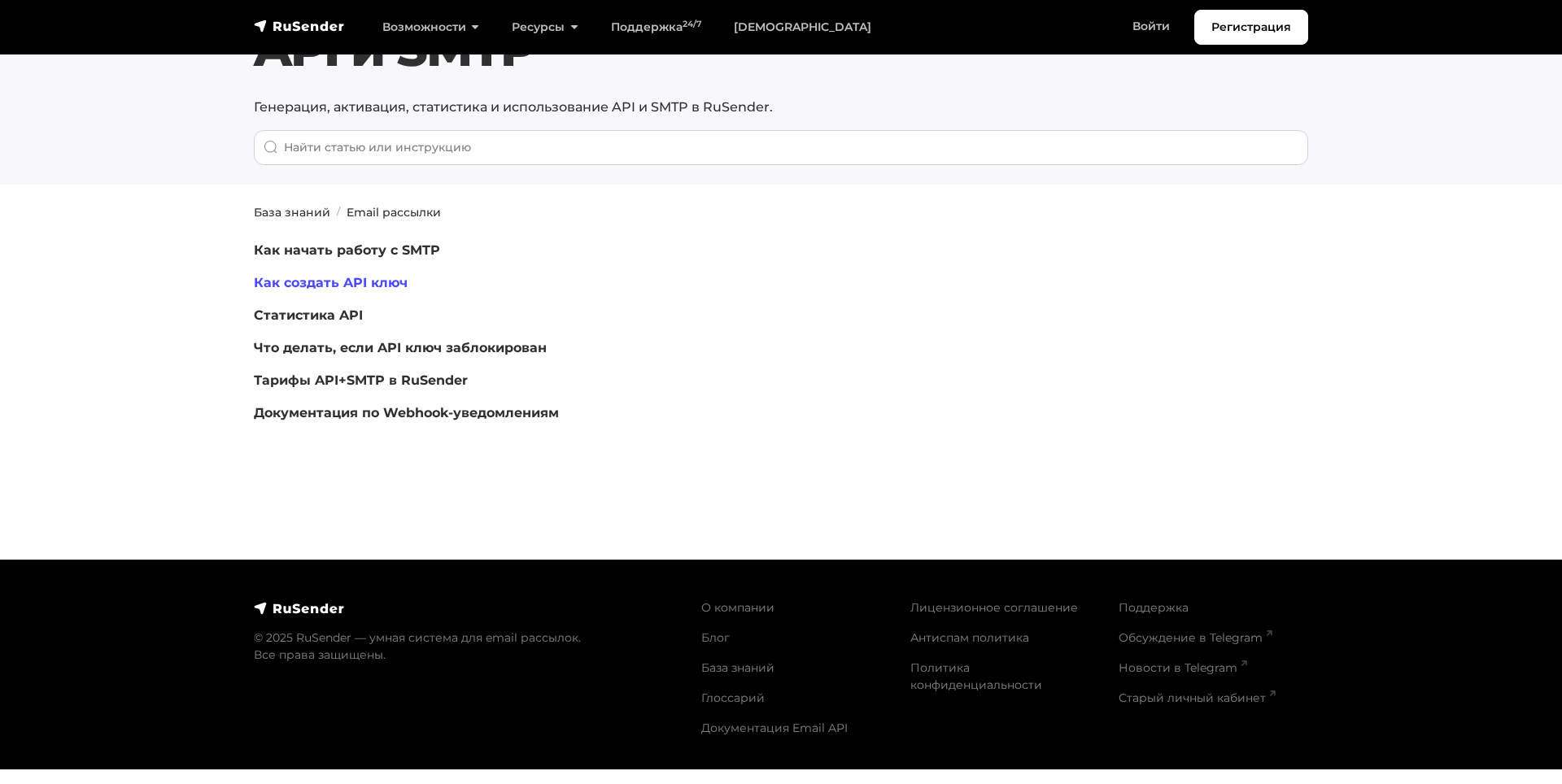
click at [369, 279] on link "Как создать API ключ" at bounding box center [331, 283] width 153 height 15
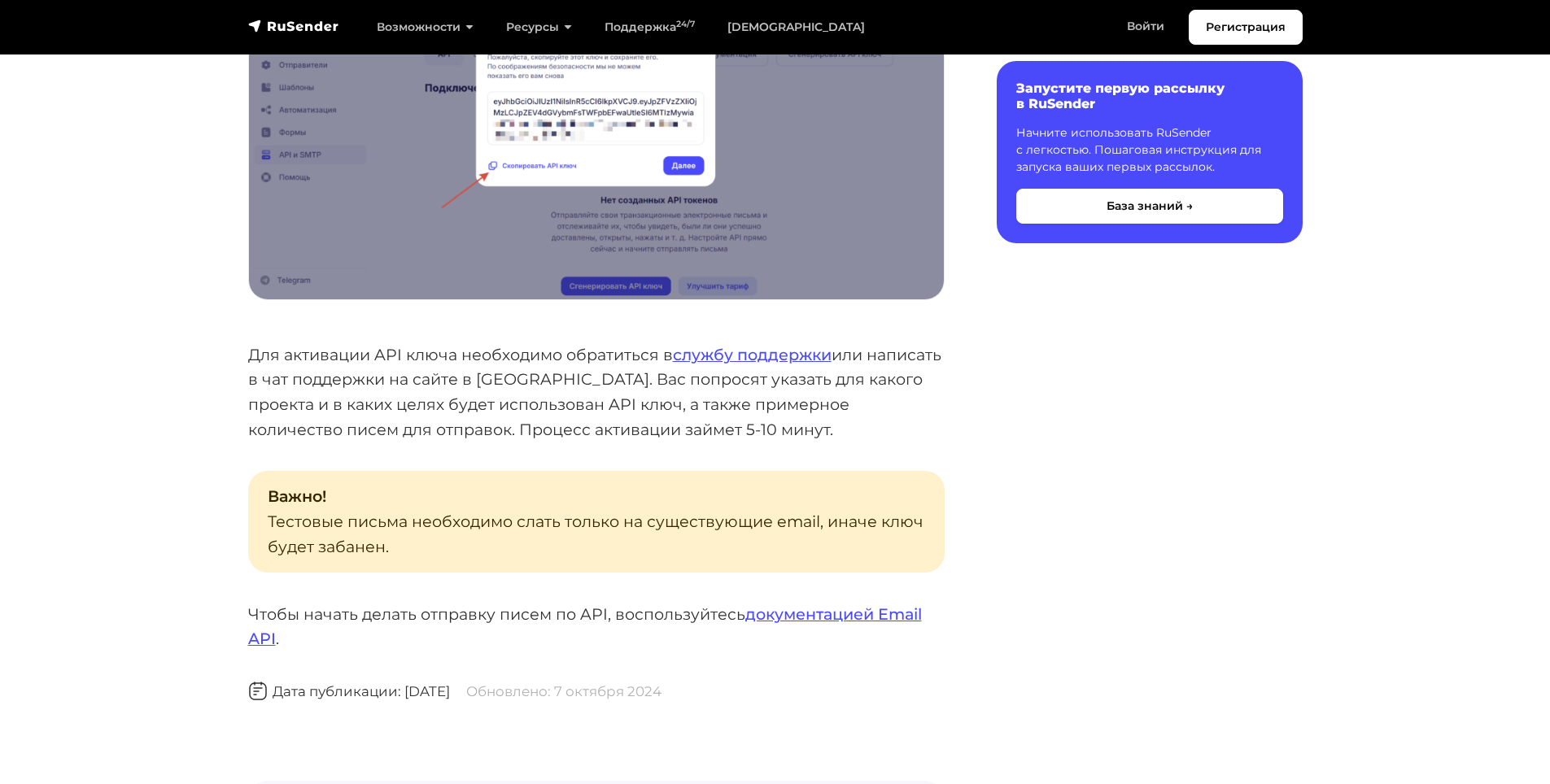
scroll to position [1382, 0]
click at [810, 620] on link "документацией Email API" at bounding box center [585, 627] width 674 height 44
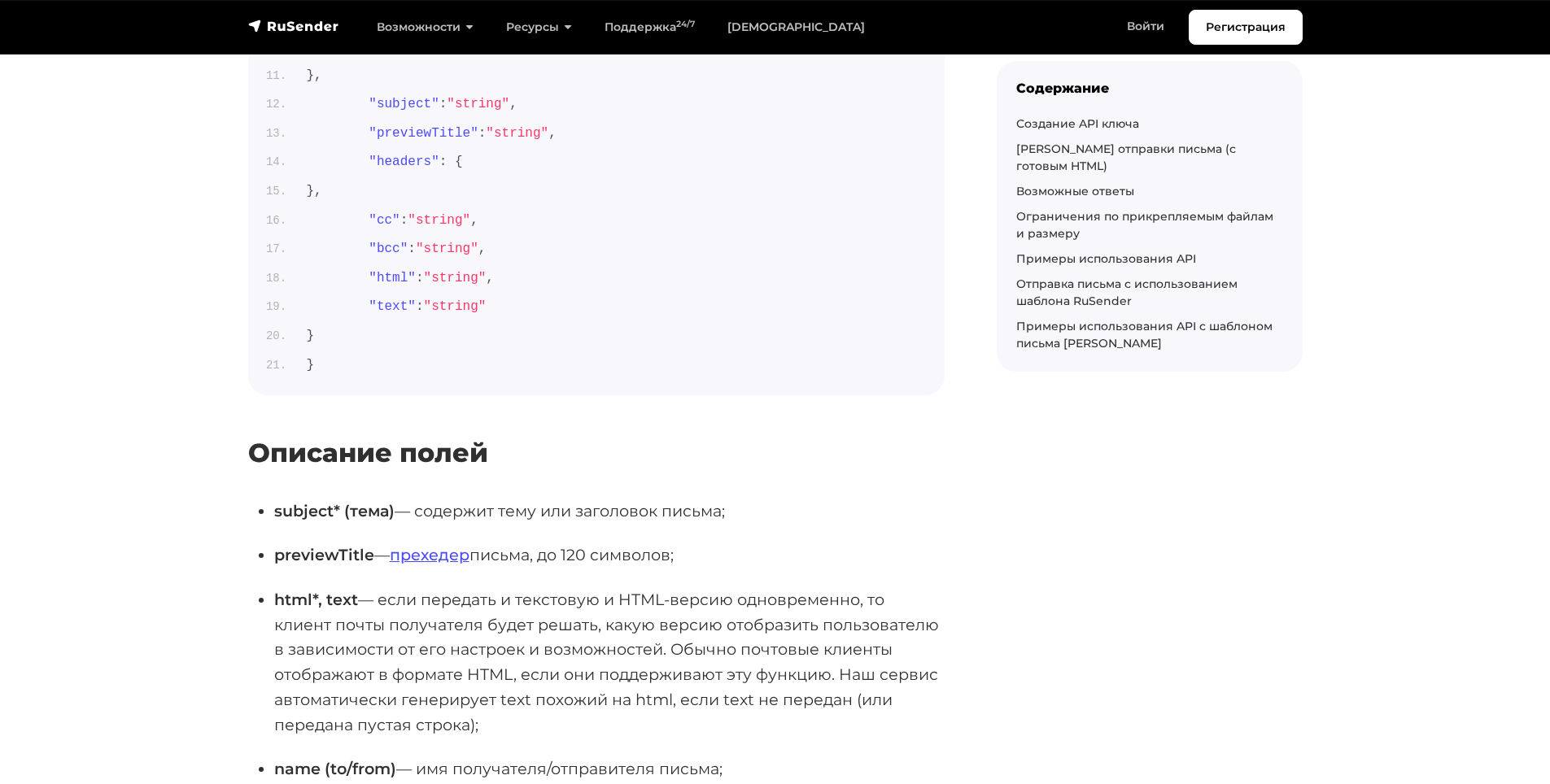
scroll to position [1139, 0]
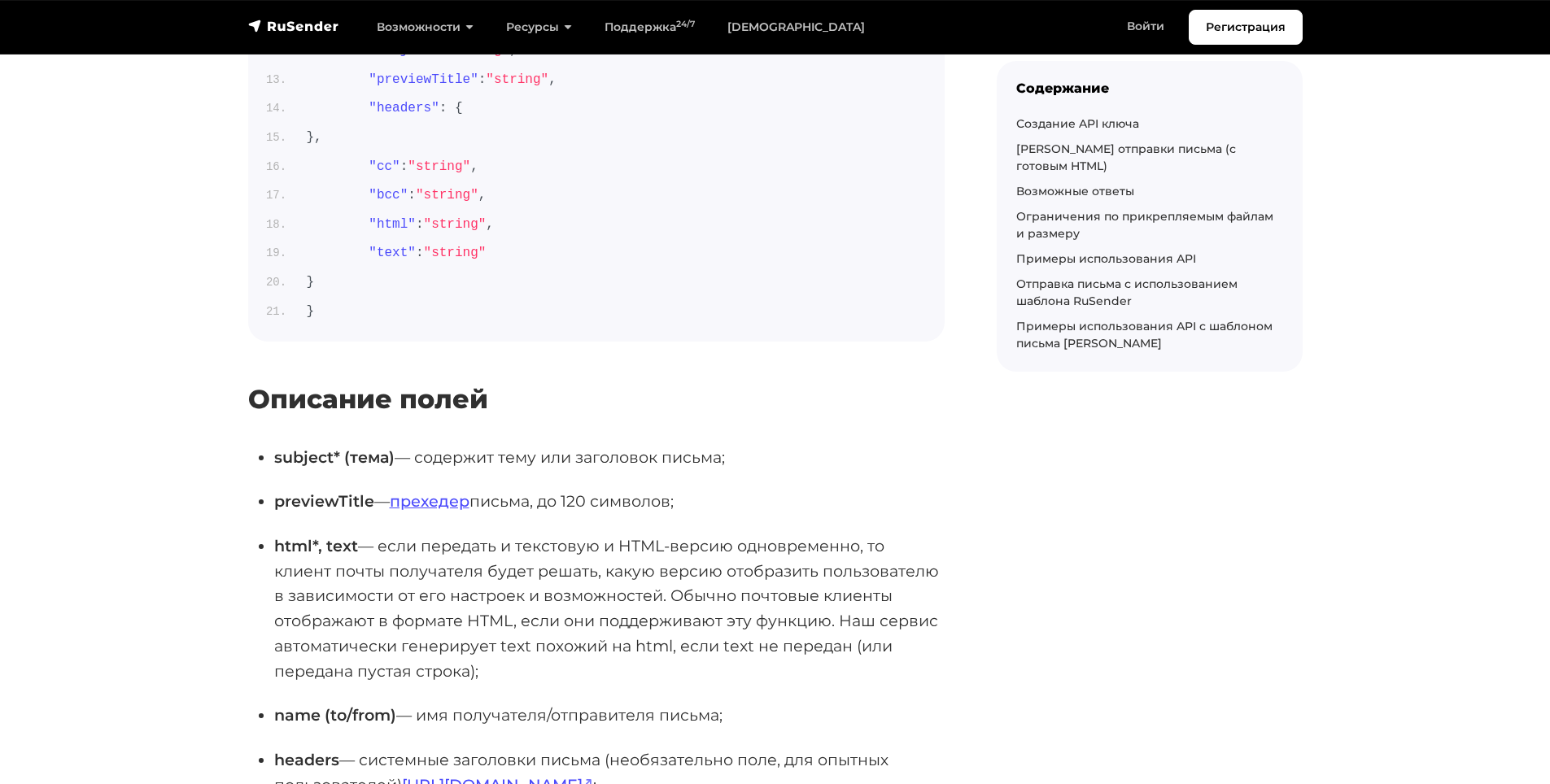
drag, startPoint x: 242, startPoint y: 456, endPoint x: 211, endPoint y: 436, distance: 36.9
click at [371, 638] on p "html*, text — если передать и текстовую и HTML-версию одновременно, то клиент п…" at bounding box center [610, 608] width 670 height 150
